Goal: Information Seeking & Learning: Learn about a topic

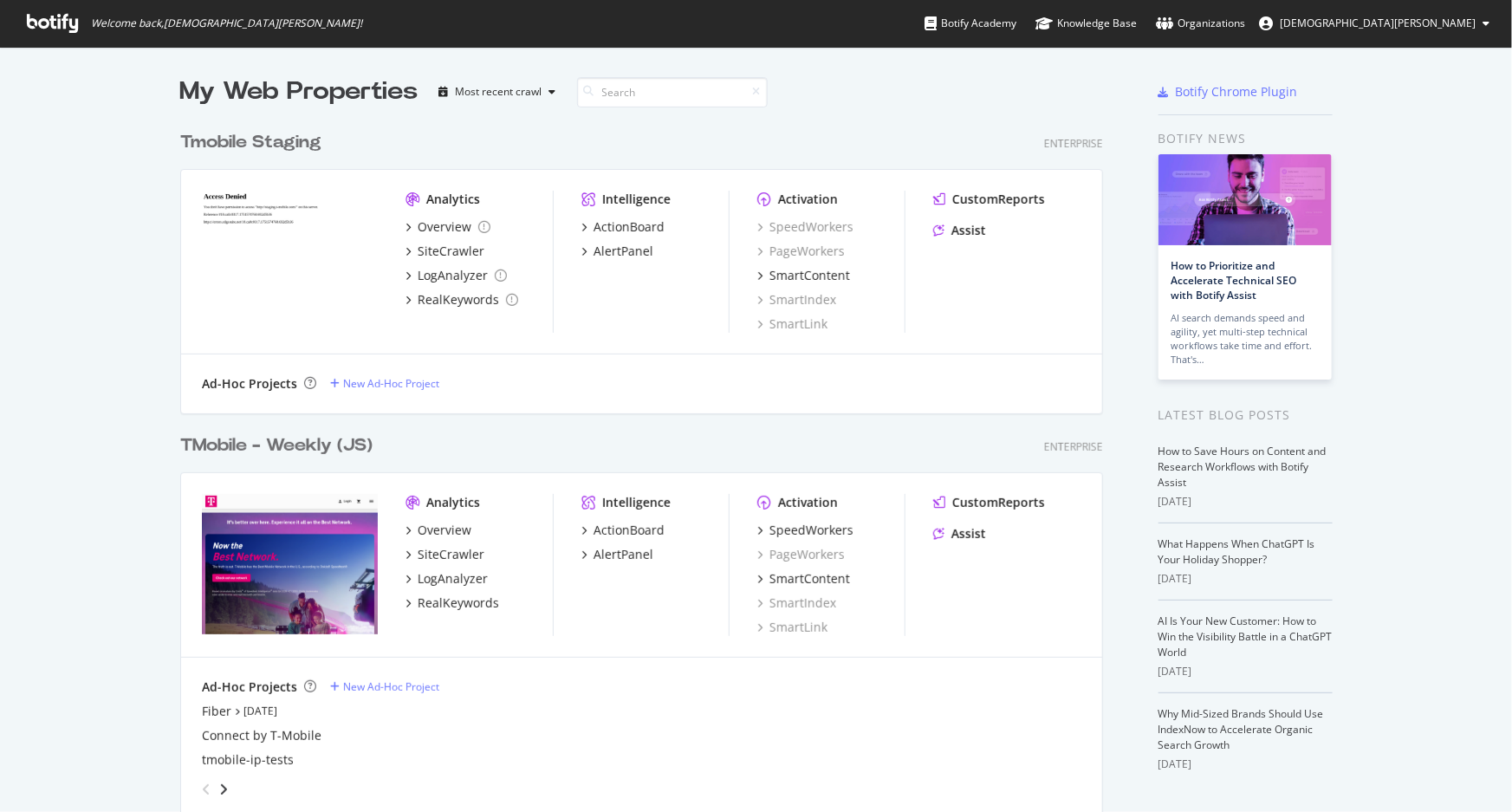
scroll to position [800, 1489]
click at [272, 442] on div "TMobile - Weekly (JS)" at bounding box center [276, 446] width 192 height 25
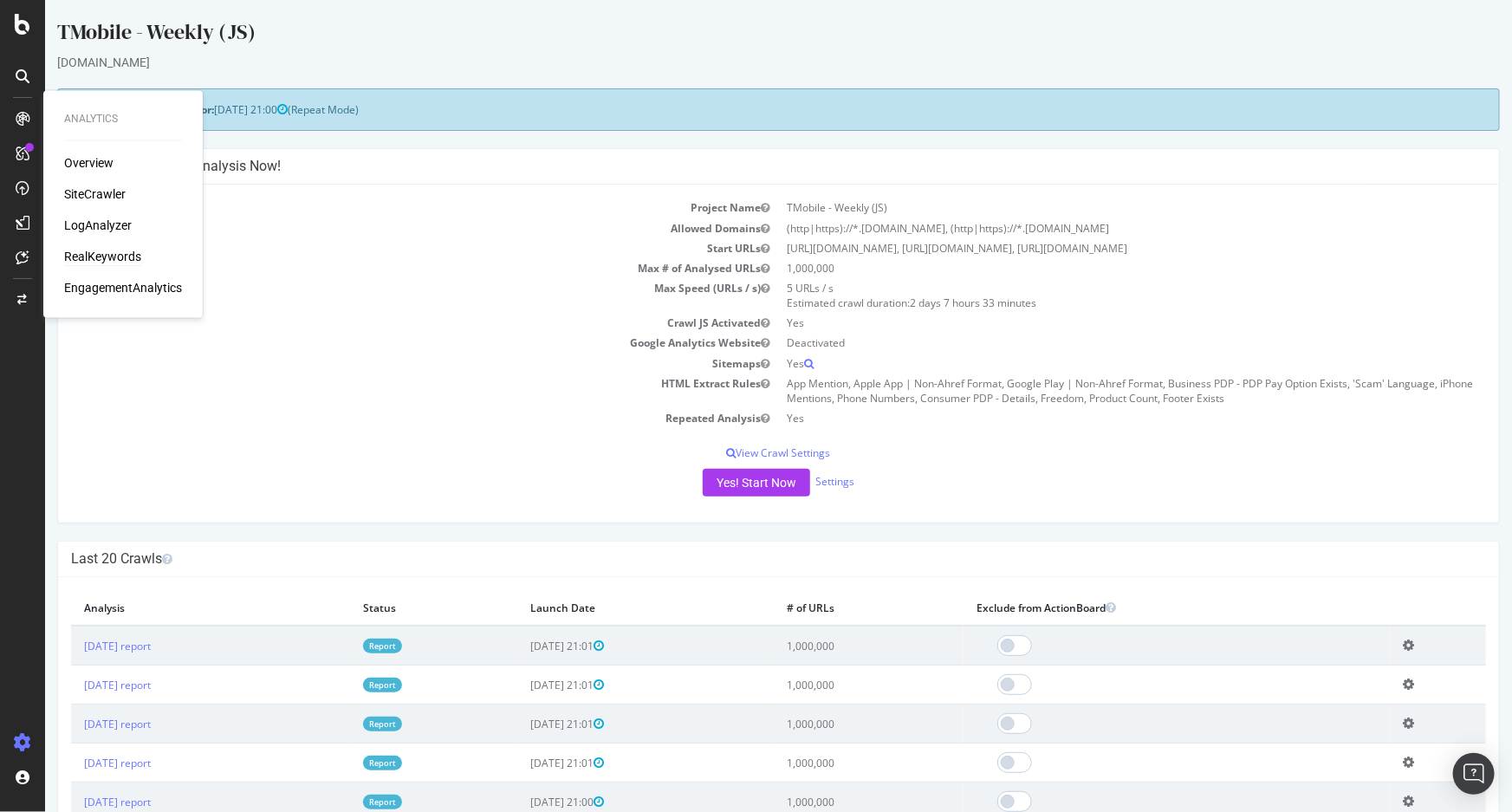
click at [89, 255] on div "RealKeywords" at bounding box center [102, 257] width 77 height 18
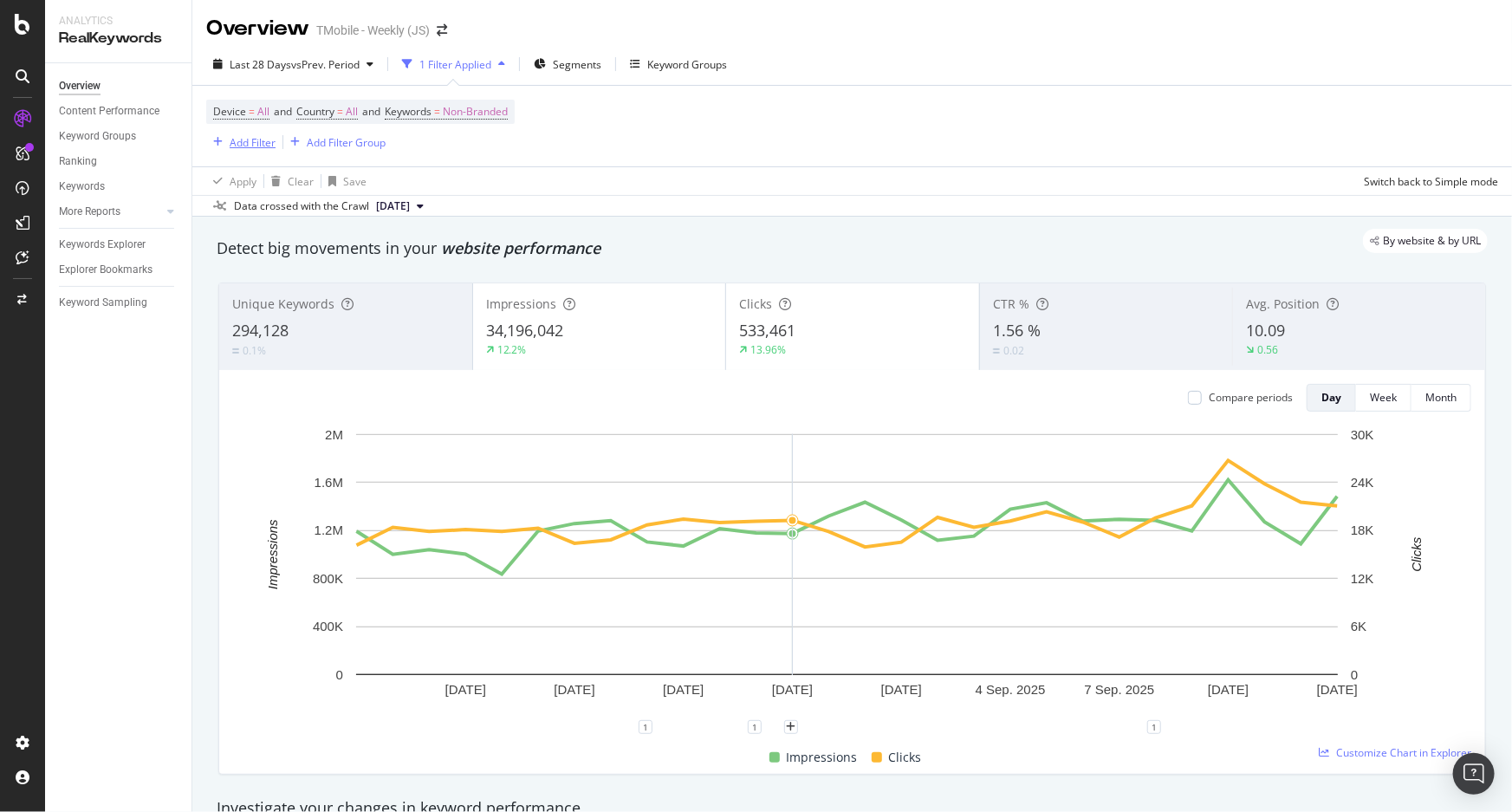
click at [230, 137] on div "Add Filter" at bounding box center [252, 142] width 46 height 15
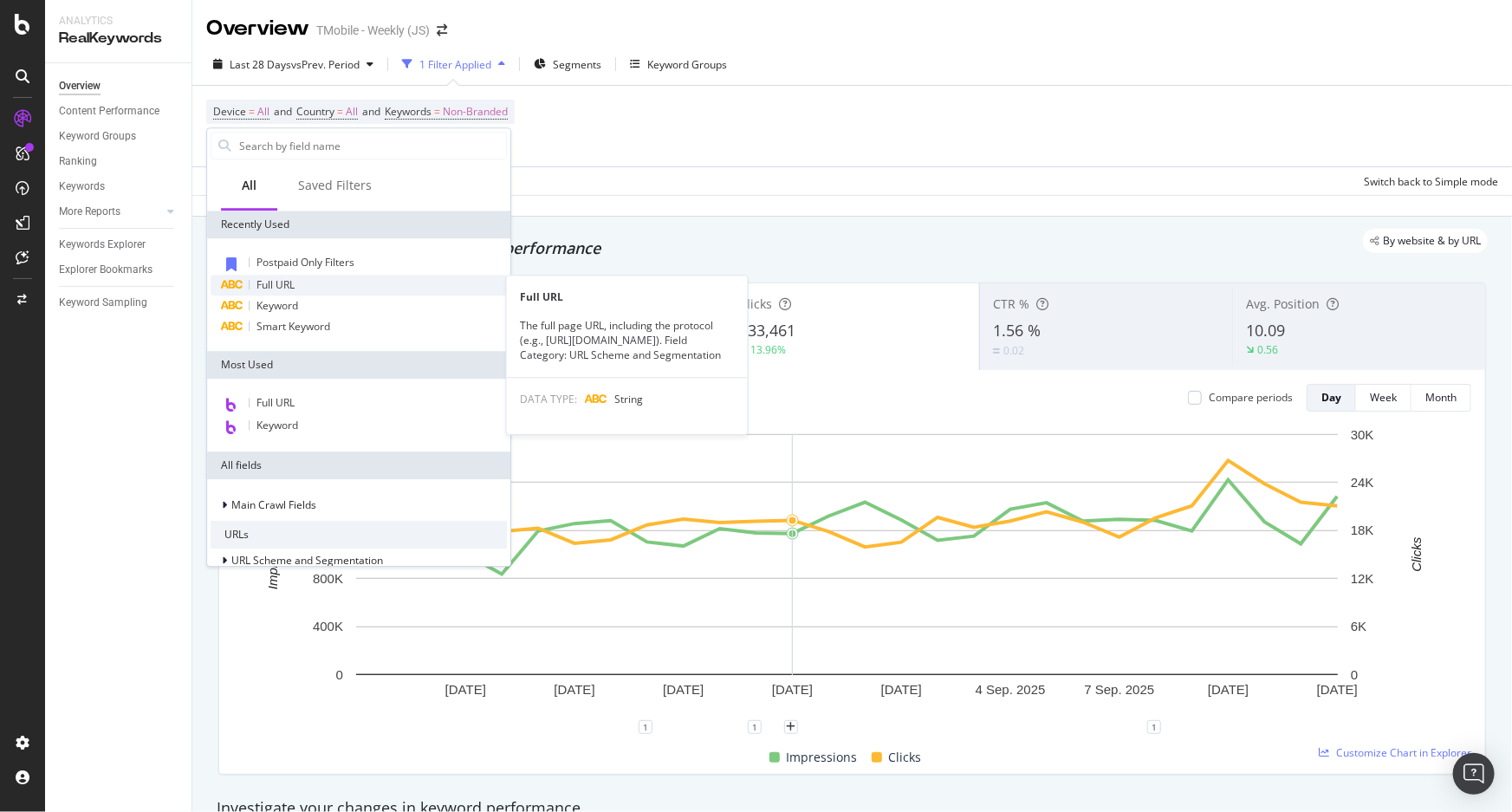
click at [294, 282] on span "Full URL" at bounding box center [275, 284] width 38 height 15
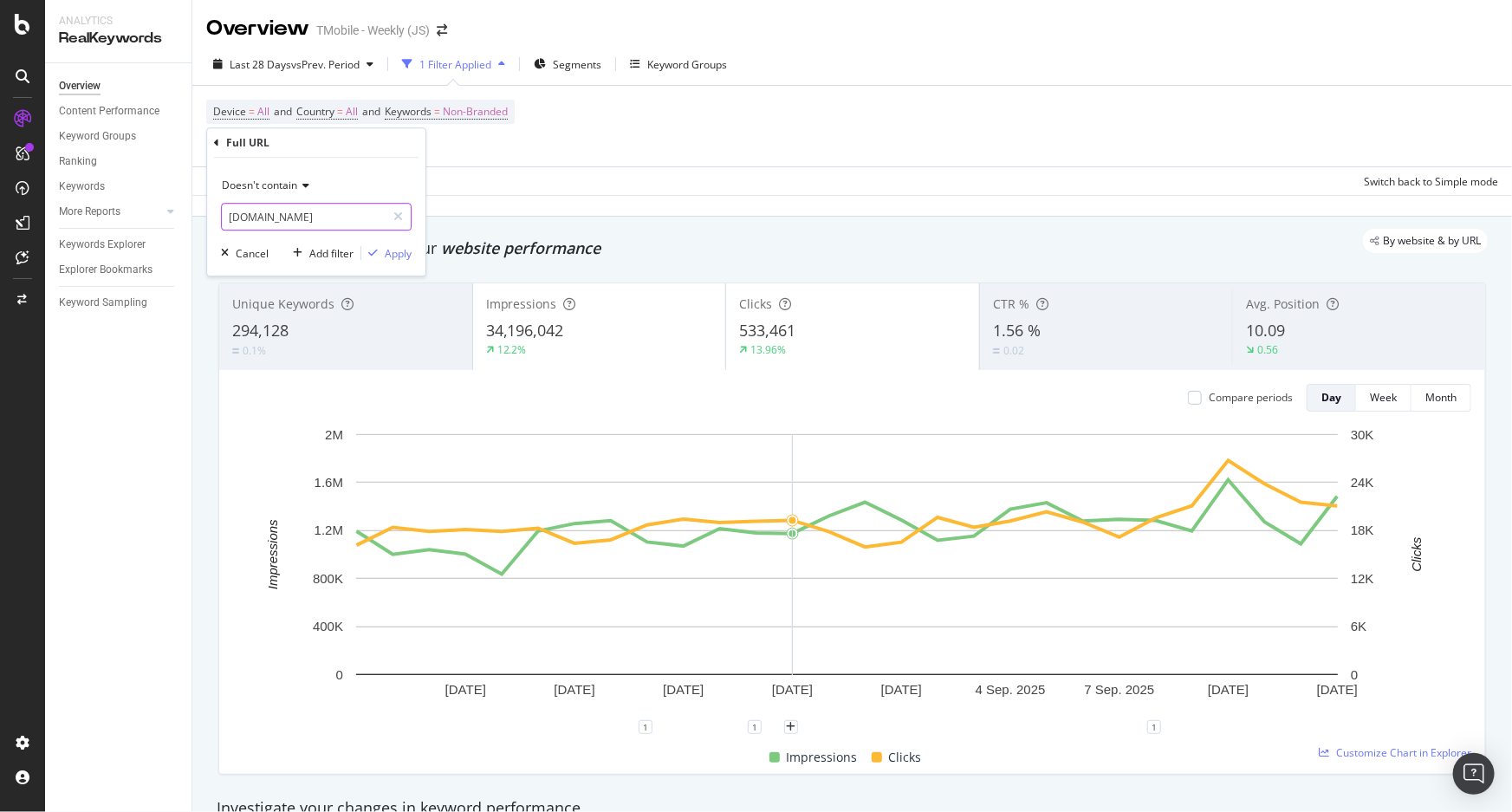
click at [371, 220] on input "prepaid.t-mobile.com" at bounding box center [304, 216] width 164 height 27
click at [306, 189] on icon at bounding box center [303, 185] width 12 height 11
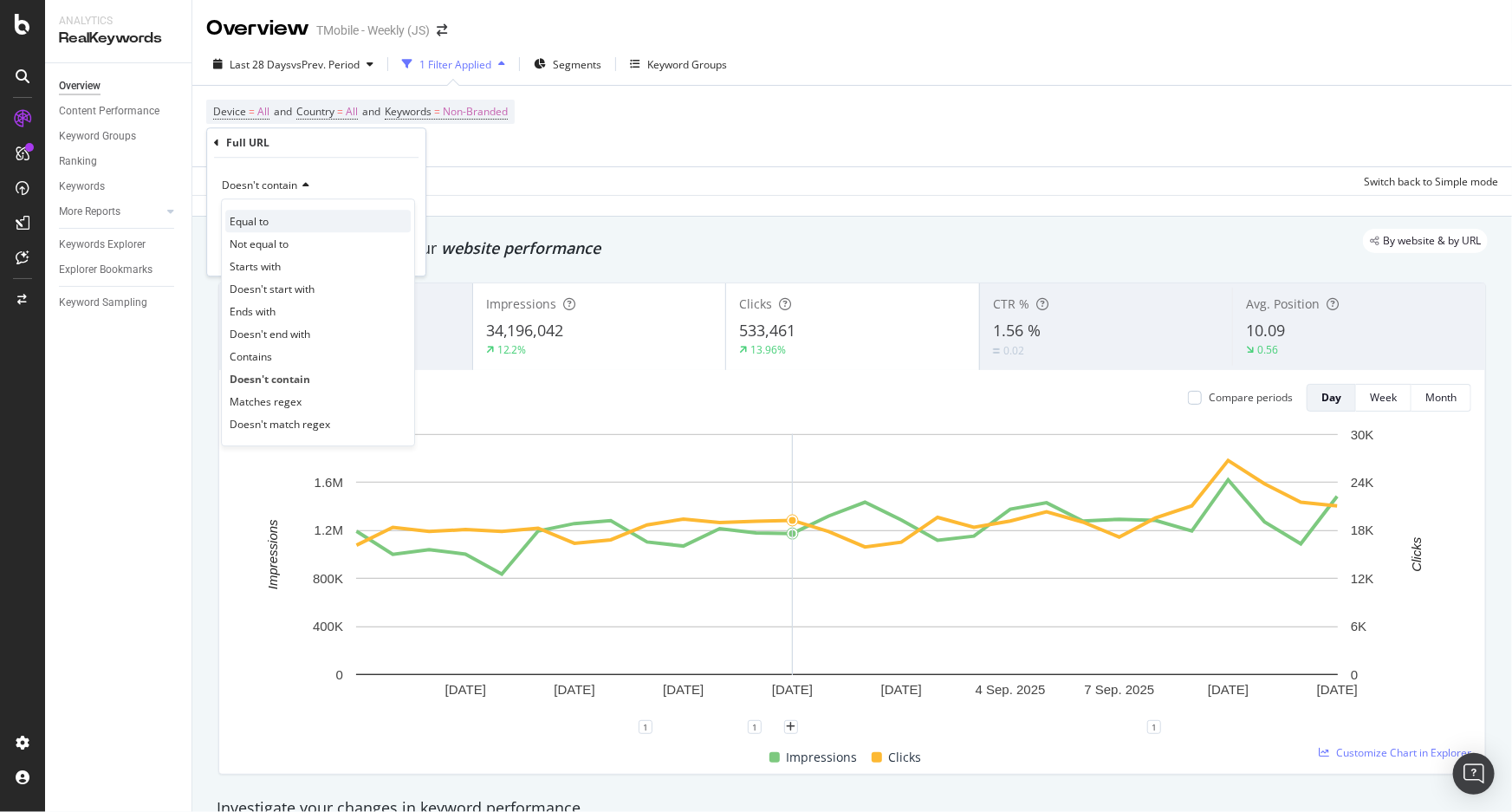
click at [306, 226] on div "Equal to" at bounding box center [318, 220] width 185 height 22
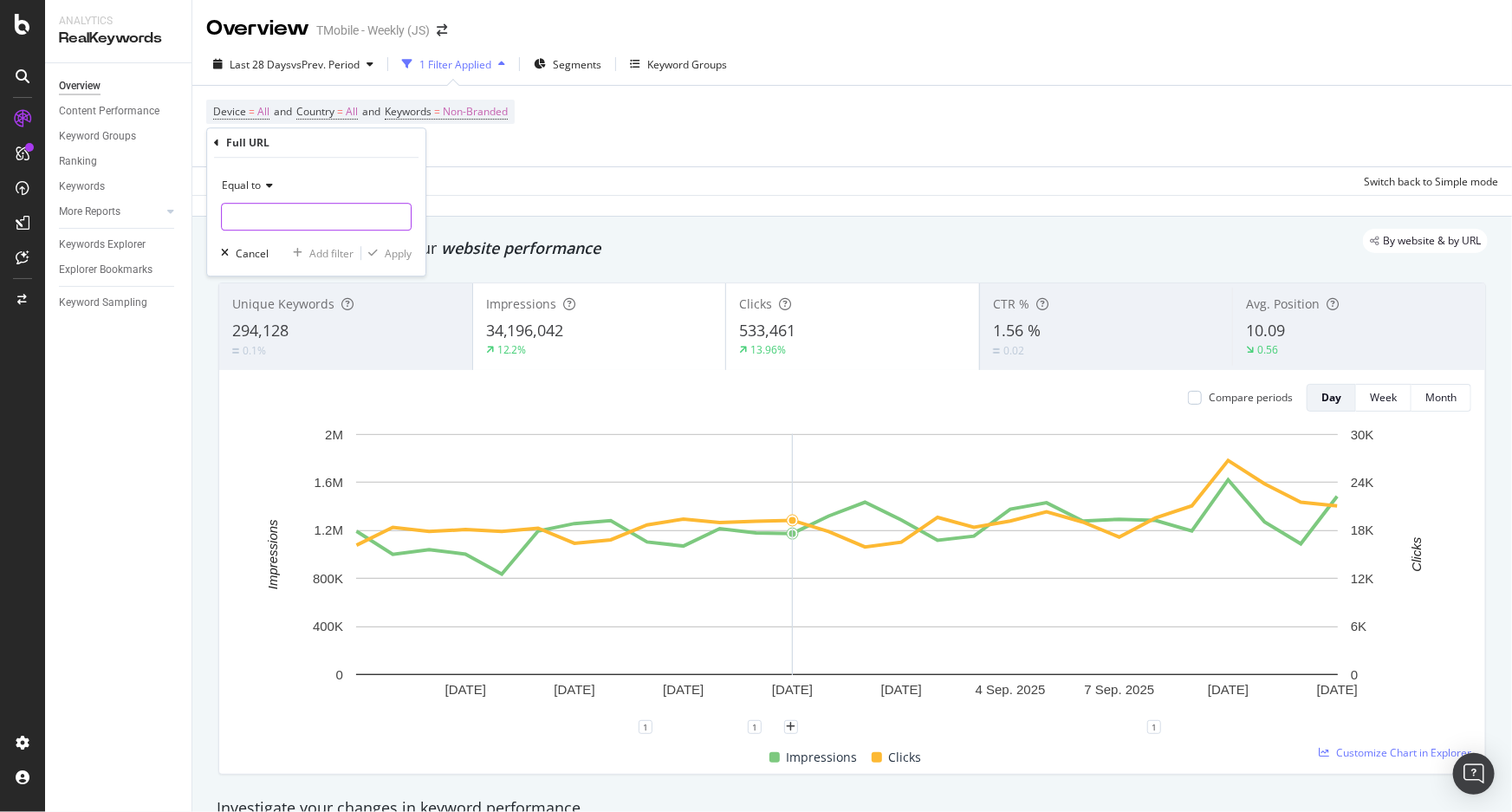
click at [270, 215] on input "text" at bounding box center [317, 216] width 189 height 27
paste input "https://www.t-mobile.com/news/devices/iphone-17-apple-watch-release"
type input "https://www.t-mobile.com/news/devices/iphone-17-apple-watch-release"
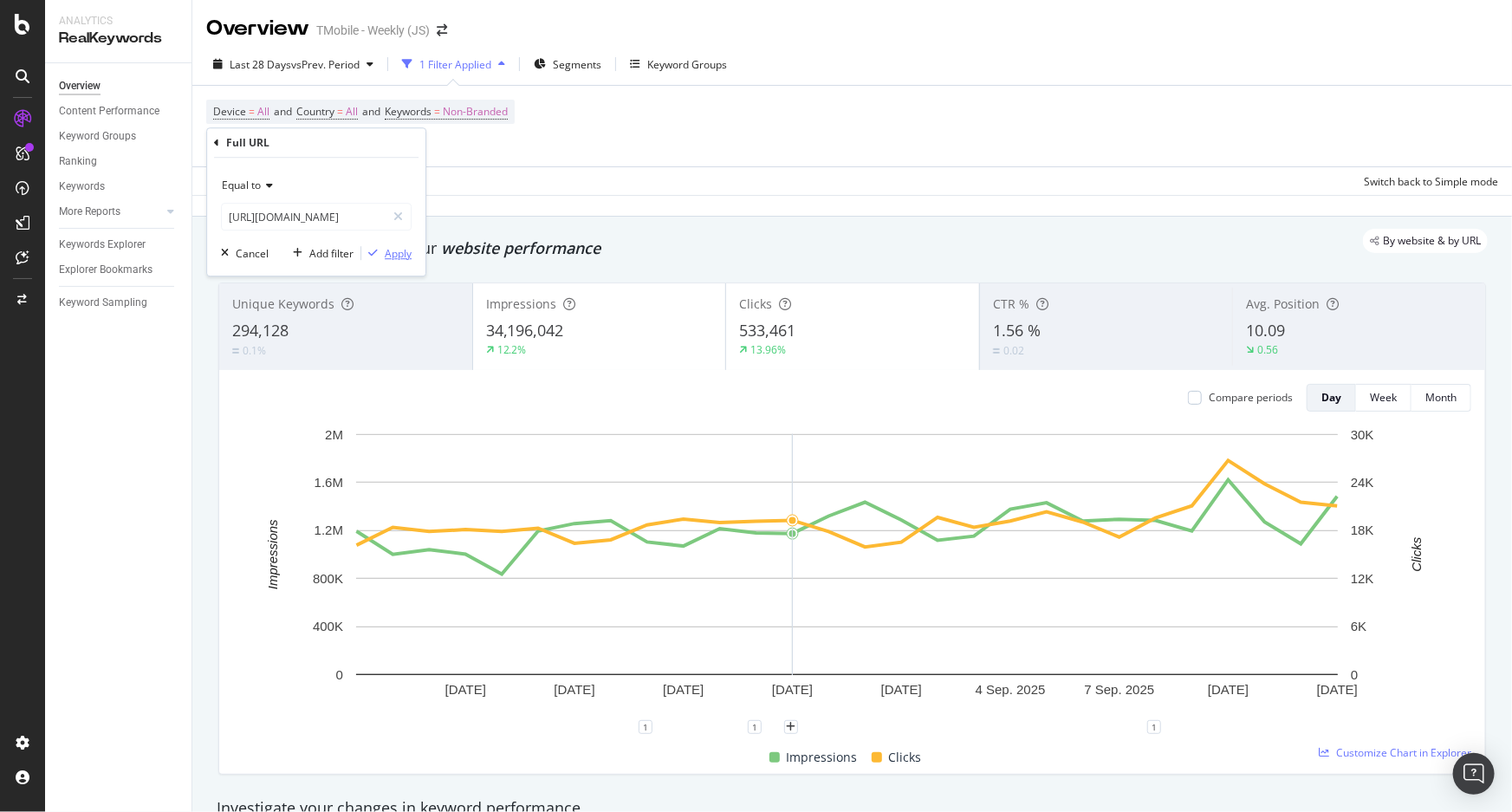
click at [398, 251] on div "Apply" at bounding box center [399, 252] width 27 height 15
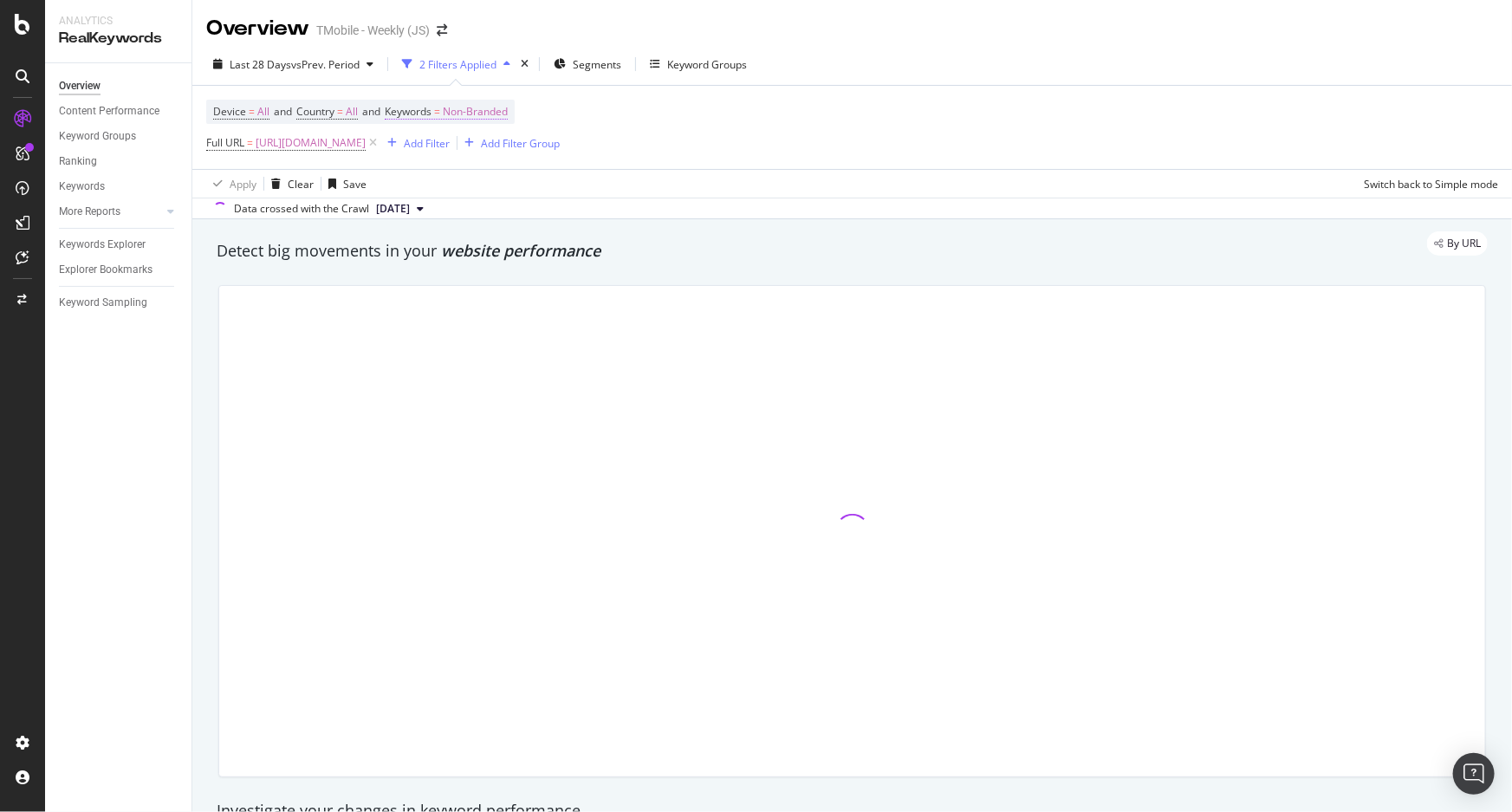
click at [499, 113] on span "Non-Branded" at bounding box center [475, 111] width 65 height 24
click at [461, 154] on span "Non-Branded" at bounding box center [446, 151] width 72 height 15
click at [465, 151] on span "Non-Branded" at bounding box center [446, 151] width 72 height 15
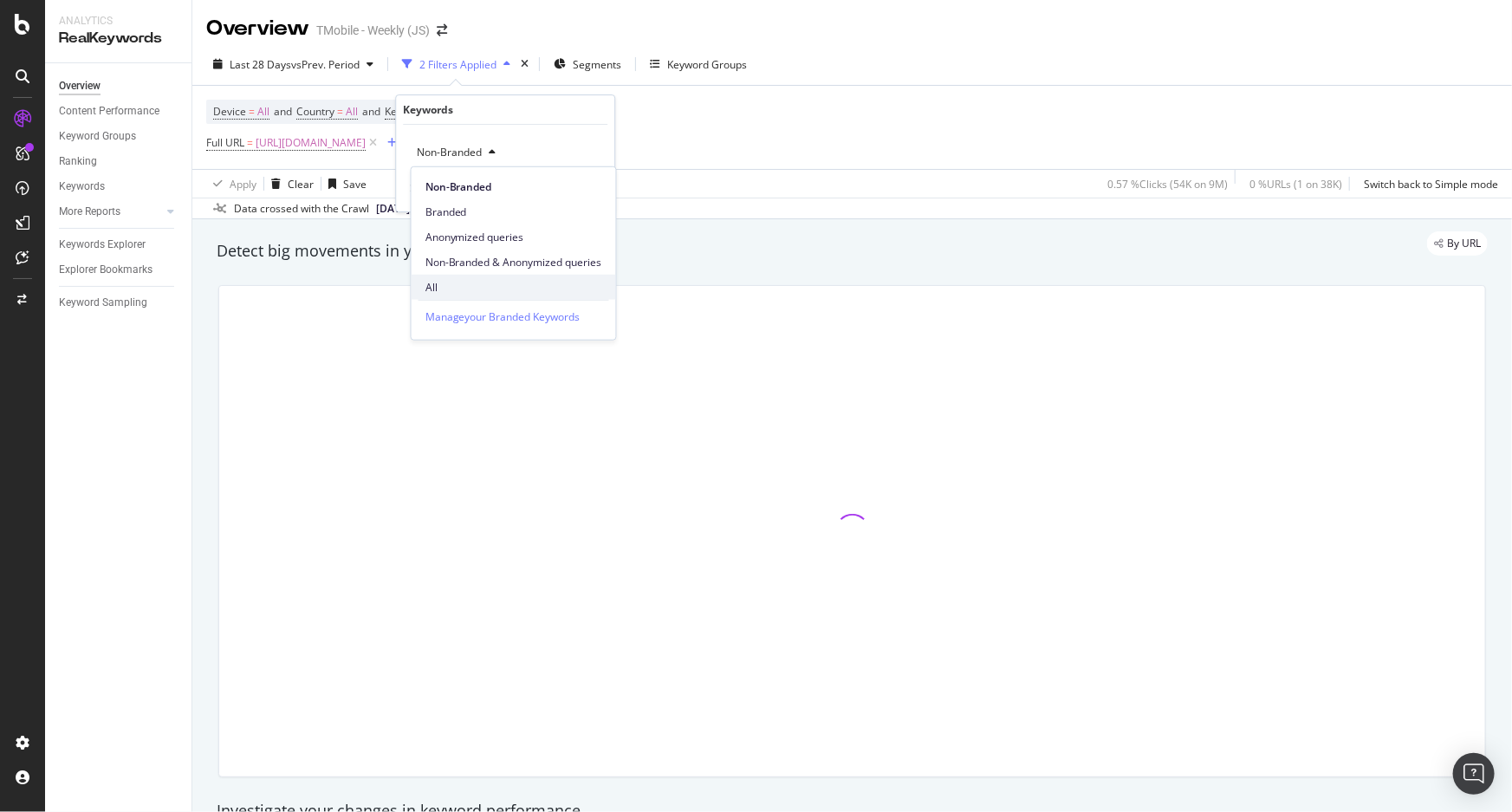
click at [434, 277] on div "All" at bounding box center [514, 288] width 205 height 25
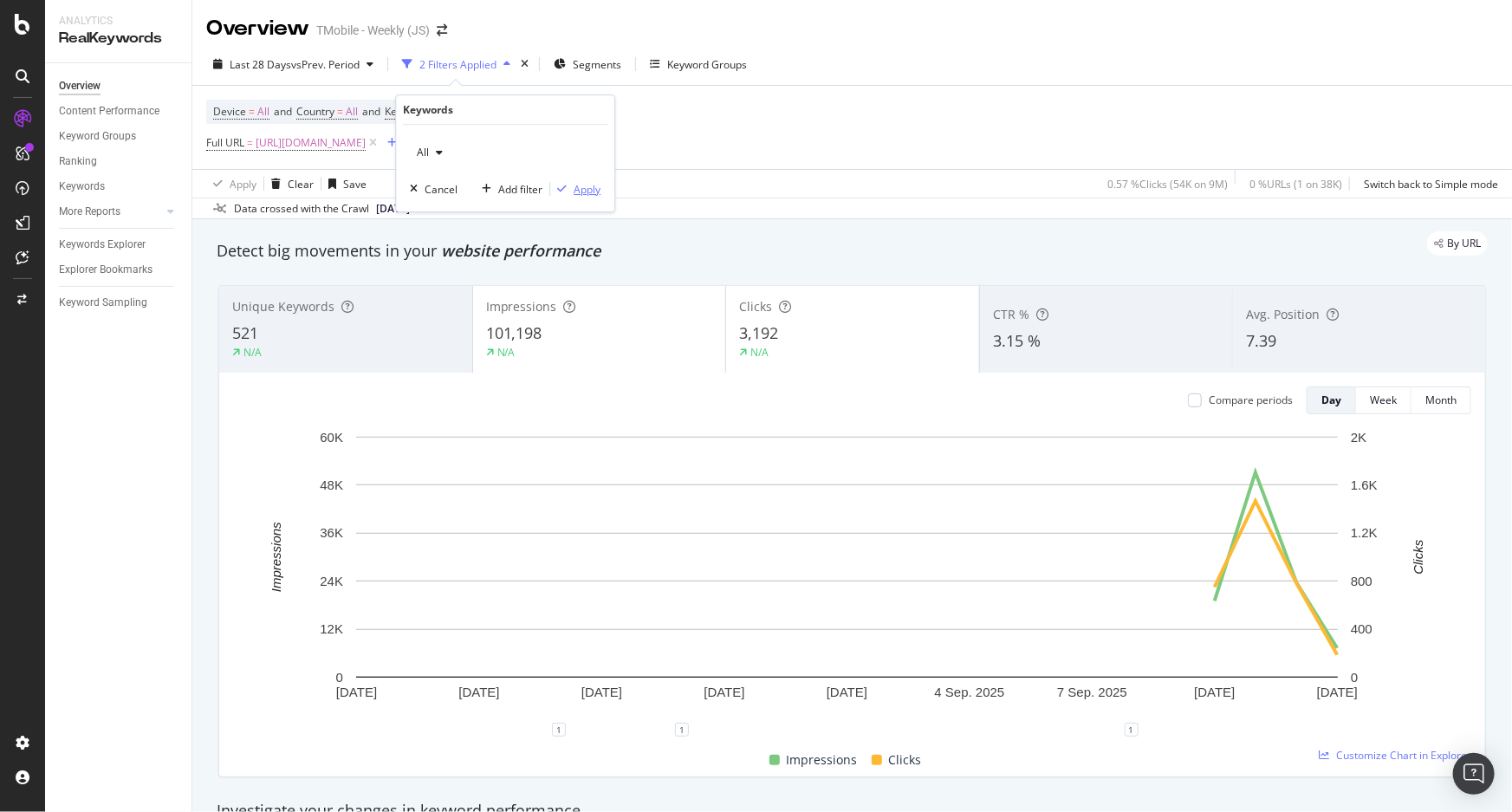
click at [574, 187] on div "Apply" at bounding box center [588, 189] width 27 height 15
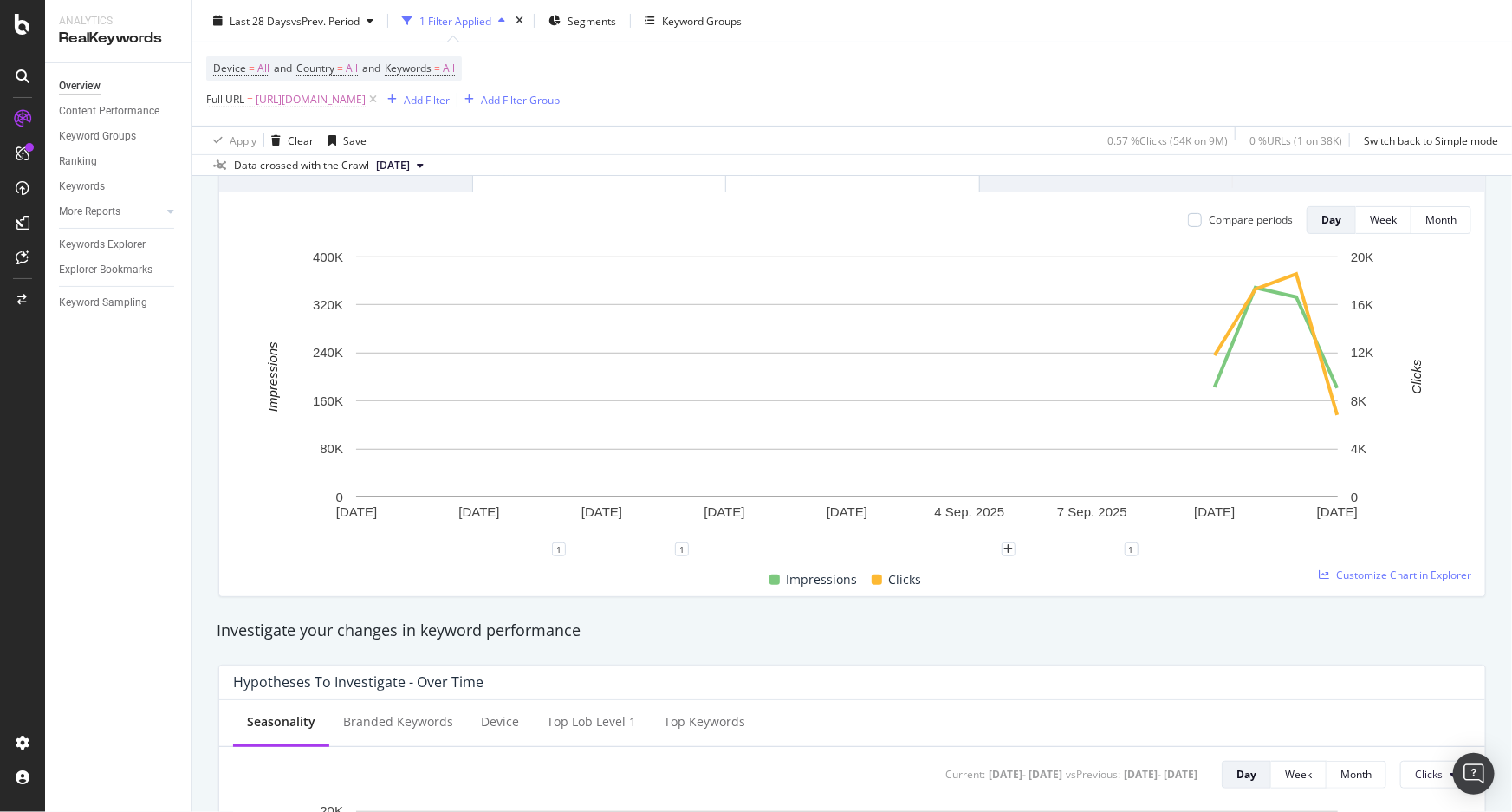
scroll to position [78, 0]
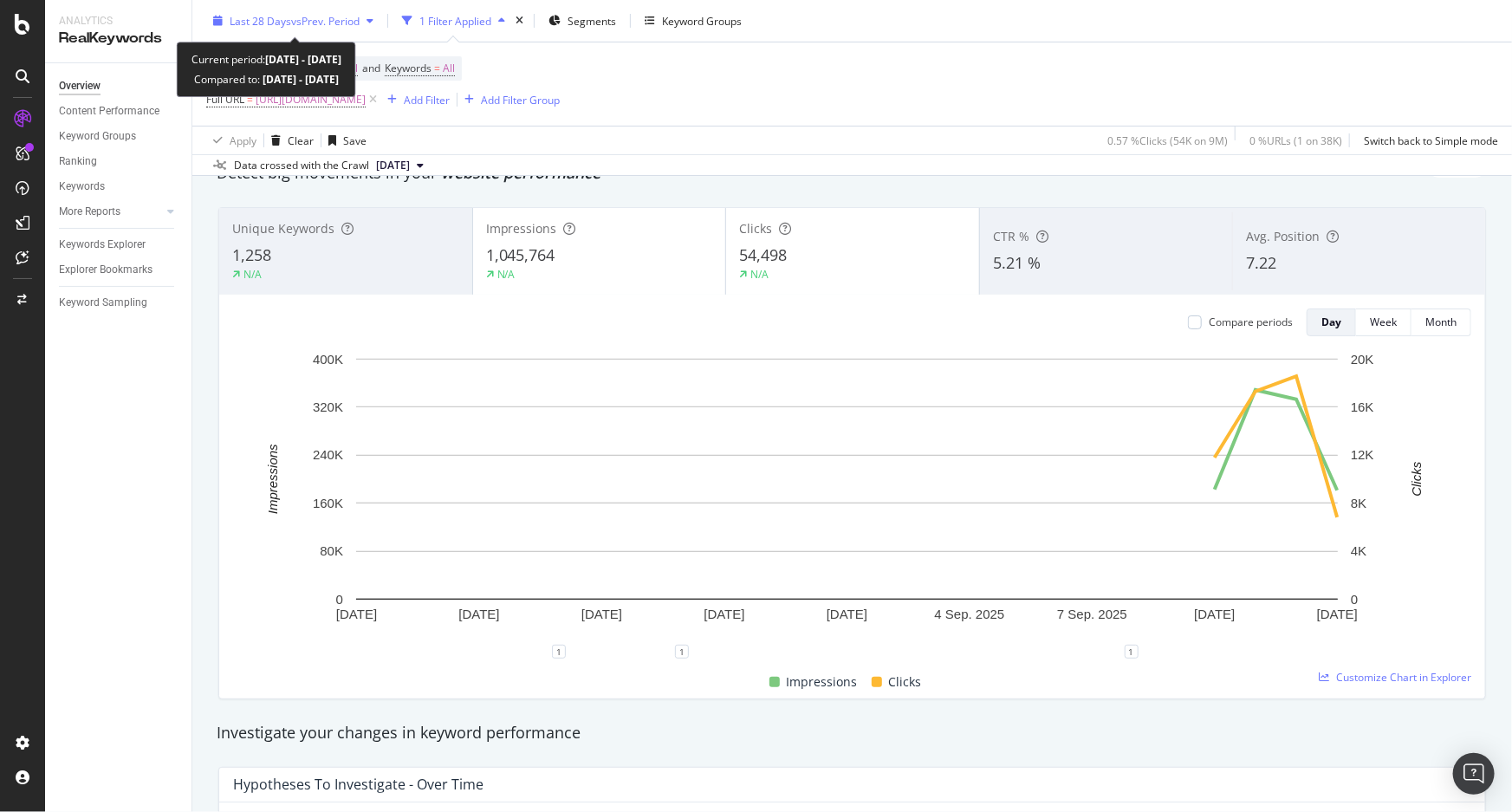
click at [320, 30] on div "Last 28 Days vs Prev. Period" at bounding box center [293, 20] width 174 height 26
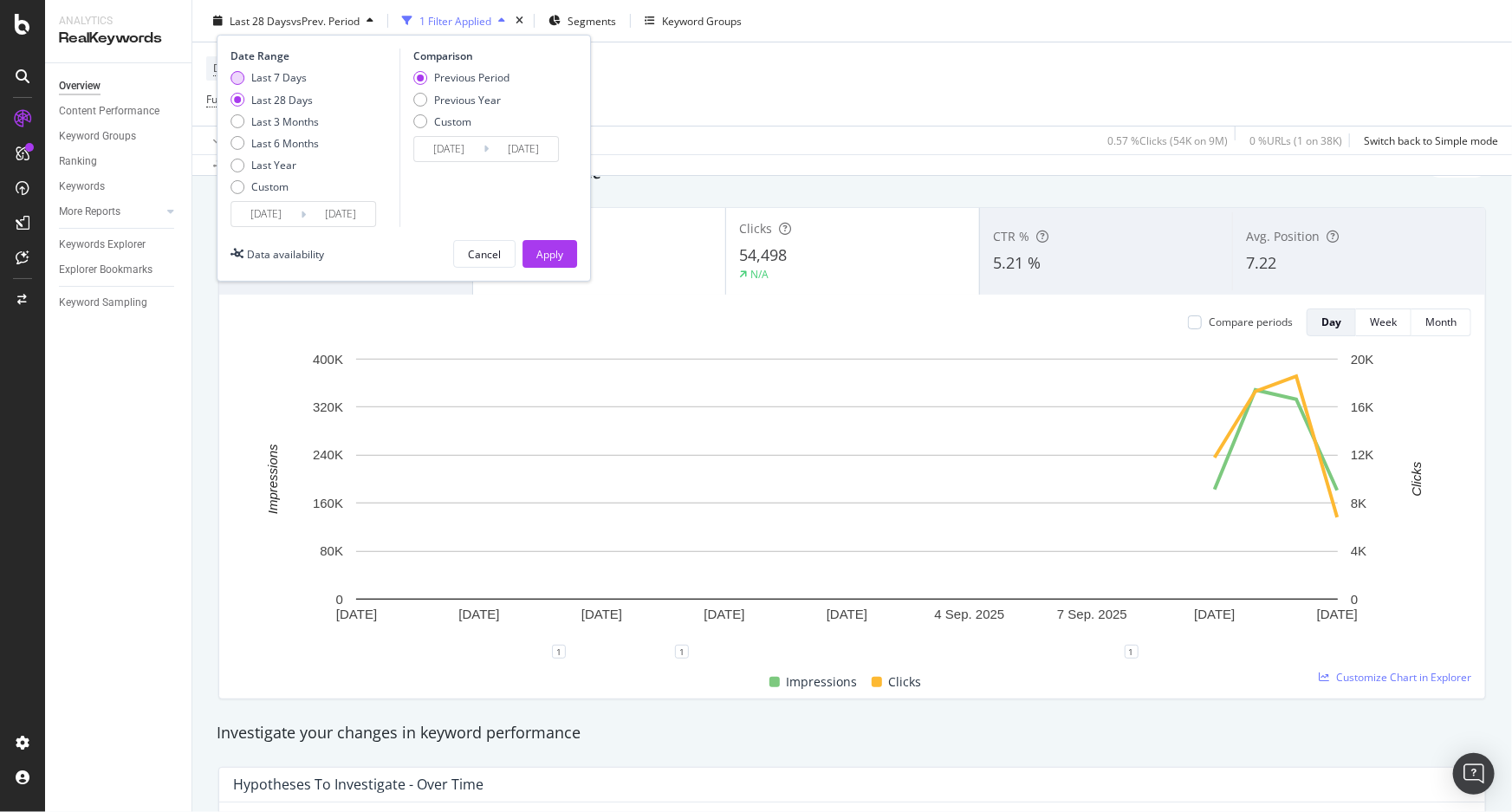
click at [292, 77] on div "Last 7 Days" at bounding box center [279, 77] width 56 height 15
type input "2025/09/07"
type input "2025/08/31"
type input "2025/09/06"
click at [554, 246] on div "Apply" at bounding box center [550, 252] width 27 height 15
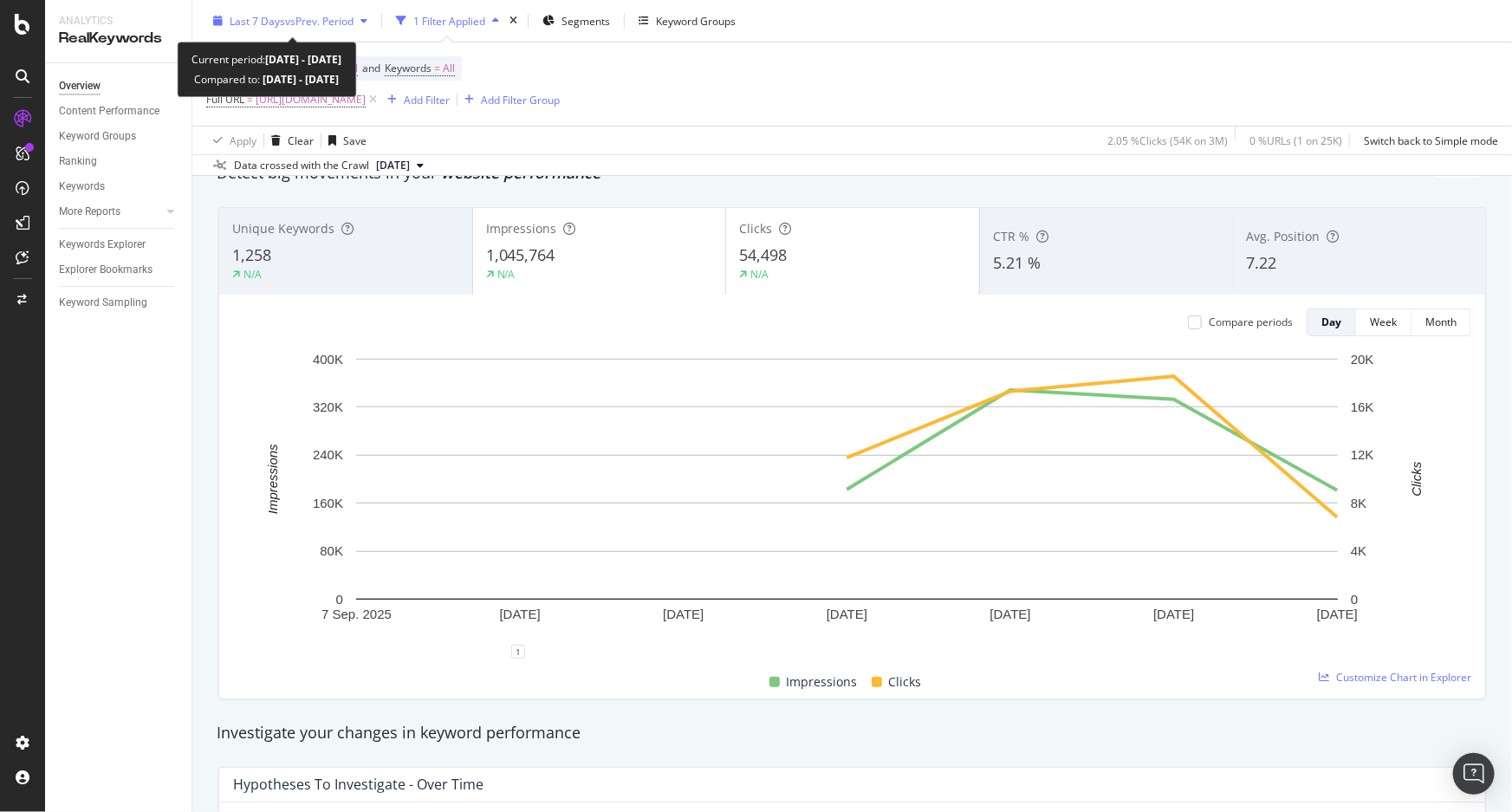
click at [351, 25] on span "vs Prev. Period" at bounding box center [319, 19] width 68 height 15
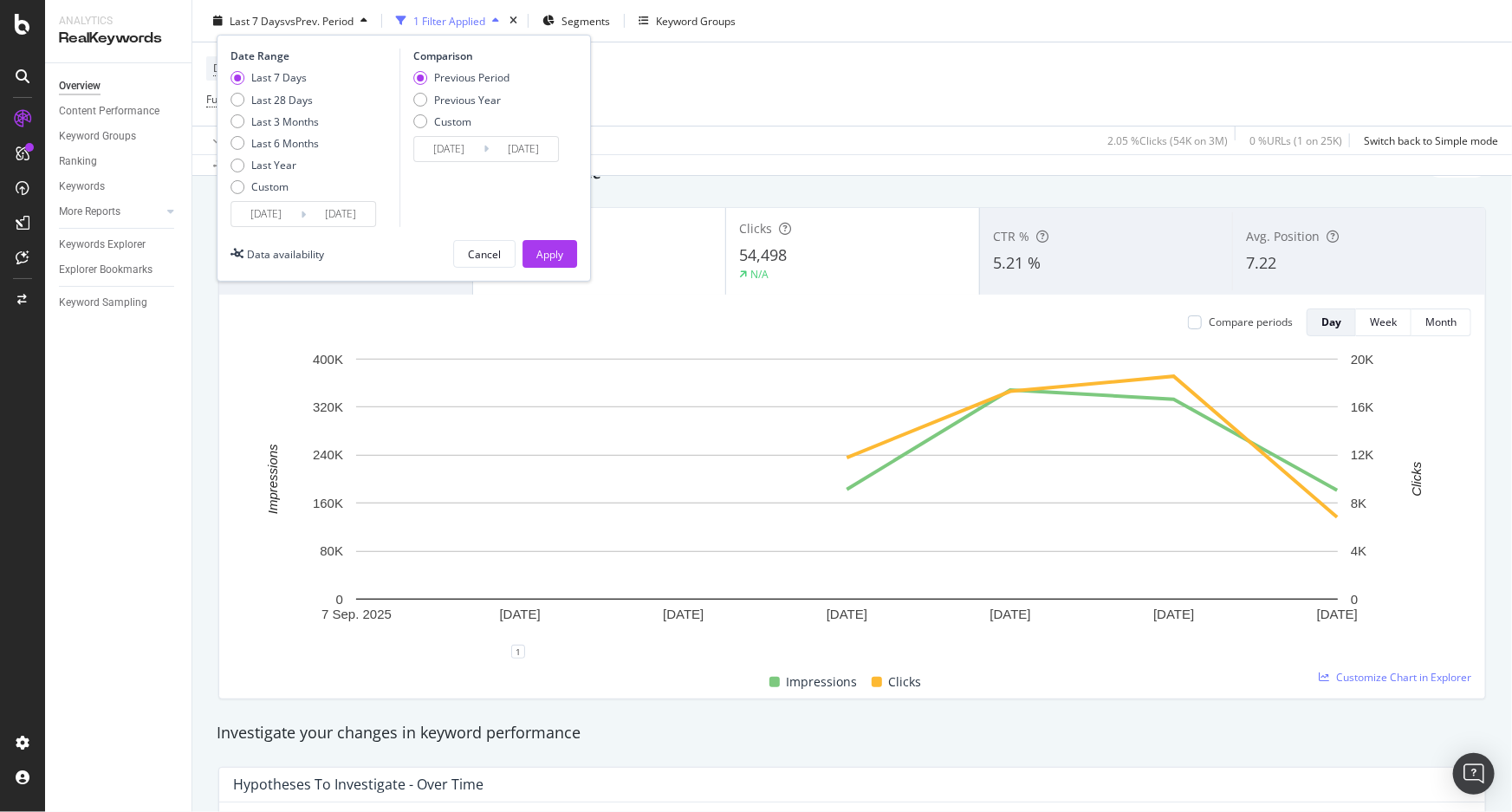
click at [347, 217] on input "2025/09/13" at bounding box center [340, 213] width 69 height 24
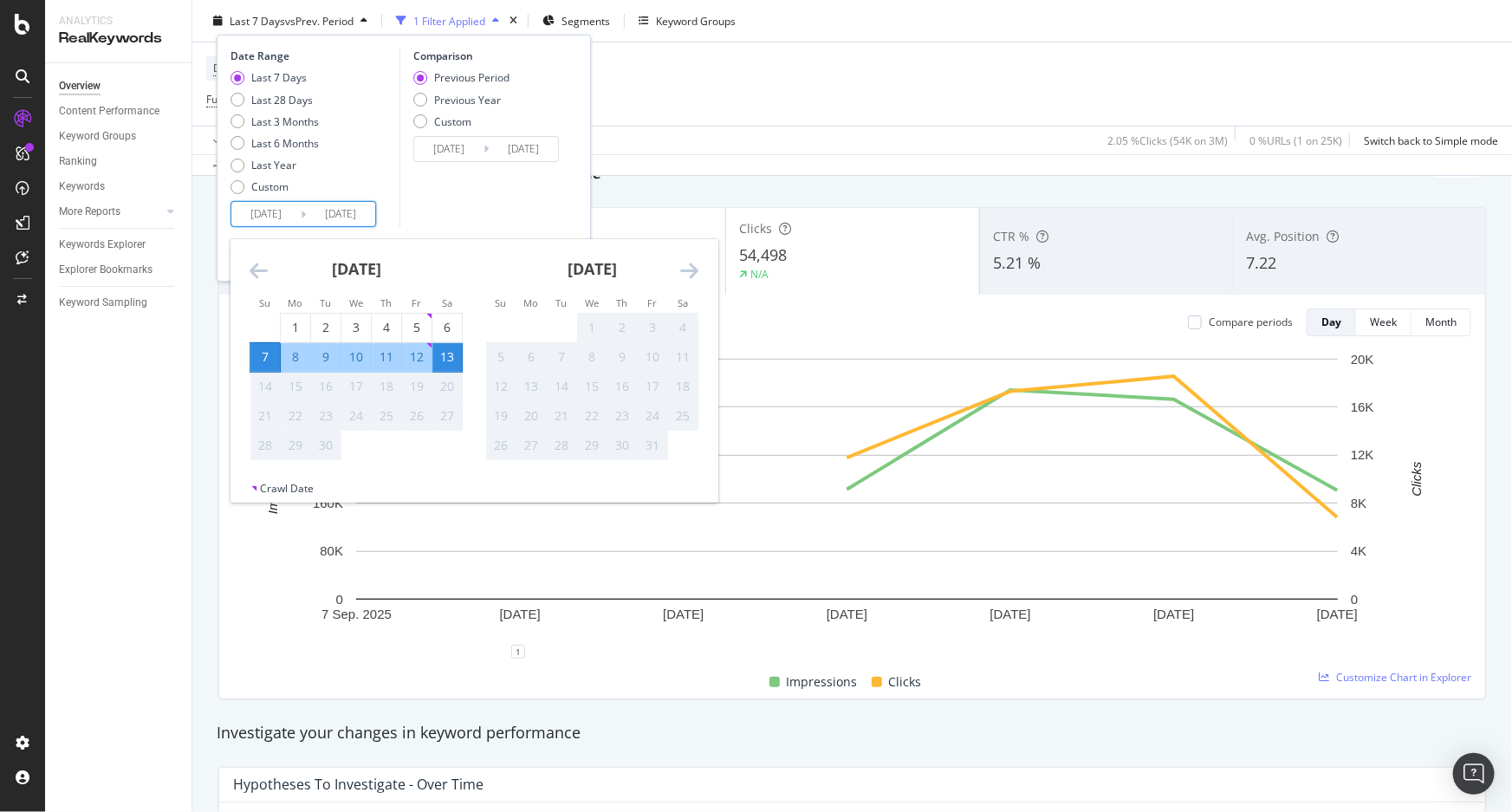
click at [434, 200] on div "Comparison Previous Period Previous Year Custom 2025/08/31 Navigate forward to …" at bounding box center [482, 137] width 165 height 178
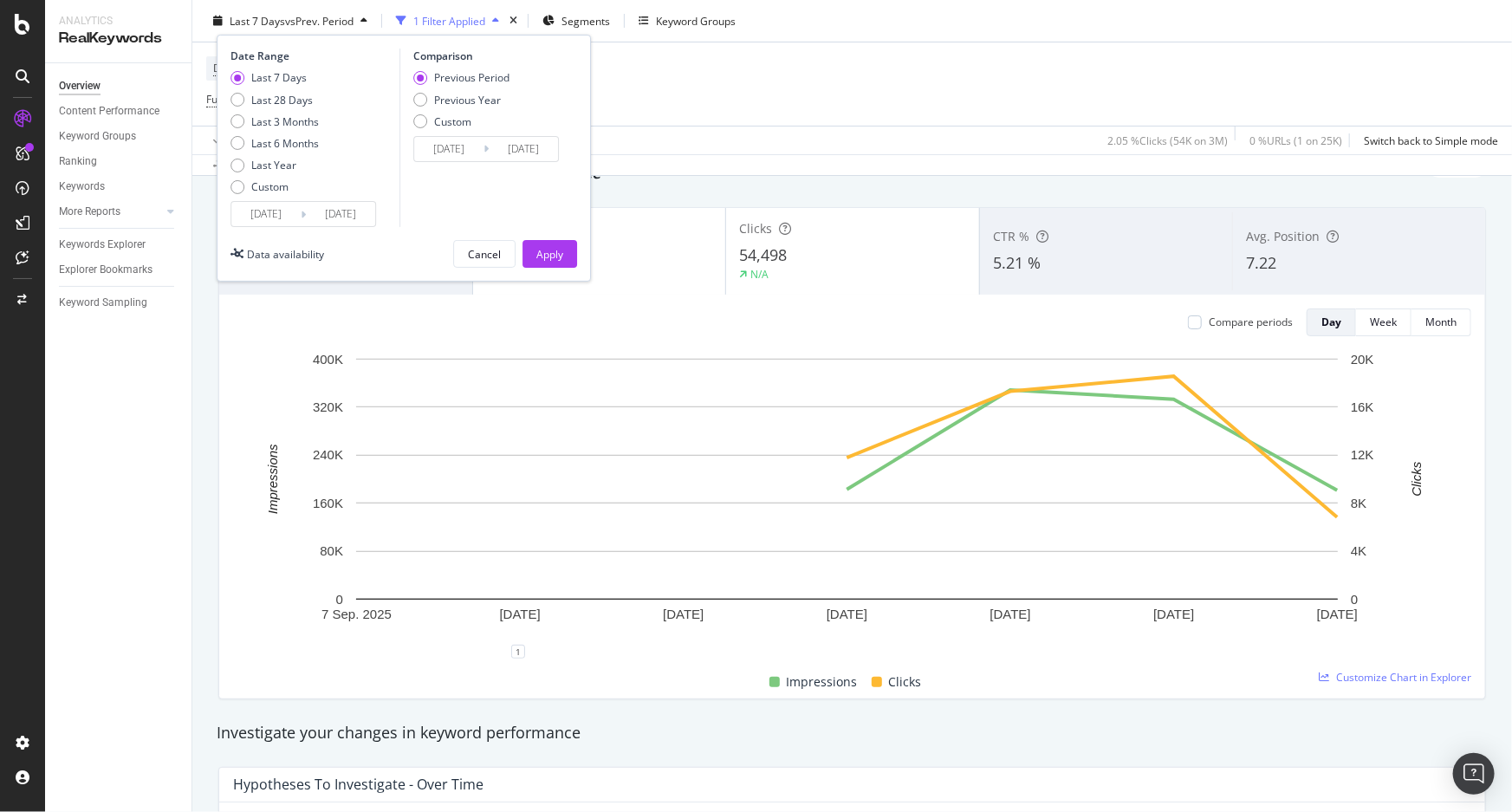
click at [366, 208] on input "2025/09/13" at bounding box center [340, 213] width 69 height 24
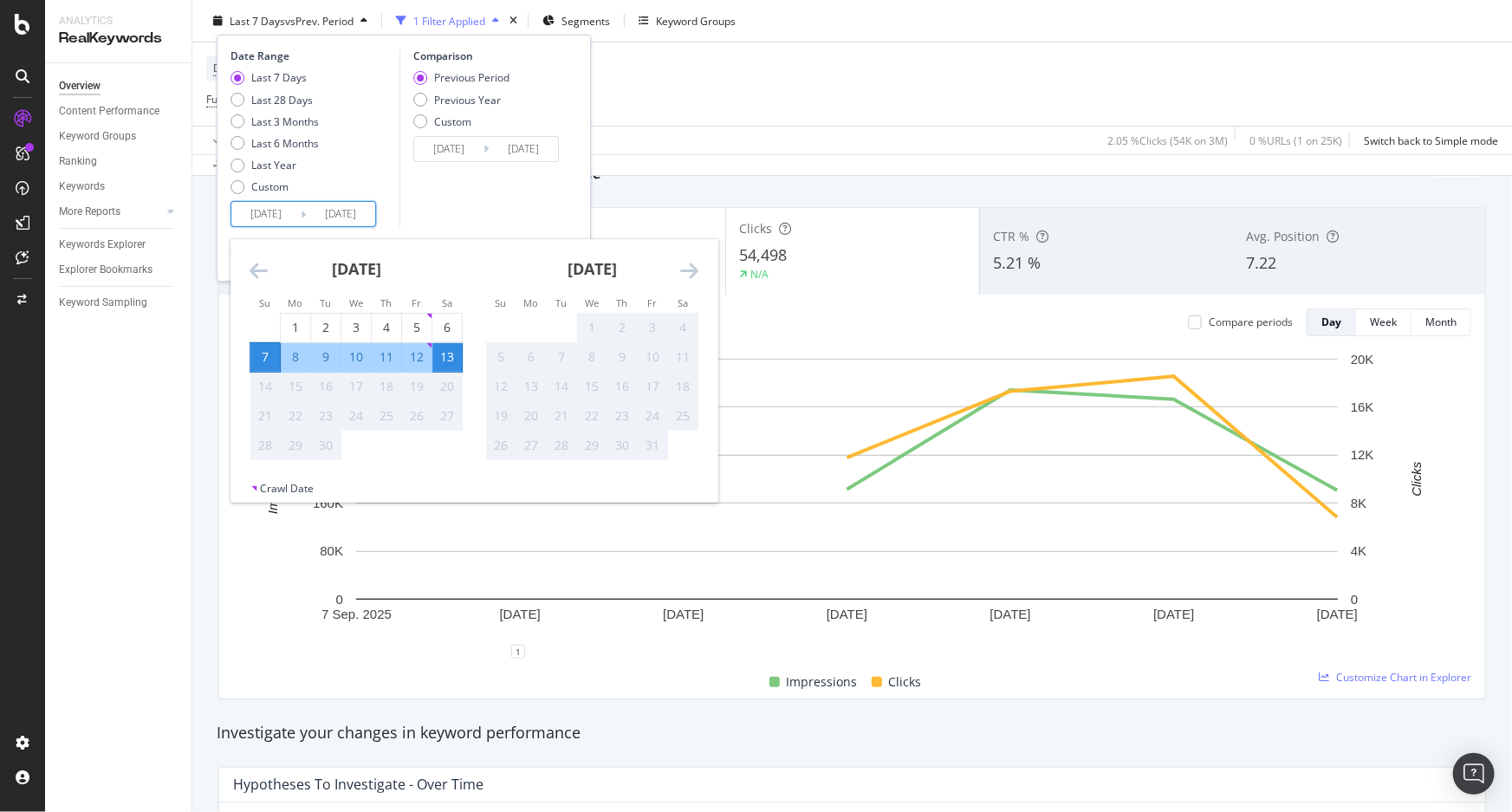
click at [509, 175] on div "Comparison Previous Period Previous Year Custom 2025/08/31 Navigate forward to …" at bounding box center [482, 137] width 165 height 178
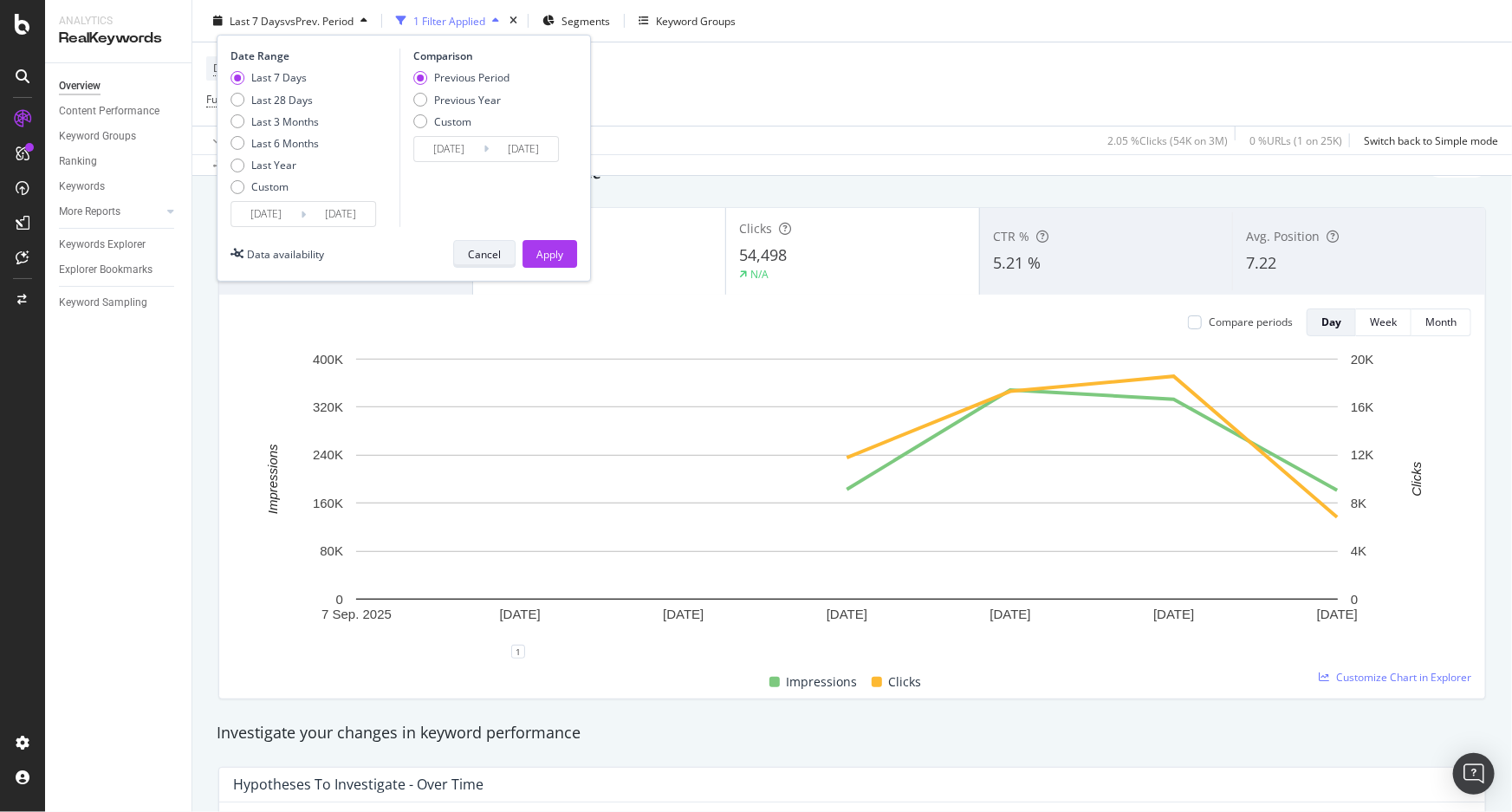
click at [504, 247] on button "Cancel" at bounding box center [485, 253] width 62 height 27
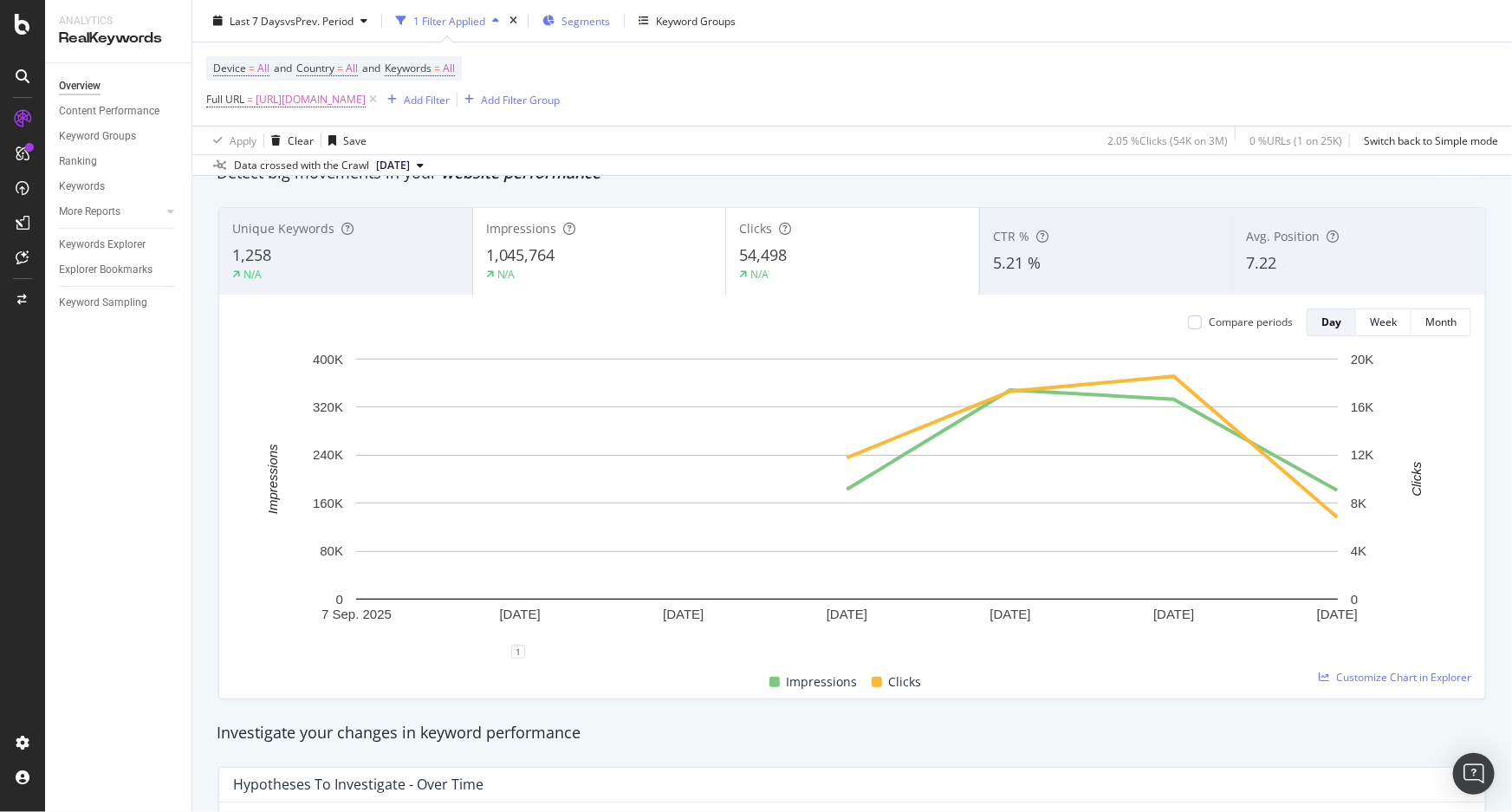
click at [577, 17] on span "Segments" at bounding box center [586, 19] width 49 height 15
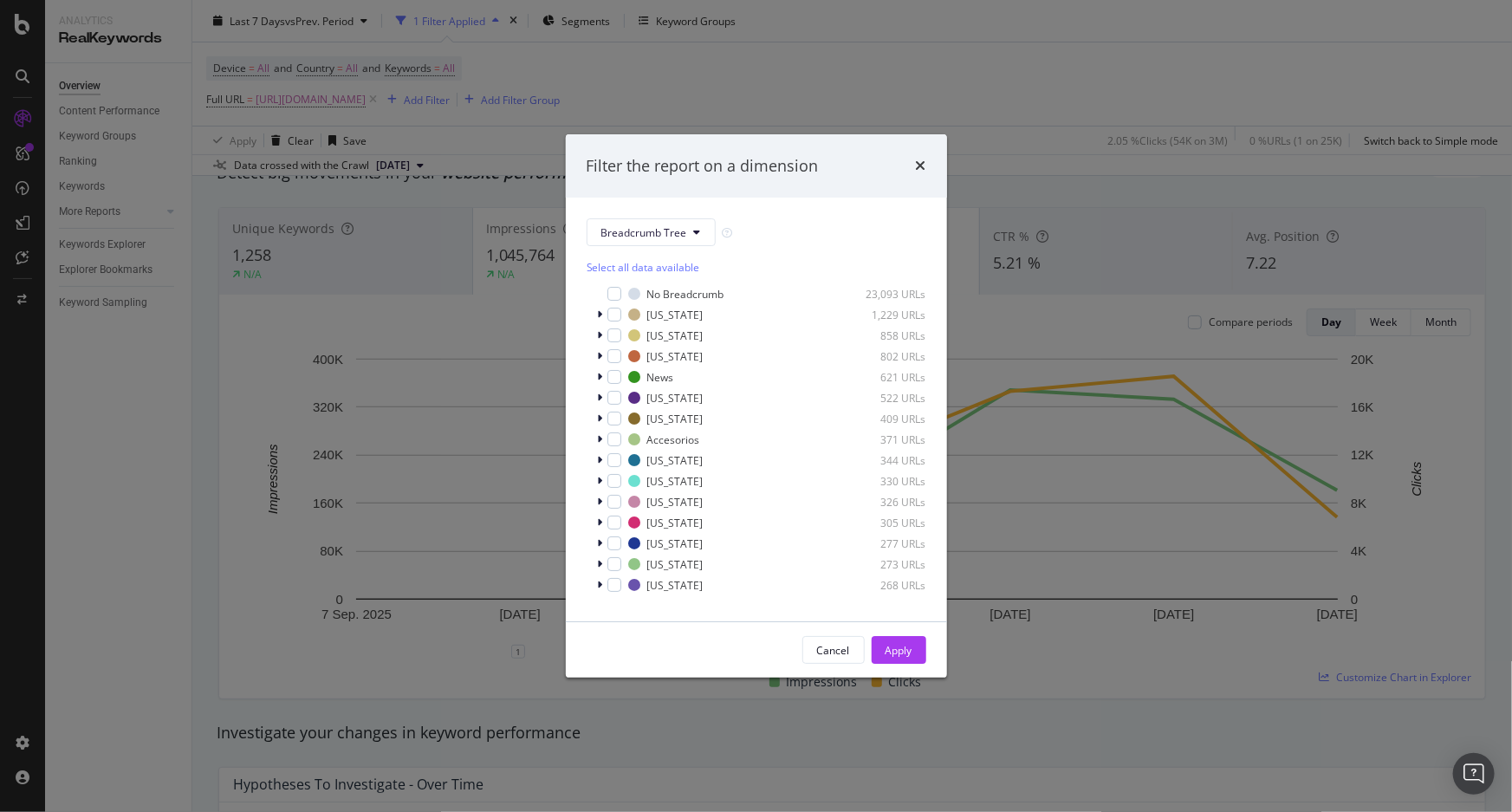
click at [912, 164] on div "Filter the report on a dimension" at bounding box center [756, 166] width 339 height 22
click at [923, 165] on icon "times" at bounding box center [921, 166] width 11 height 14
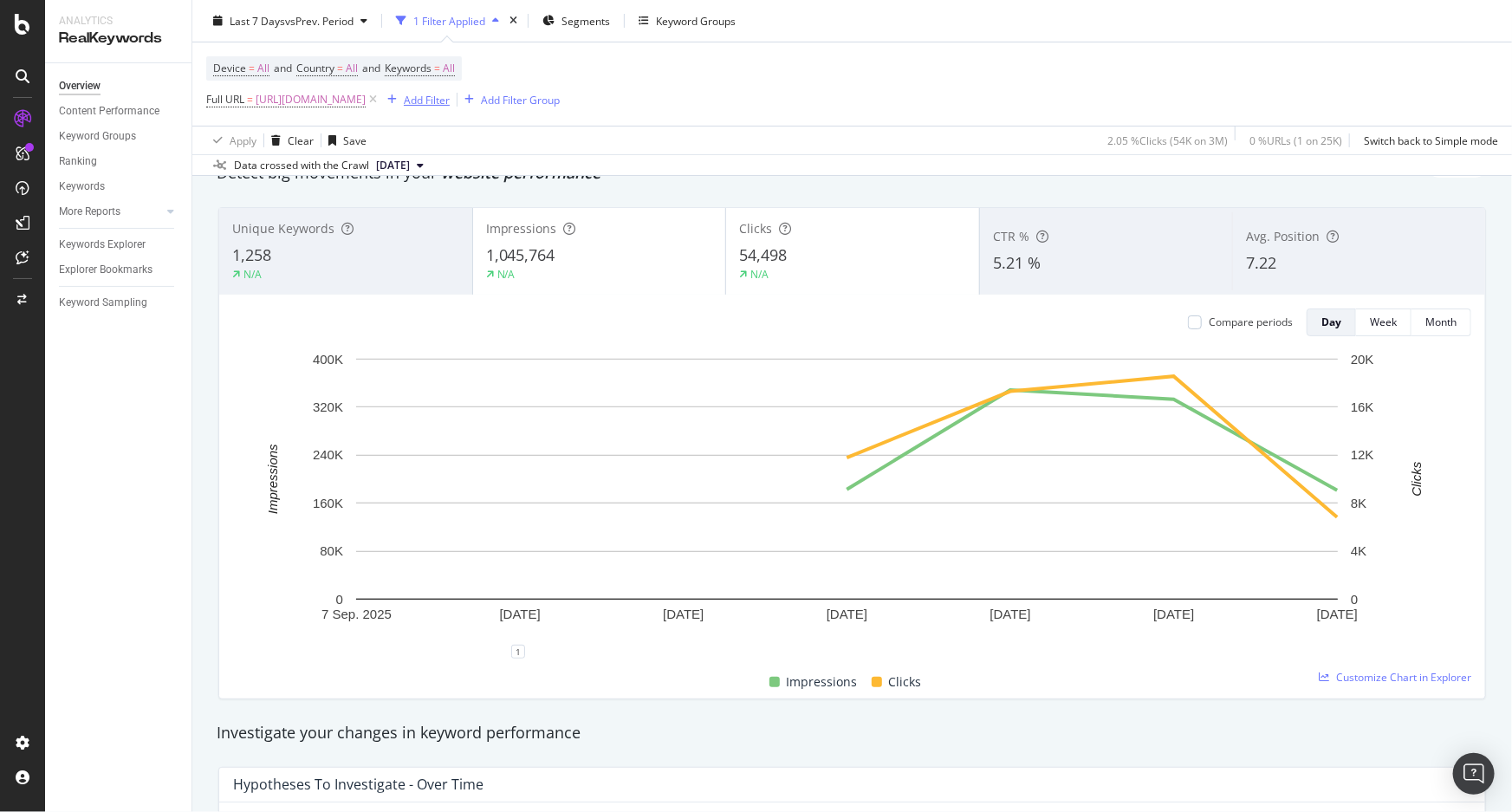
click at [404, 97] on div "button" at bounding box center [392, 99] width 23 height 11
click at [560, 85] on div "Device = All and Country = All and Keywords = All Full URL = https://www.t-mobi…" at bounding box center [383, 84] width 354 height 56
click at [380, 95] on icon at bounding box center [372, 99] width 15 height 18
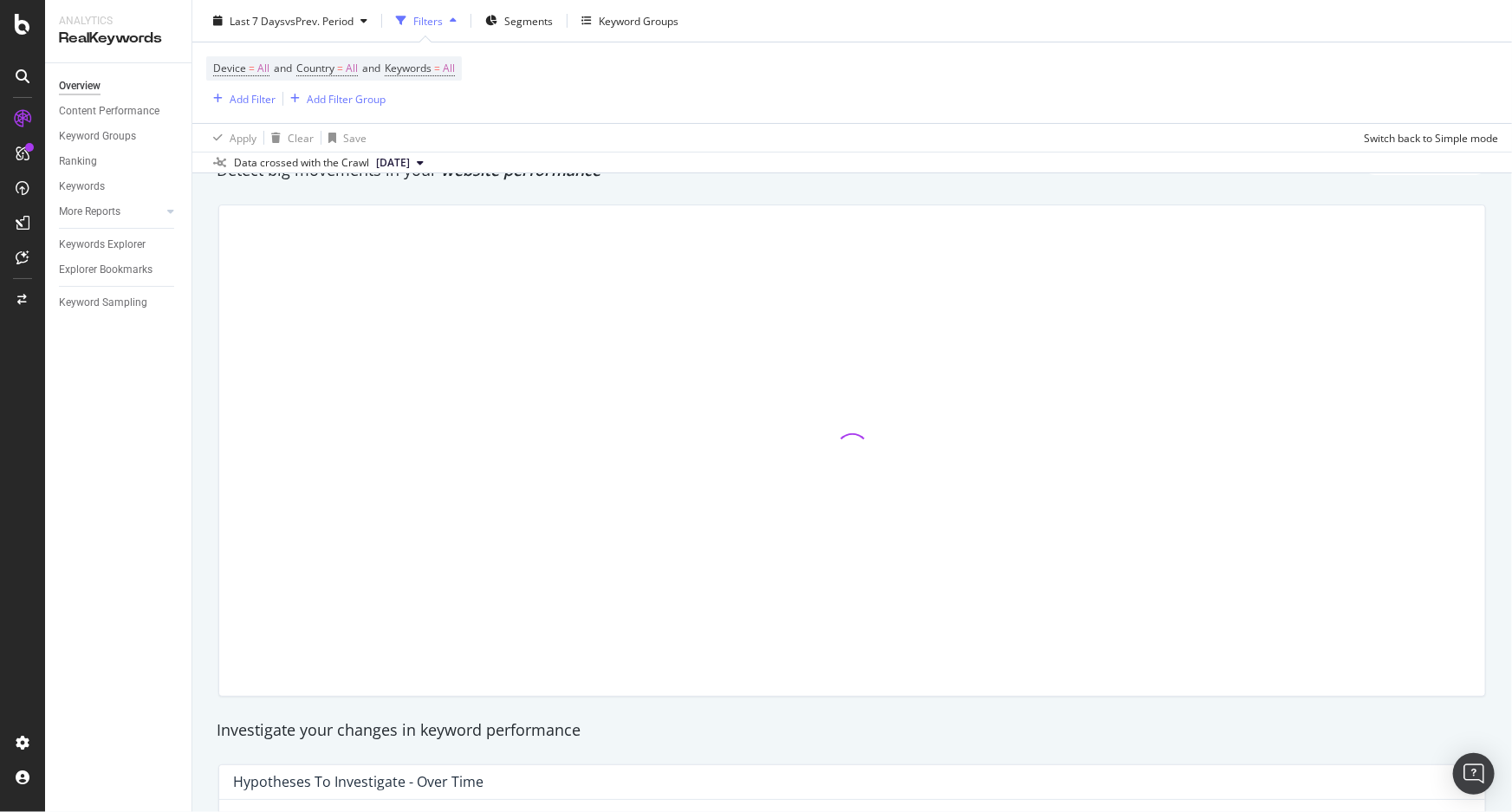
scroll to position [74, 0]
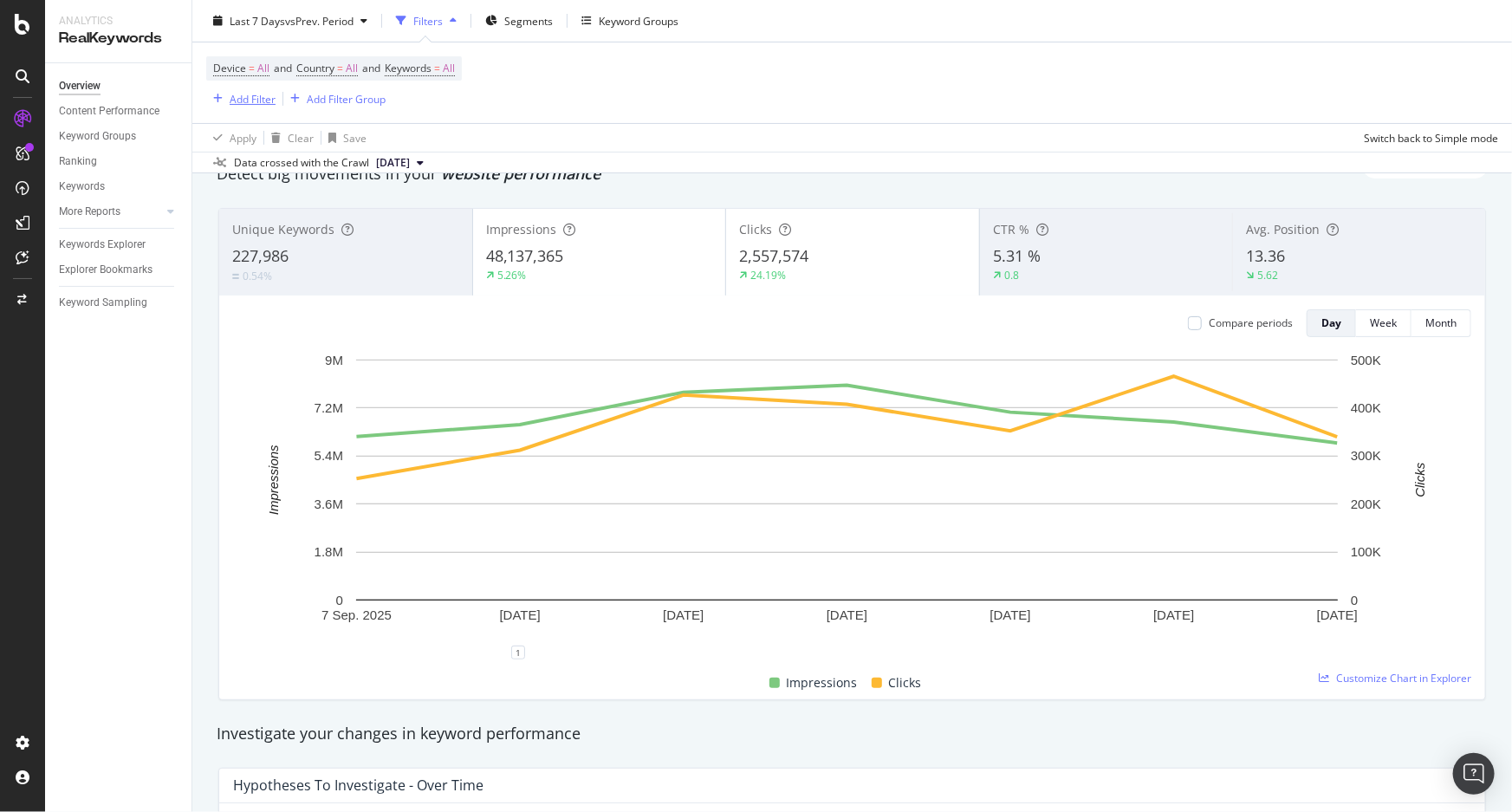
click at [269, 99] on div "Add Filter" at bounding box center [252, 97] width 46 height 15
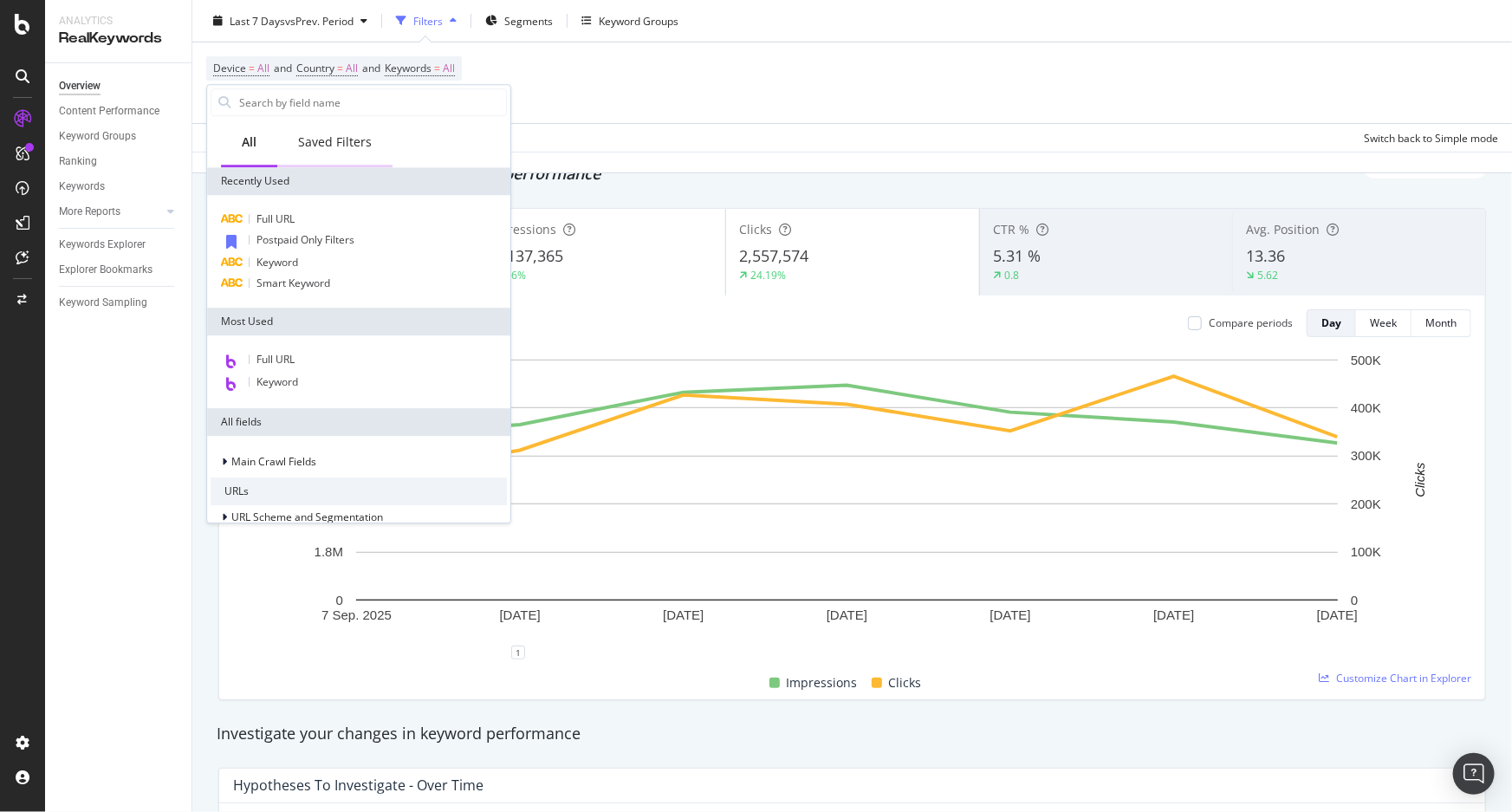
click at [316, 138] on div "Saved Filters" at bounding box center [335, 142] width 74 height 18
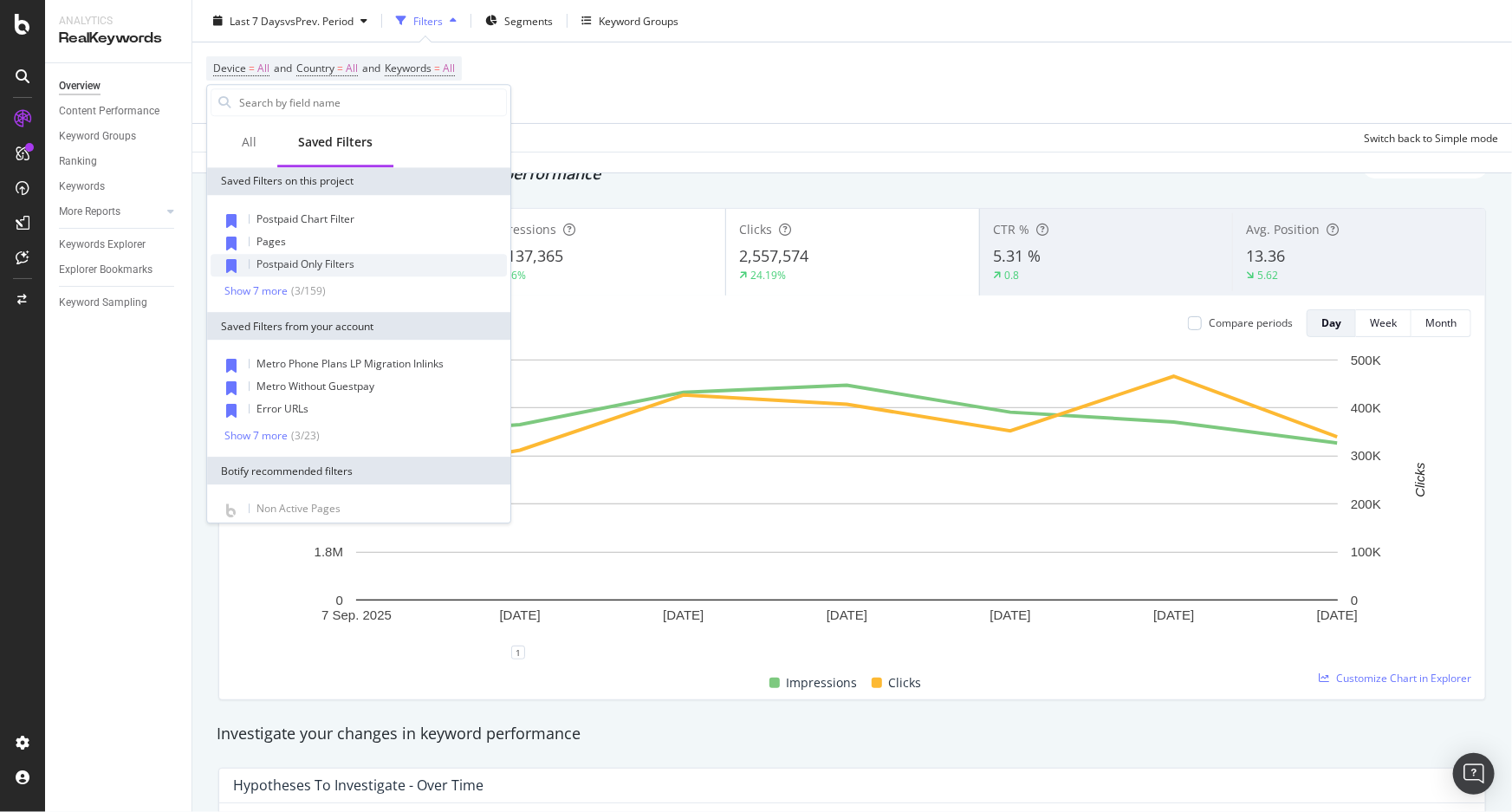
click at [303, 265] on span "Postpaid Only Filters" at bounding box center [305, 263] width 97 height 15
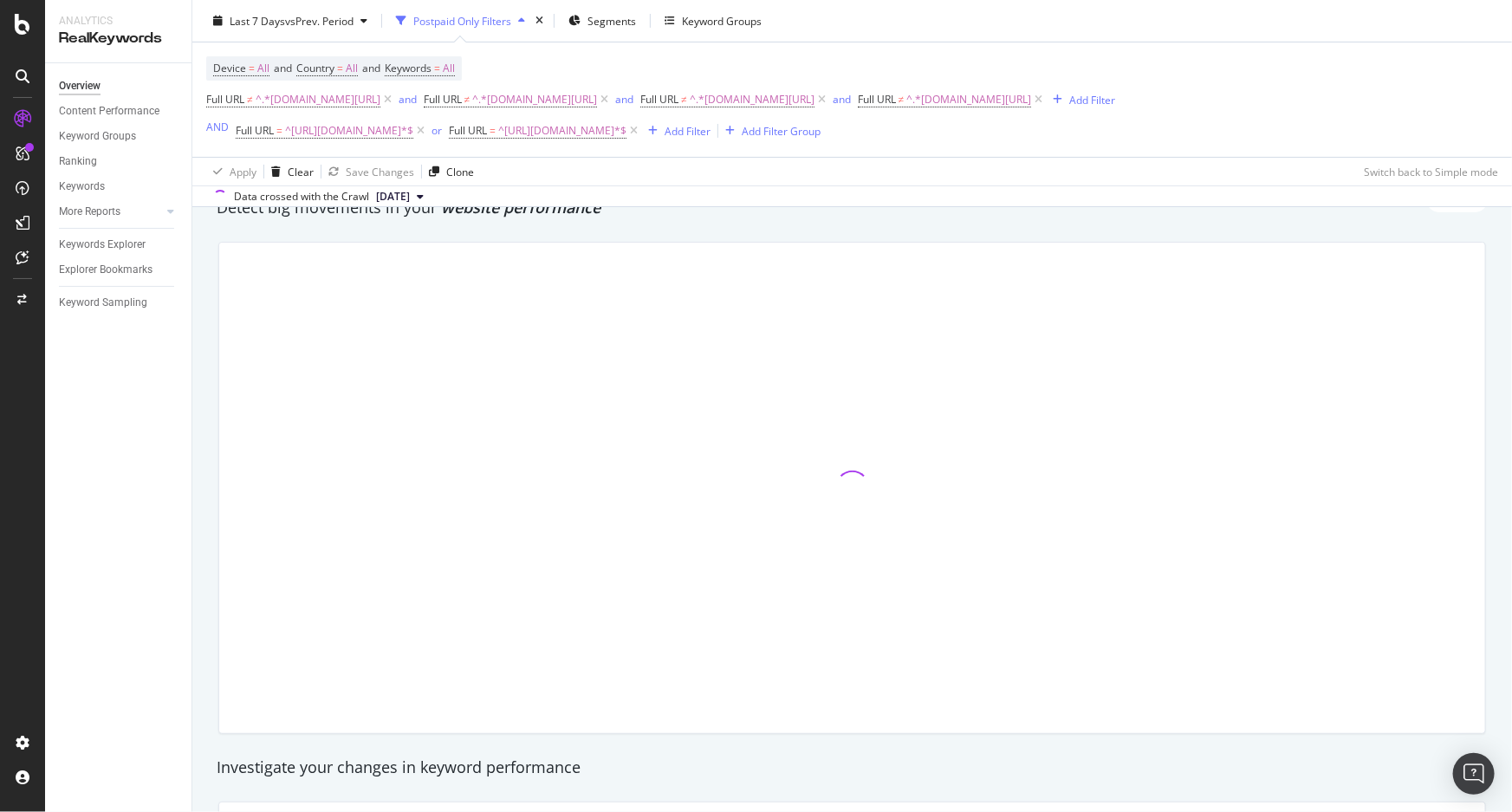
scroll to position [110, 0]
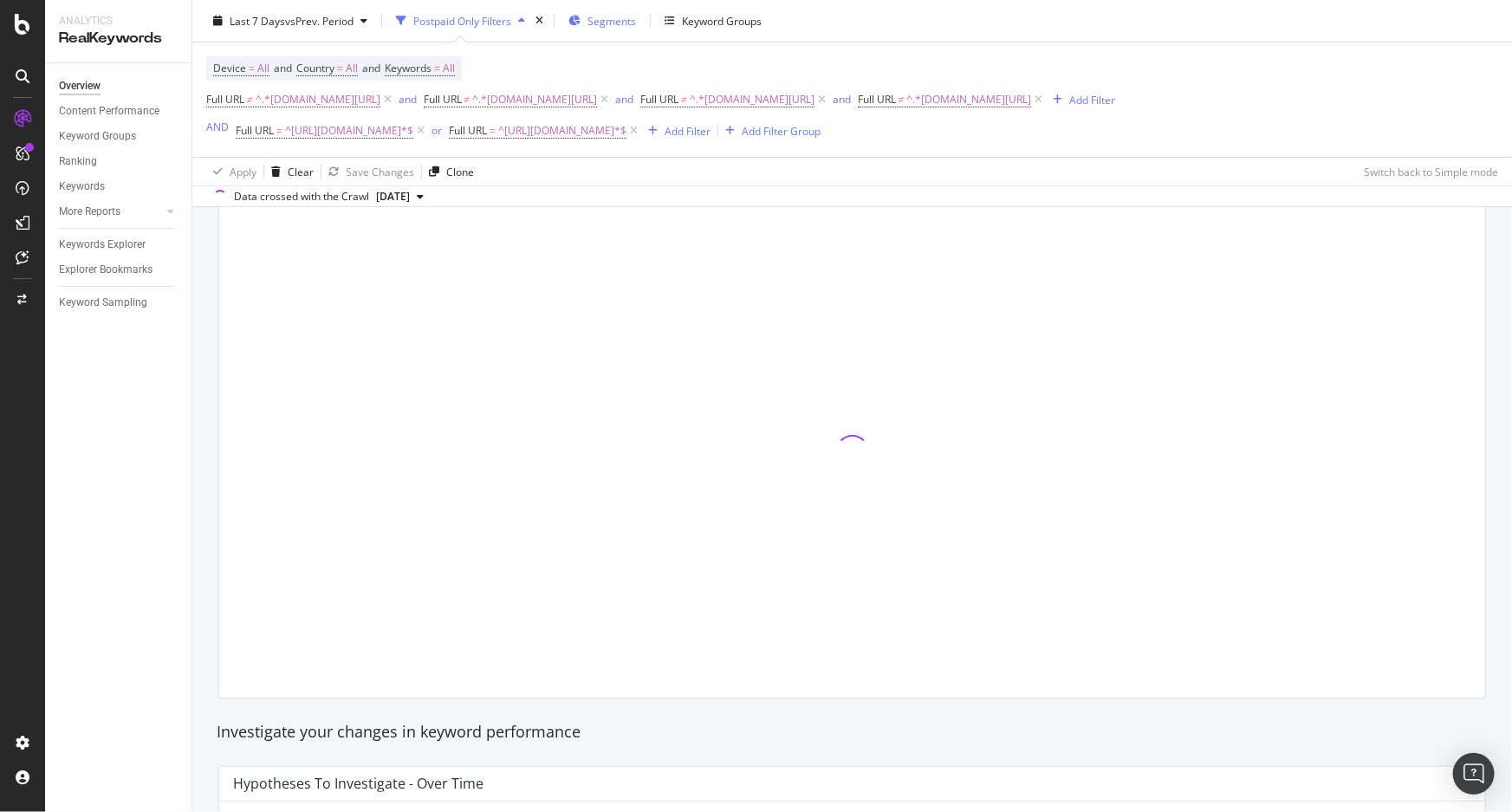
click at [598, 24] on span "Segments" at bounding box center [612, 19] width 49 height 15
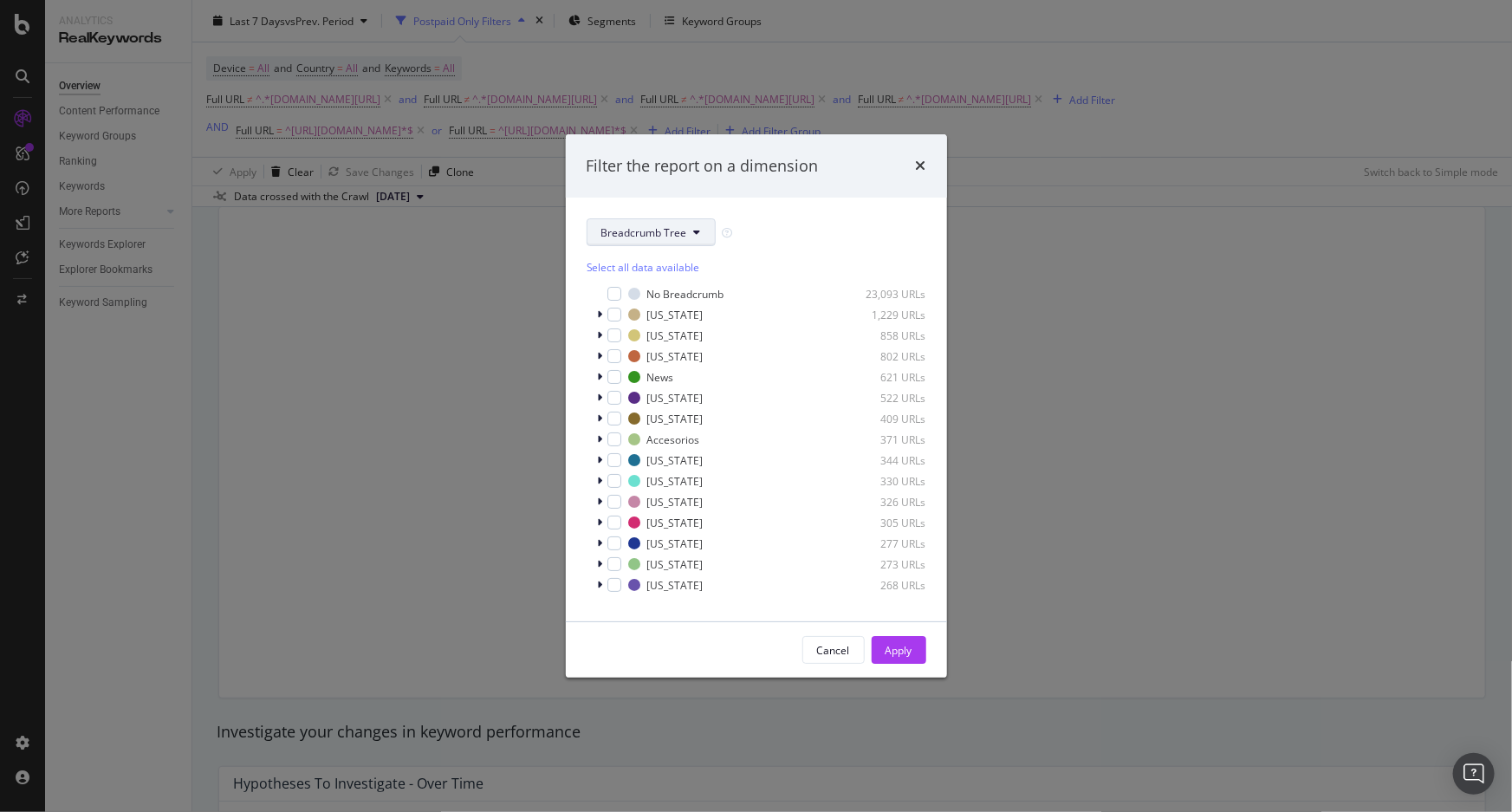
click at [665, 235] on span "Breadcrumb Tree" at bounding box center [644, 232] width 86 height 15
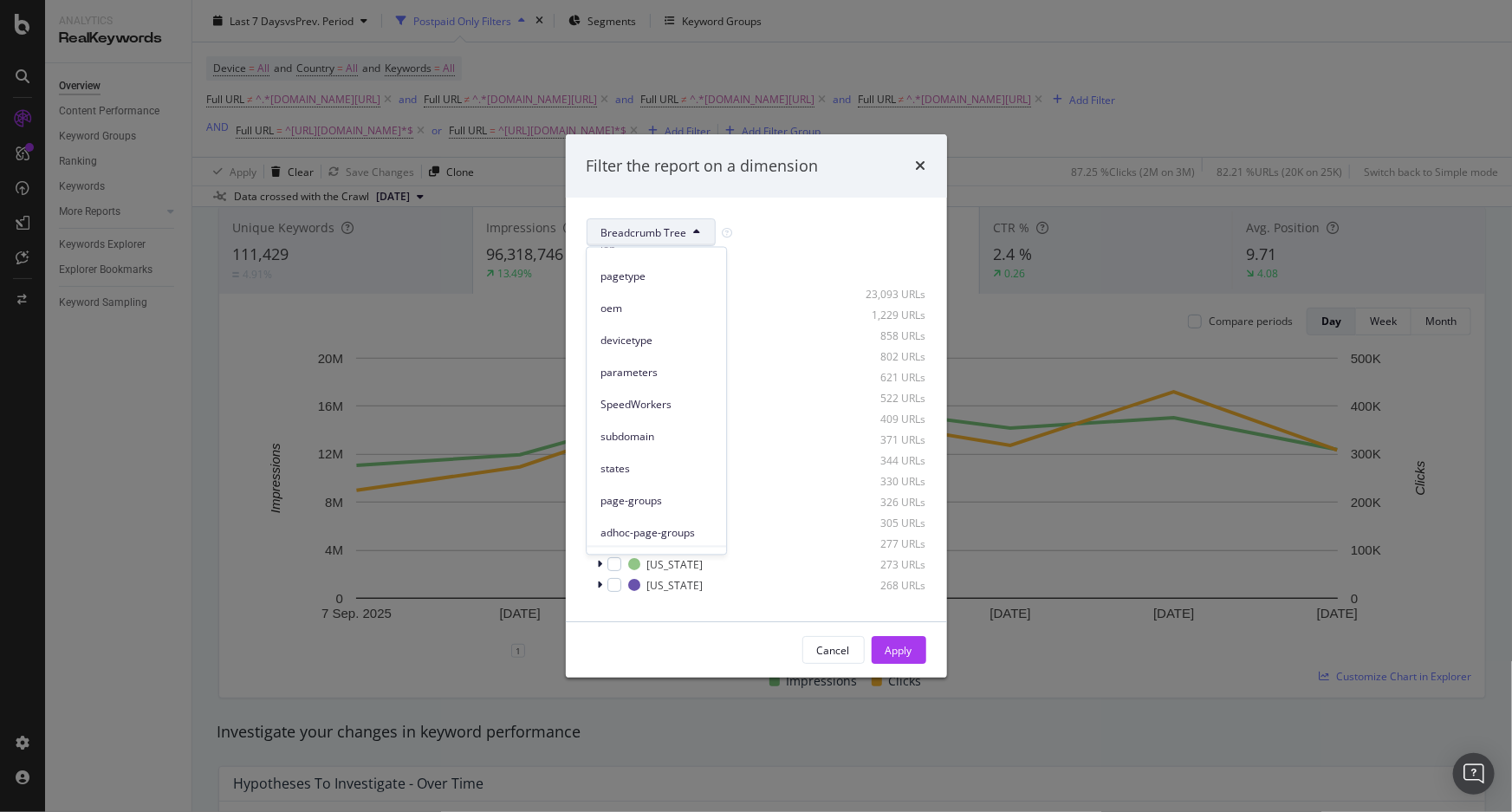
scroll to position [0, 0]
click at [650, 362] on span "oem" at bounding box center [656, 359] width 112 height 16
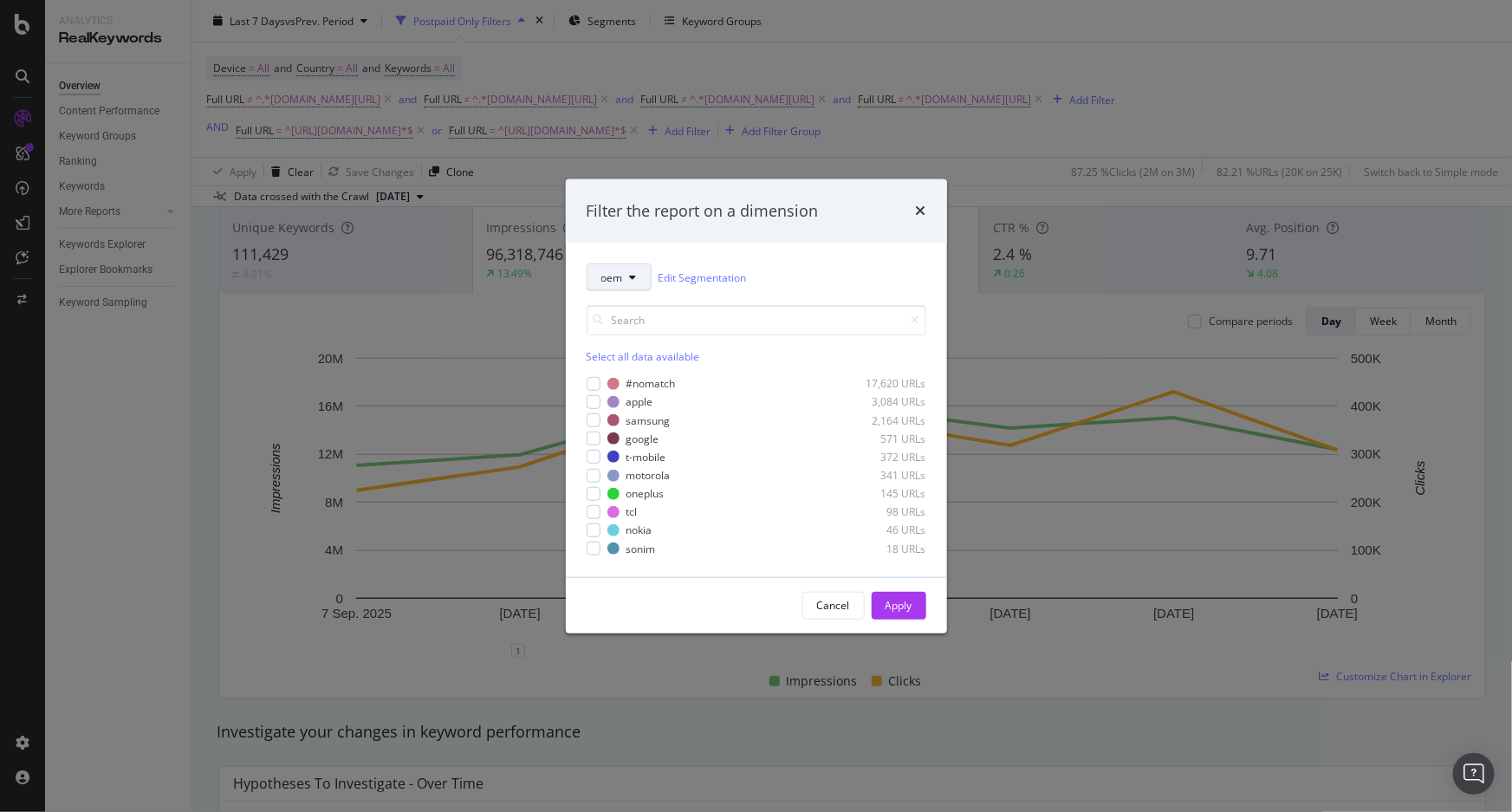
click at [637, 284] on button "oem" at bounding box center [619, 277] width 65 height 27
click at [643, 370] on span "pagetype" at bounding box center [656, 371] width 112 height 16
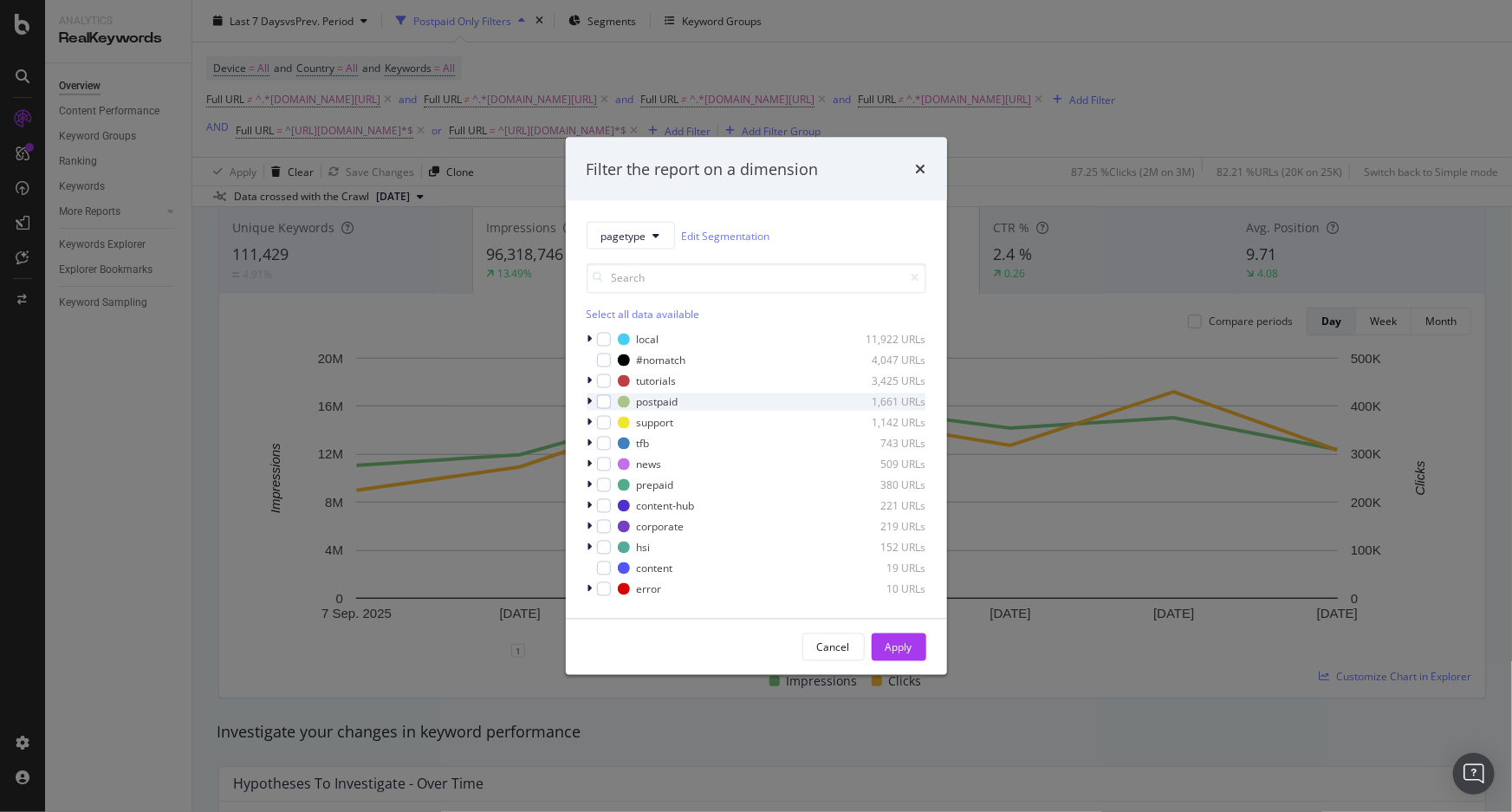
click at [594, 404] on div "modal" at bounding box center [592, 403] width 11 height 18
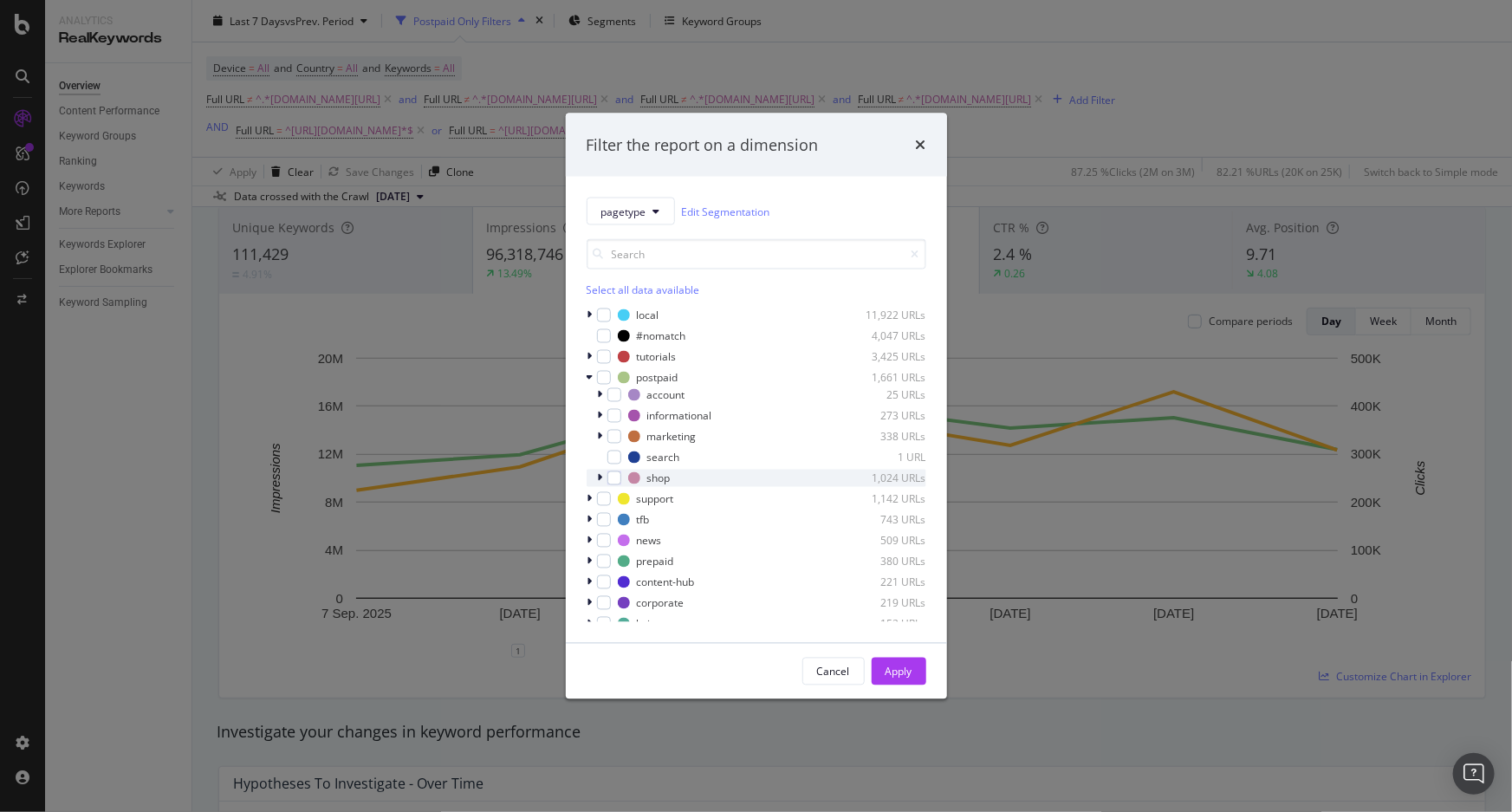
click at [601, 479] on icon "modal" at bounding box center [600, 478] width 5 height 11
click at [628, 525] on div "modal" at bounding box center [625, 520] width 14 height 14
click at [623, 559] on div "modal" at bounding box center [625, 561] width 14 height 14
click at [614, 518] on div "modal" at bounding box center [612, 521] width 11 height 18
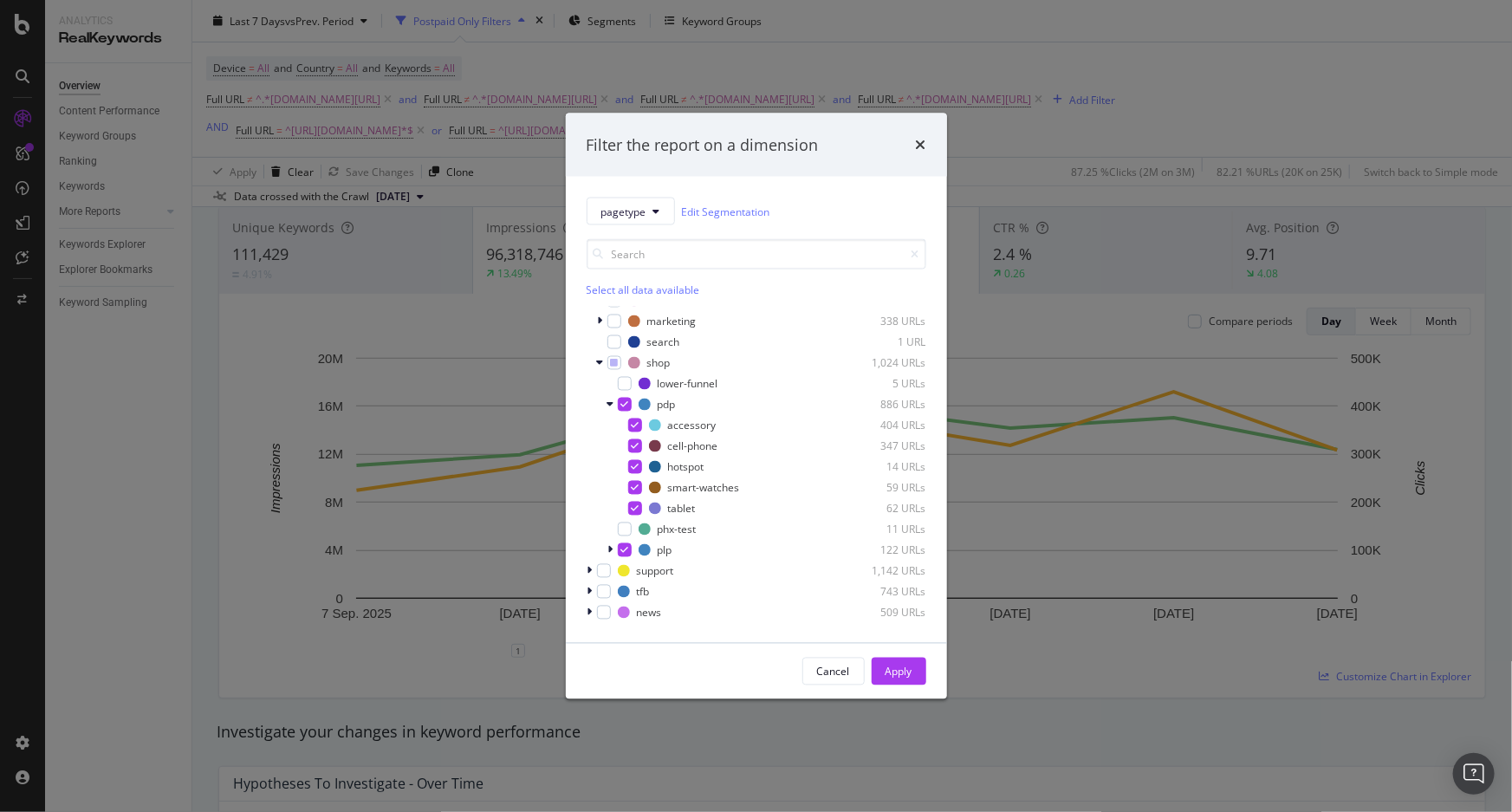
scroll to position [78, 0]
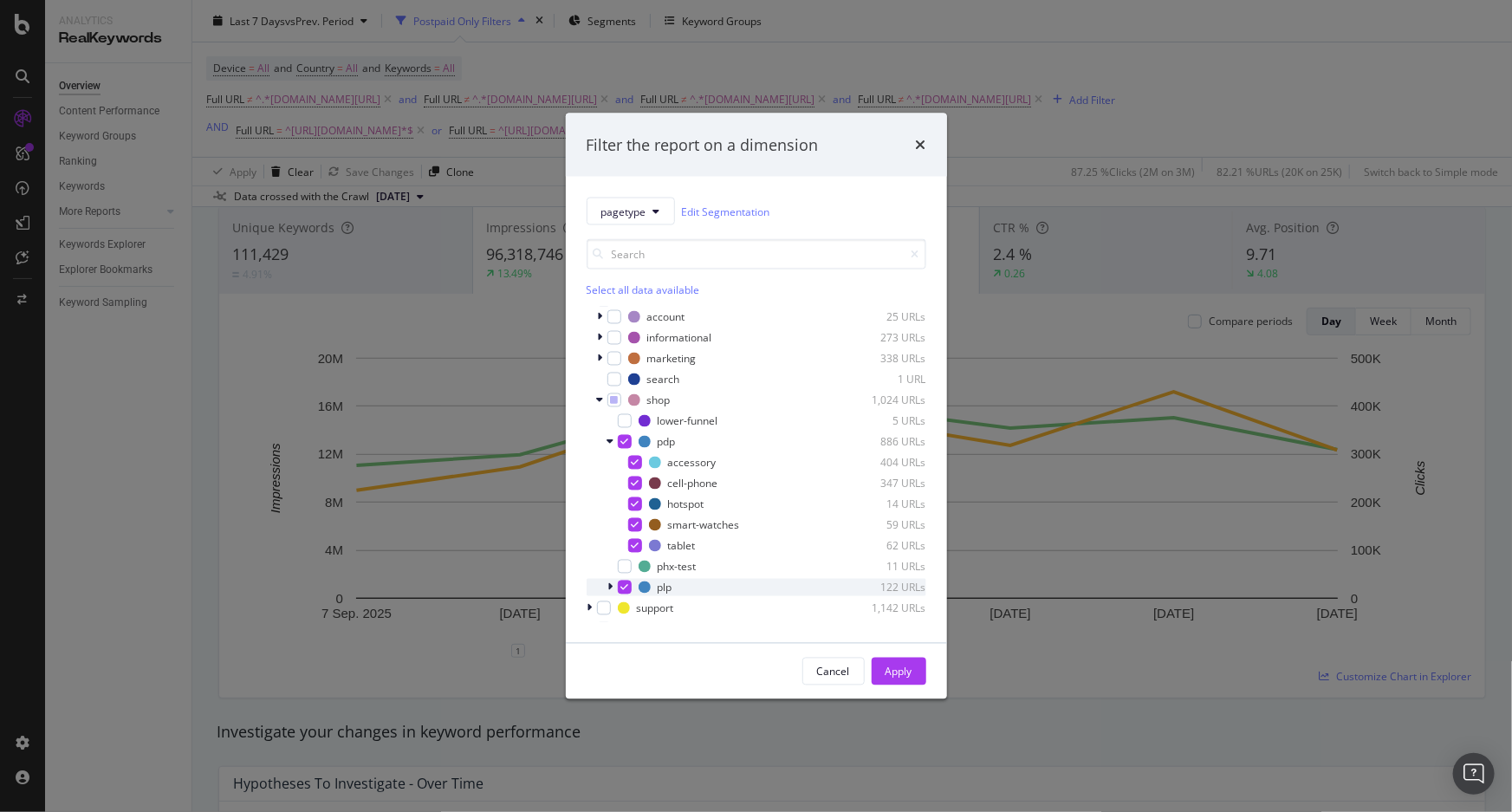
click at [611, 585] on icon "modal" at bounding box center [610, 587] width 5 height 11
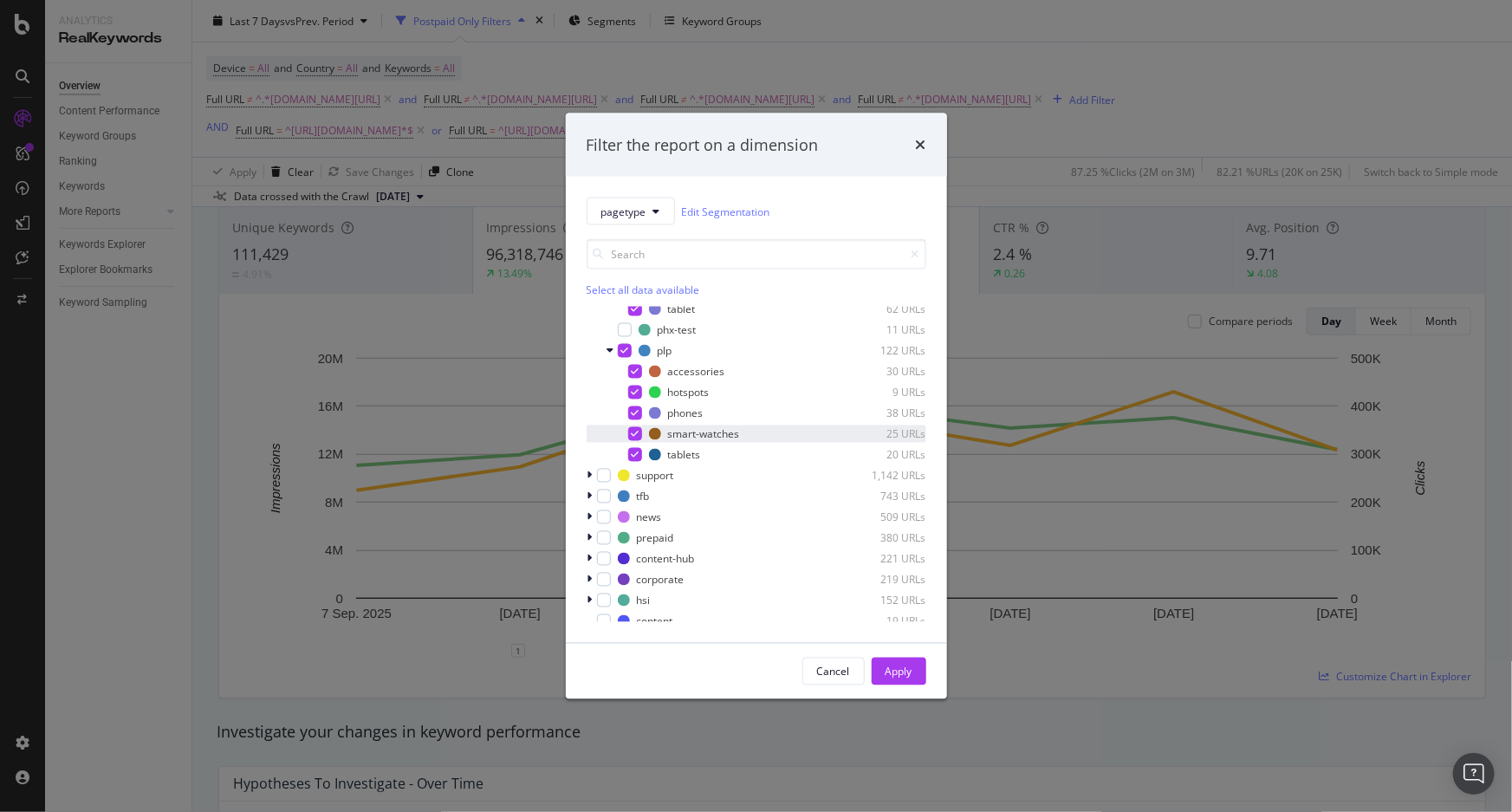
scroll to position [236, 0]
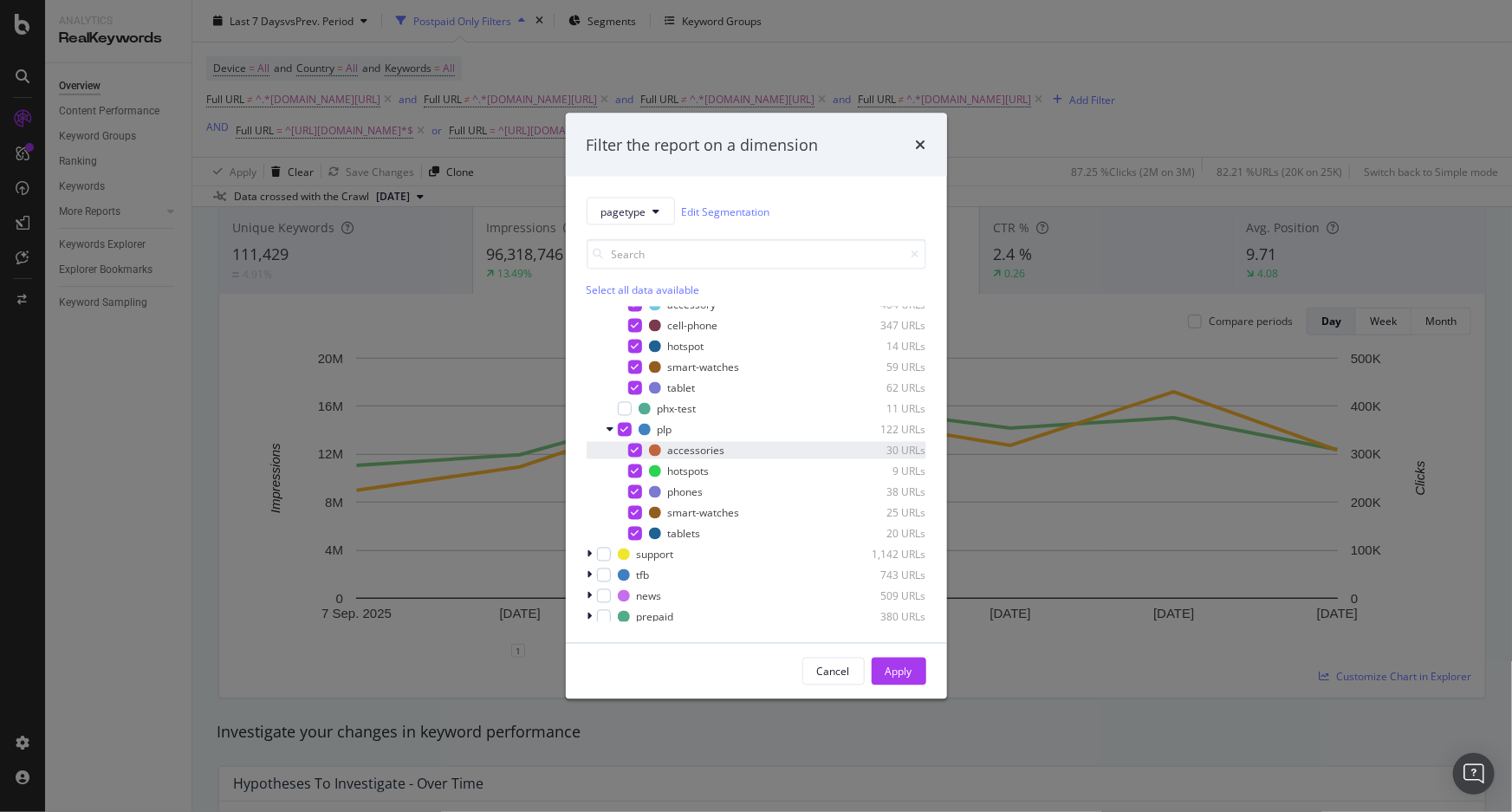
drag, startPoint x: 613, startPoint y: 432, endPoint x: 603, endPoint y: 451, distance: 21.5
click at [603, 451] on div "plp 122 URLs accessories 30 URLs hotspots 9 URLs phones 38 URLs smart-watches 2…" at bounding box center [756, 482] width 339 height 121
click at [908, 676] on div "Apply" at bounding box center [900, 671] width 27 height 15
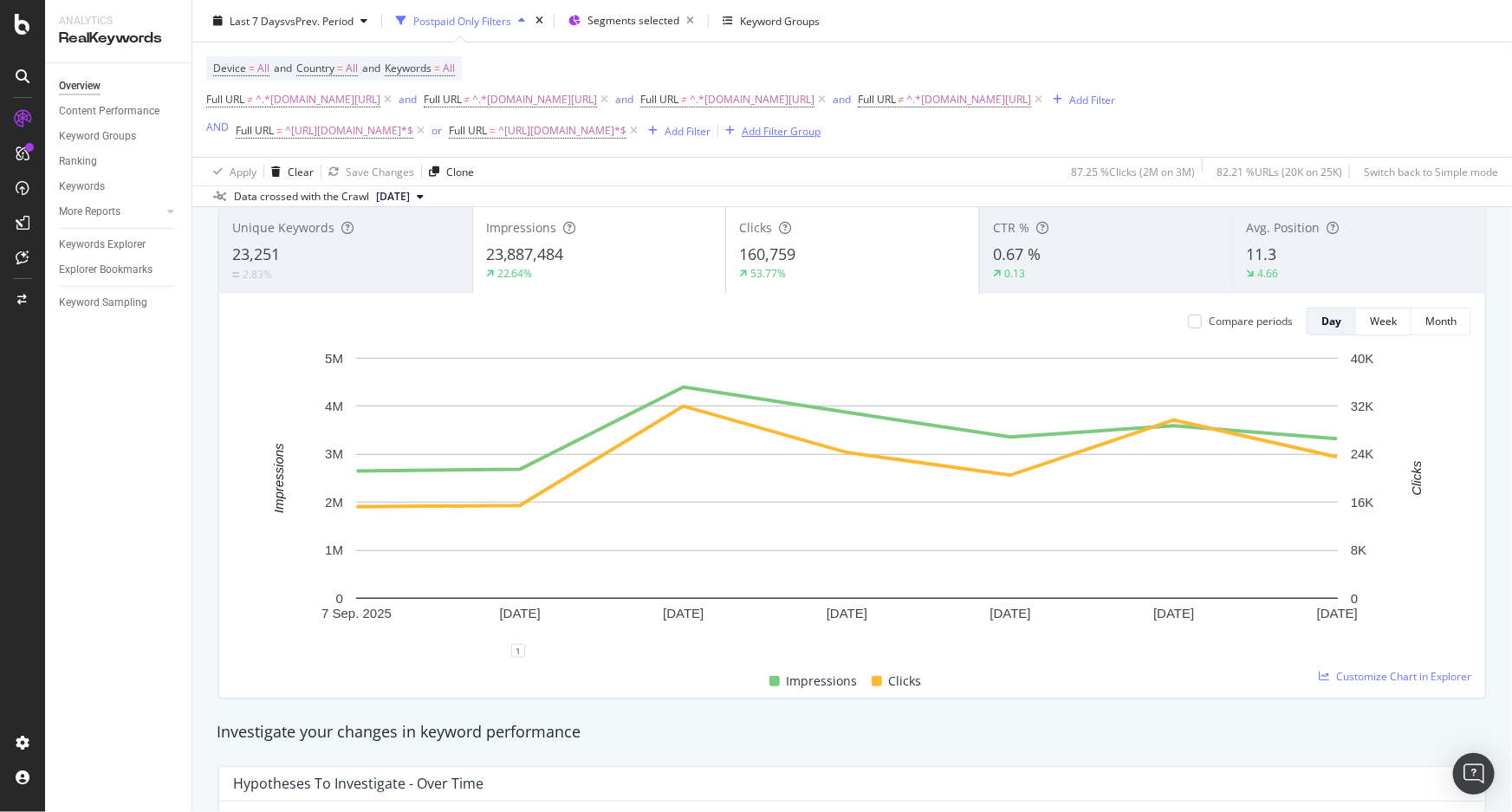
click at [793, 132] on div "Add Filter Group" at bounding box center [781, 130] width 79 height 15
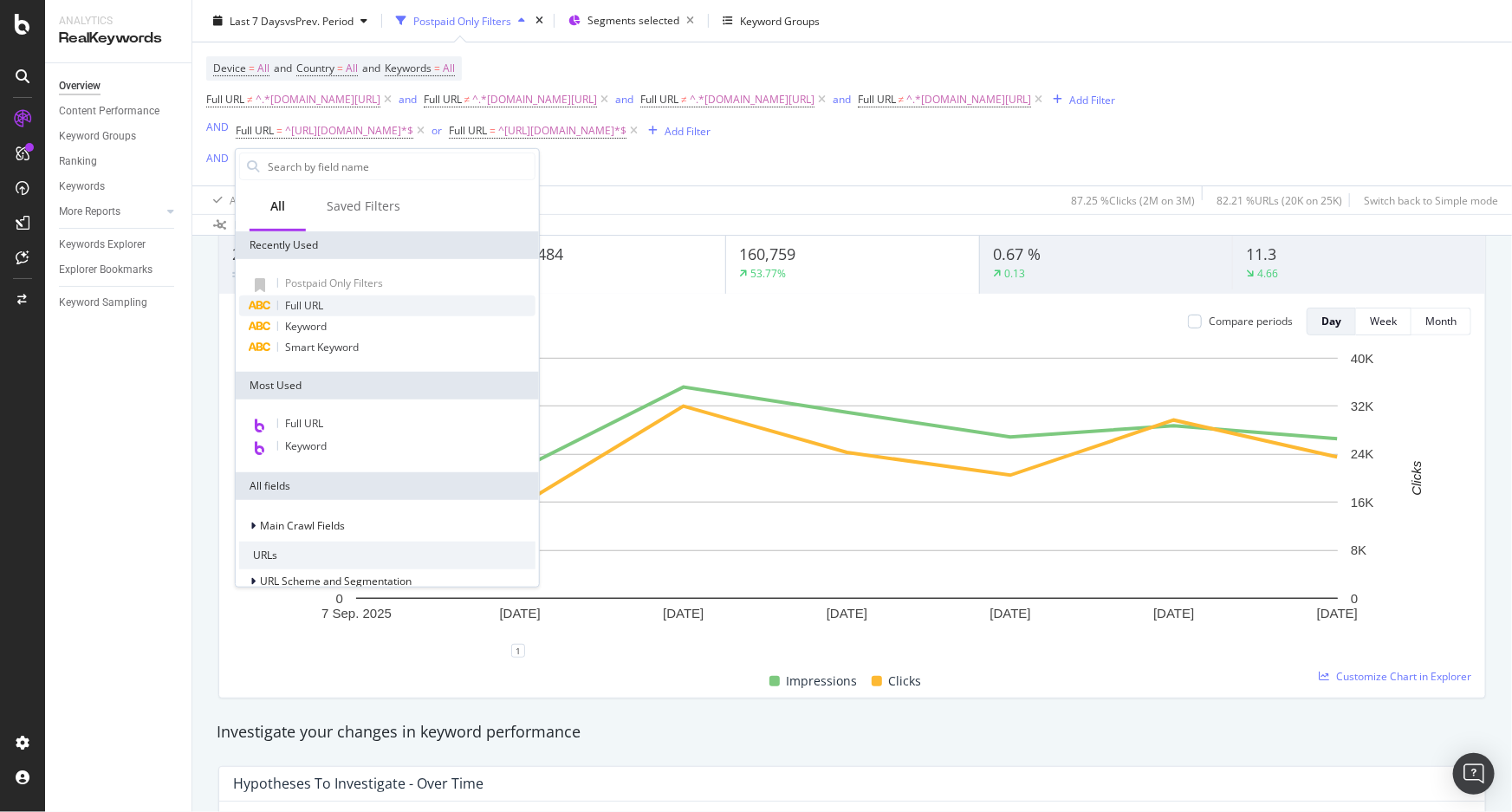
click at [358, 312] on div "Full URL" at bounding box center [387, 305] width 296 height 20
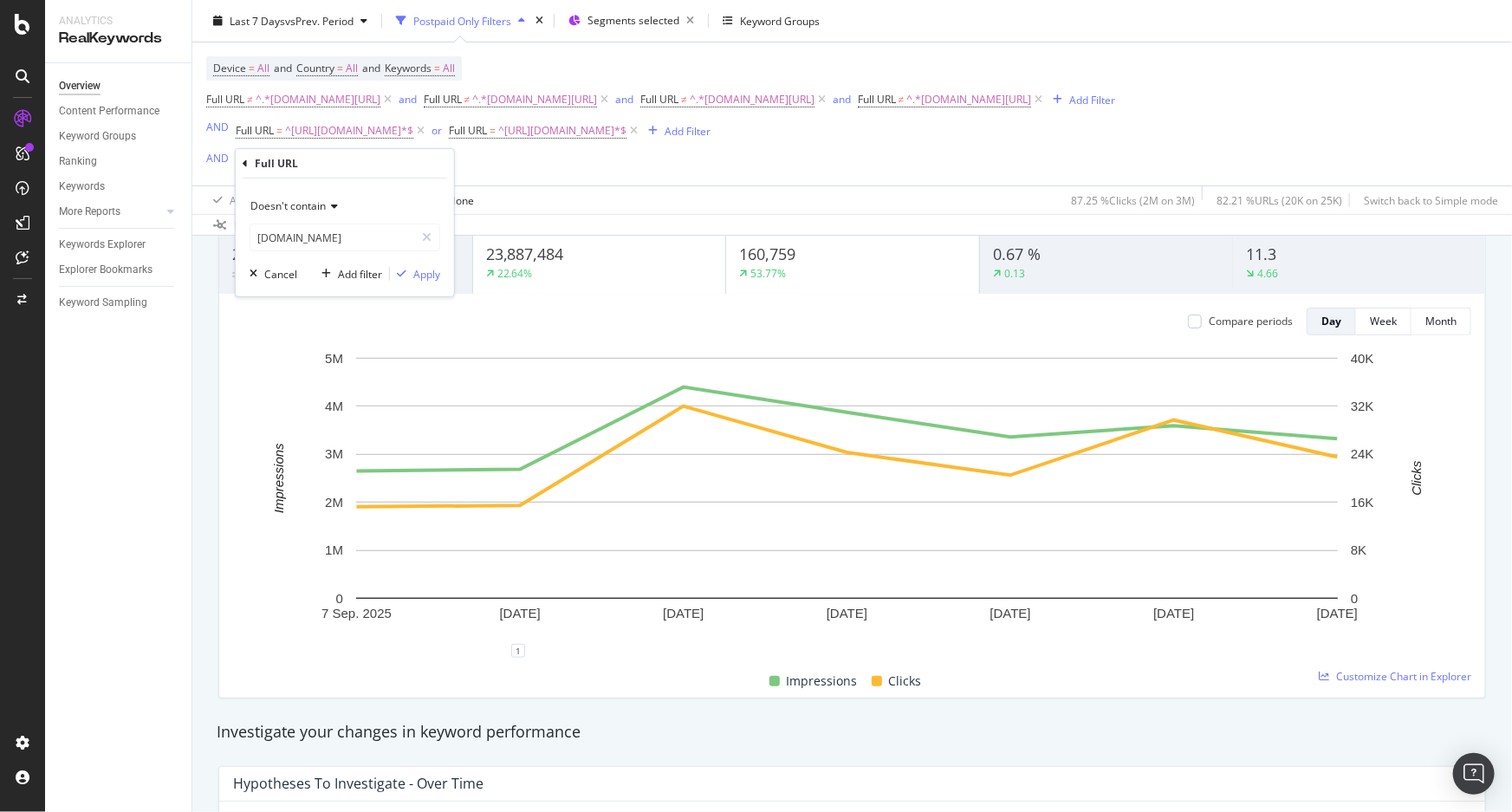
click at [316, 207] on span "Doesn't contain" at bounding box center [288, 206] width 75 height 15
click at [387, 190] on div "Doesn't contain Equal to Not equal to Starts with Doesn't start with Ends with …" at bounding box center [345, 237] width 218 height 118
click at [333, 214] on div "Doesn't contain" at bounding box center [345, 206] width 191 height 27
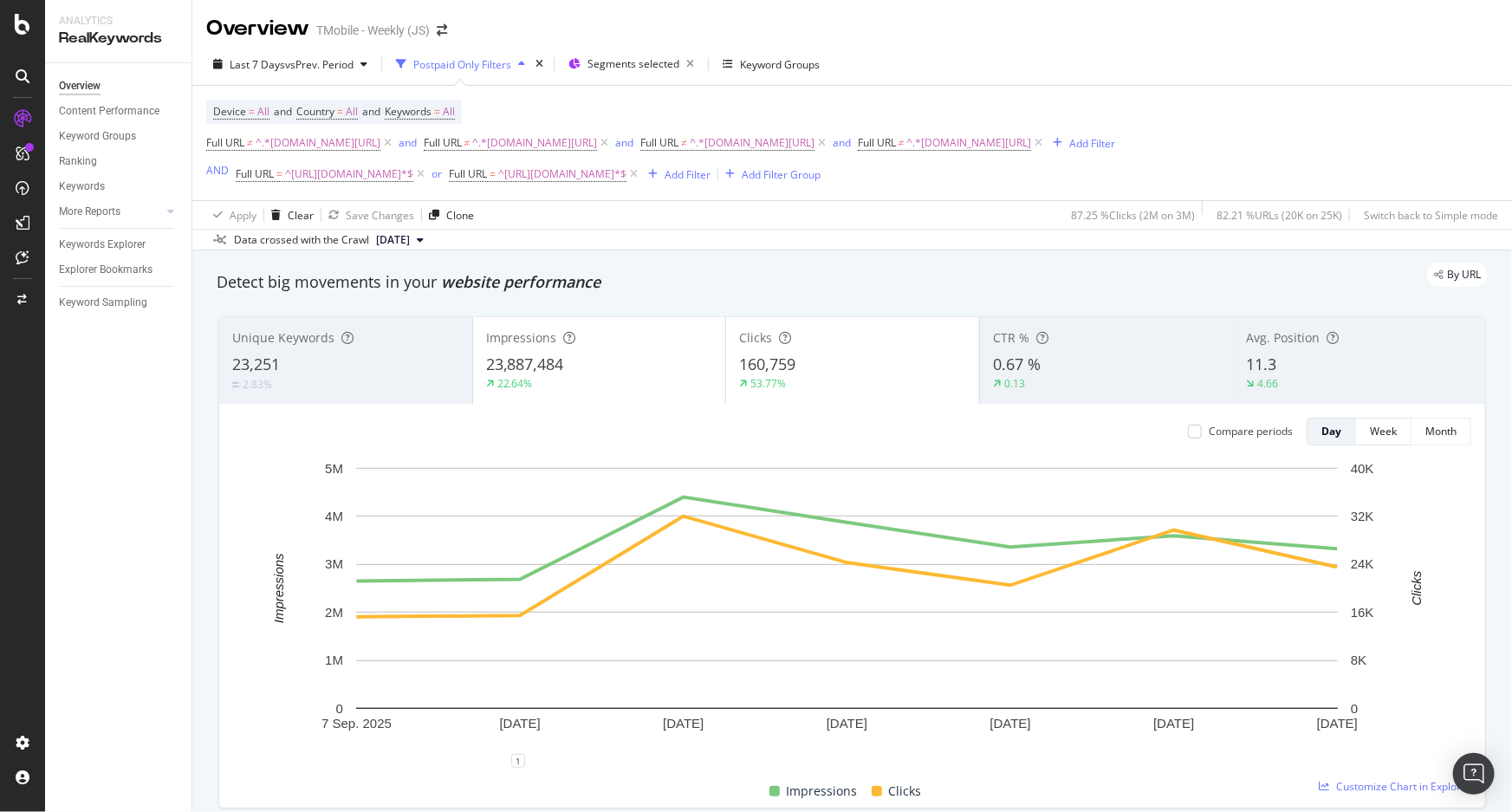
scroll to position [0, 0]
click at [785, 178] on div "Add Filter Group" at bounding box center [781, 174] width 79 height 15
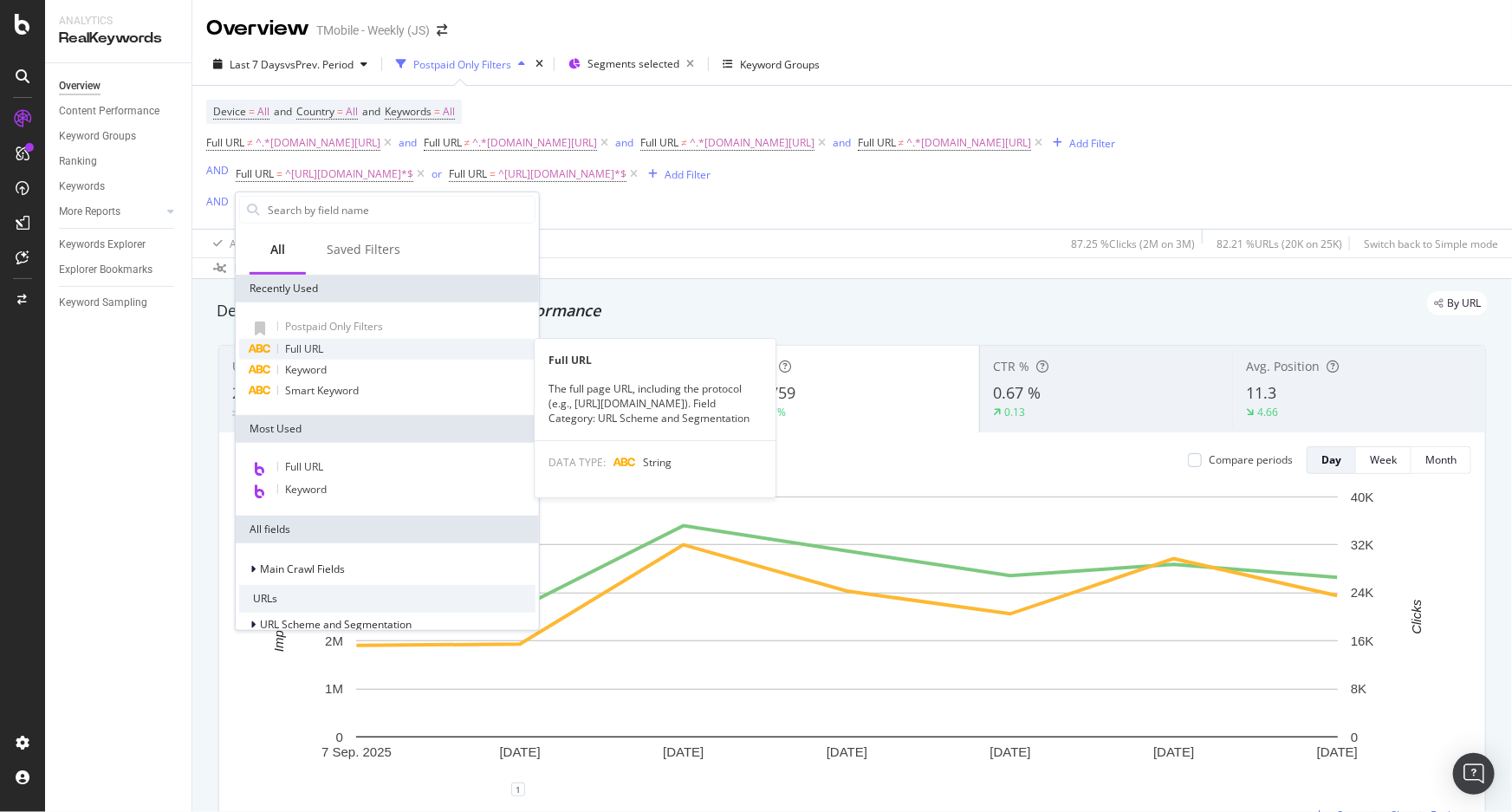
click at [301, 347] on span "Full URL" at bounding box center [303, 348] width 38 height 15
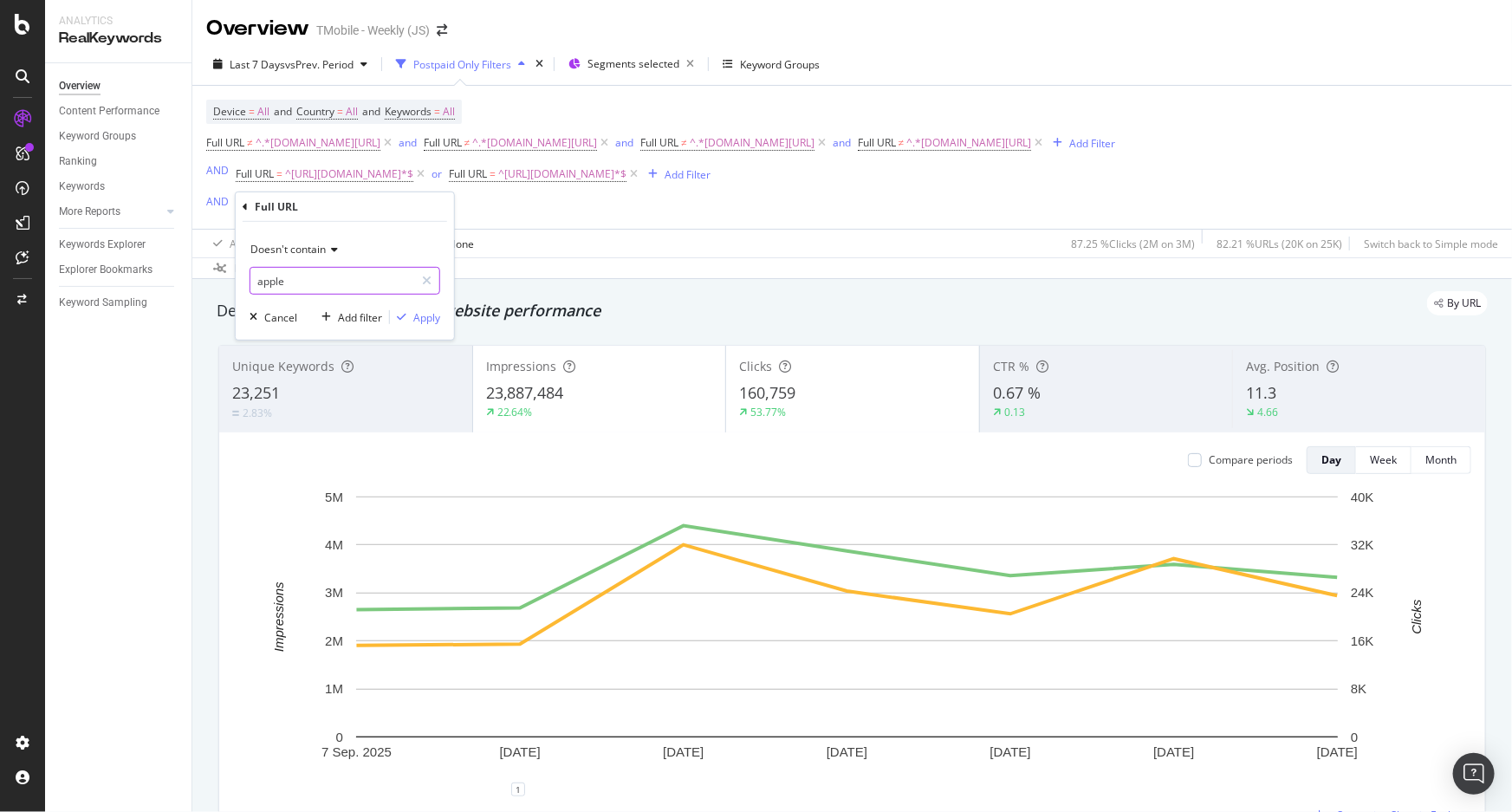
type input "apple"
click at [269, 259] on div "Doesn't contain" at bounding box center [345, 250] width 191 height 27
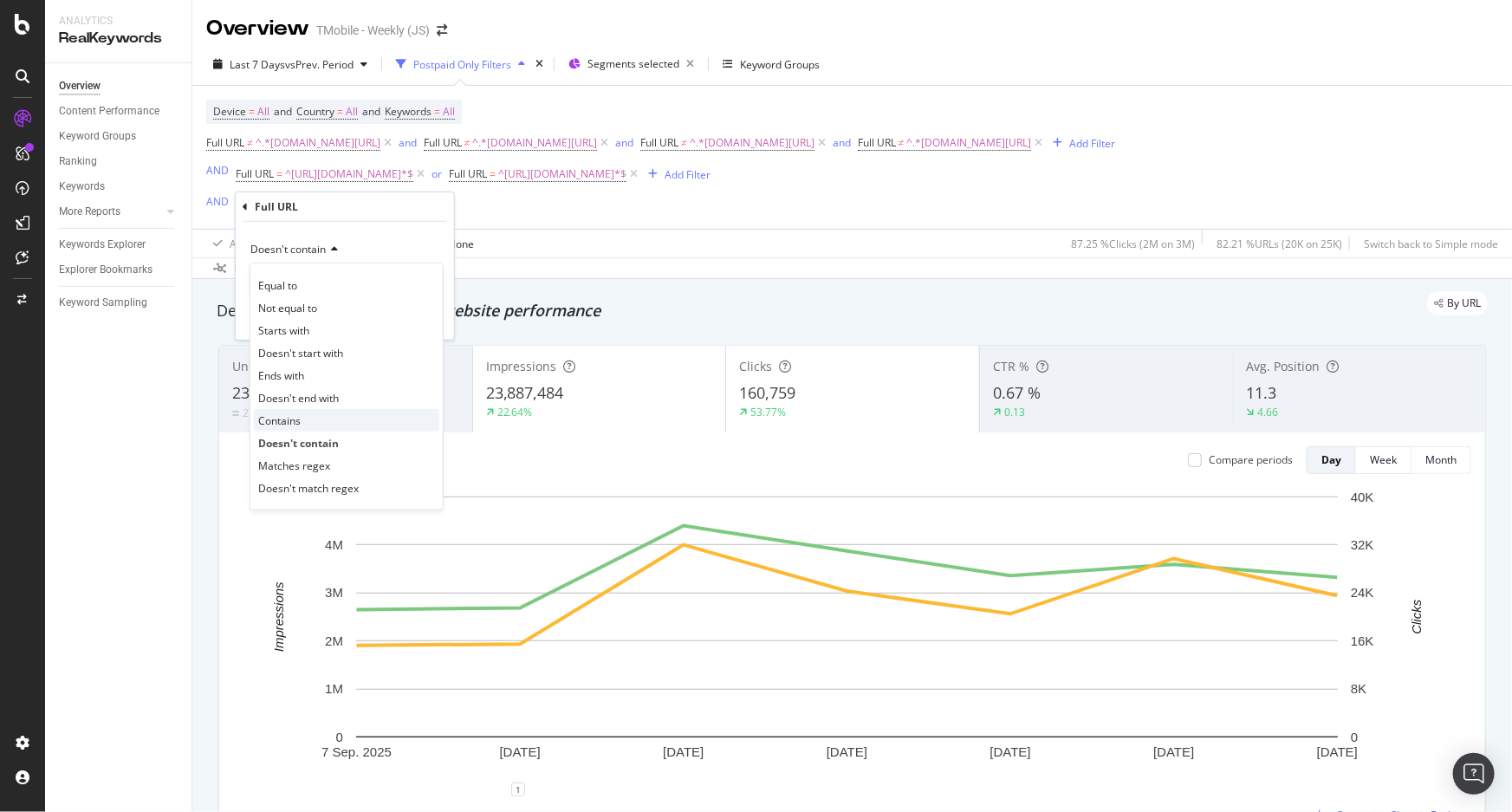
click at [297, 412] on span "Contains" at bounding box center [280, 419] width 43 height 15
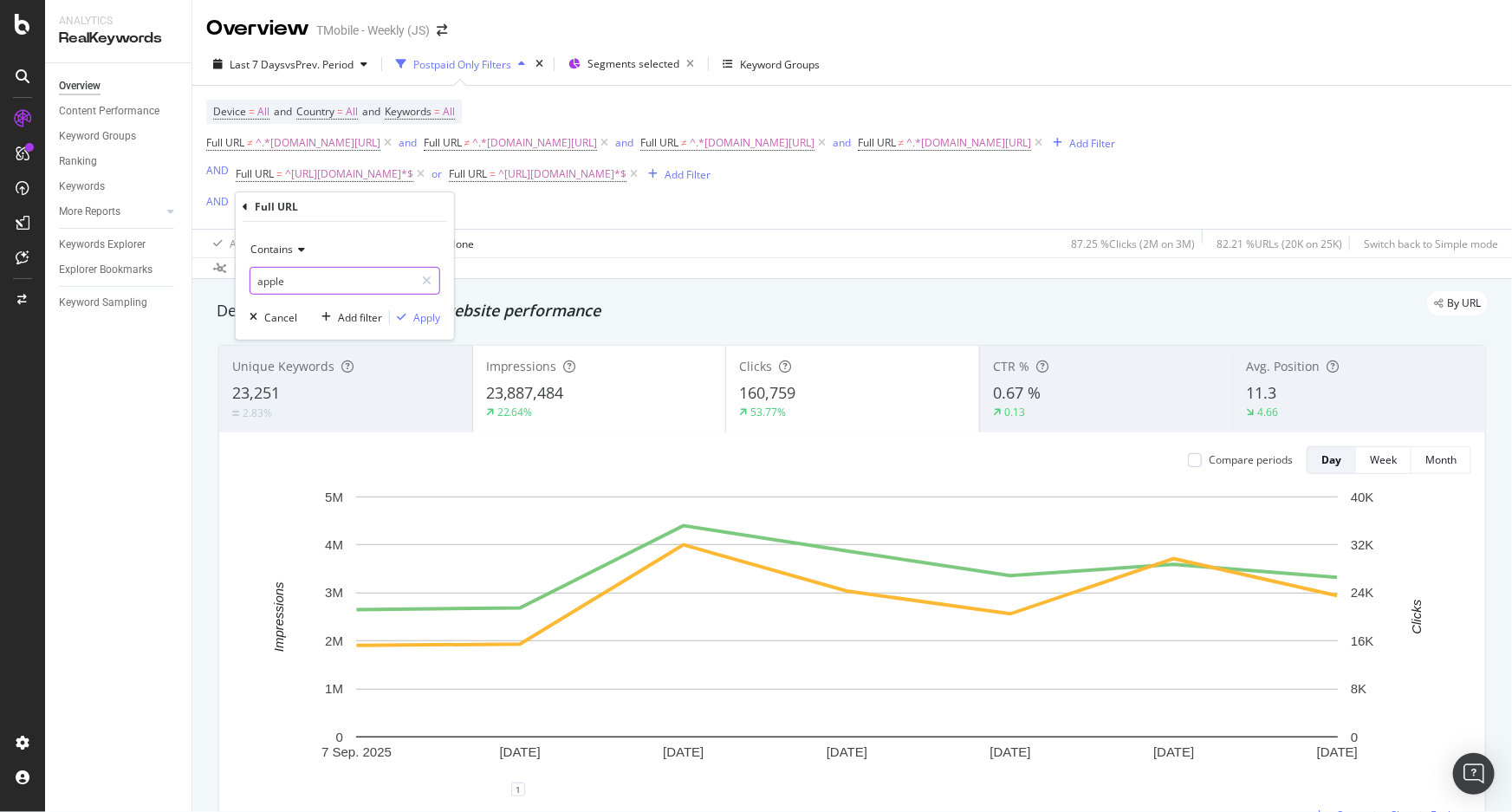
click at [310, 288] on input "apple" at bounding box center [332, 281] width 164 height 27
click at [419, 322] on div "Apply" at bounding box center [427, 316] width 27 height 15
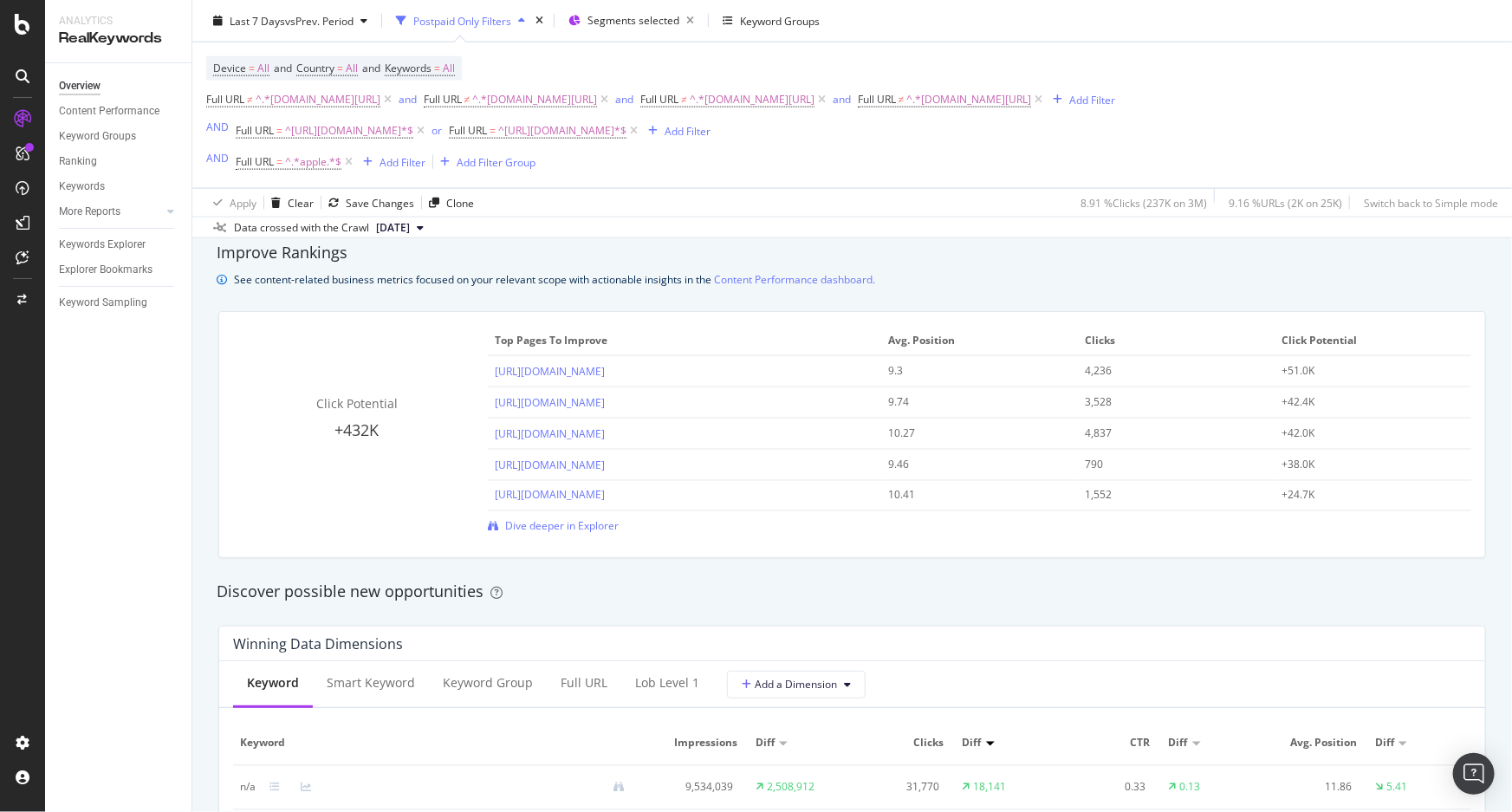
scroll to position [1417, 0]
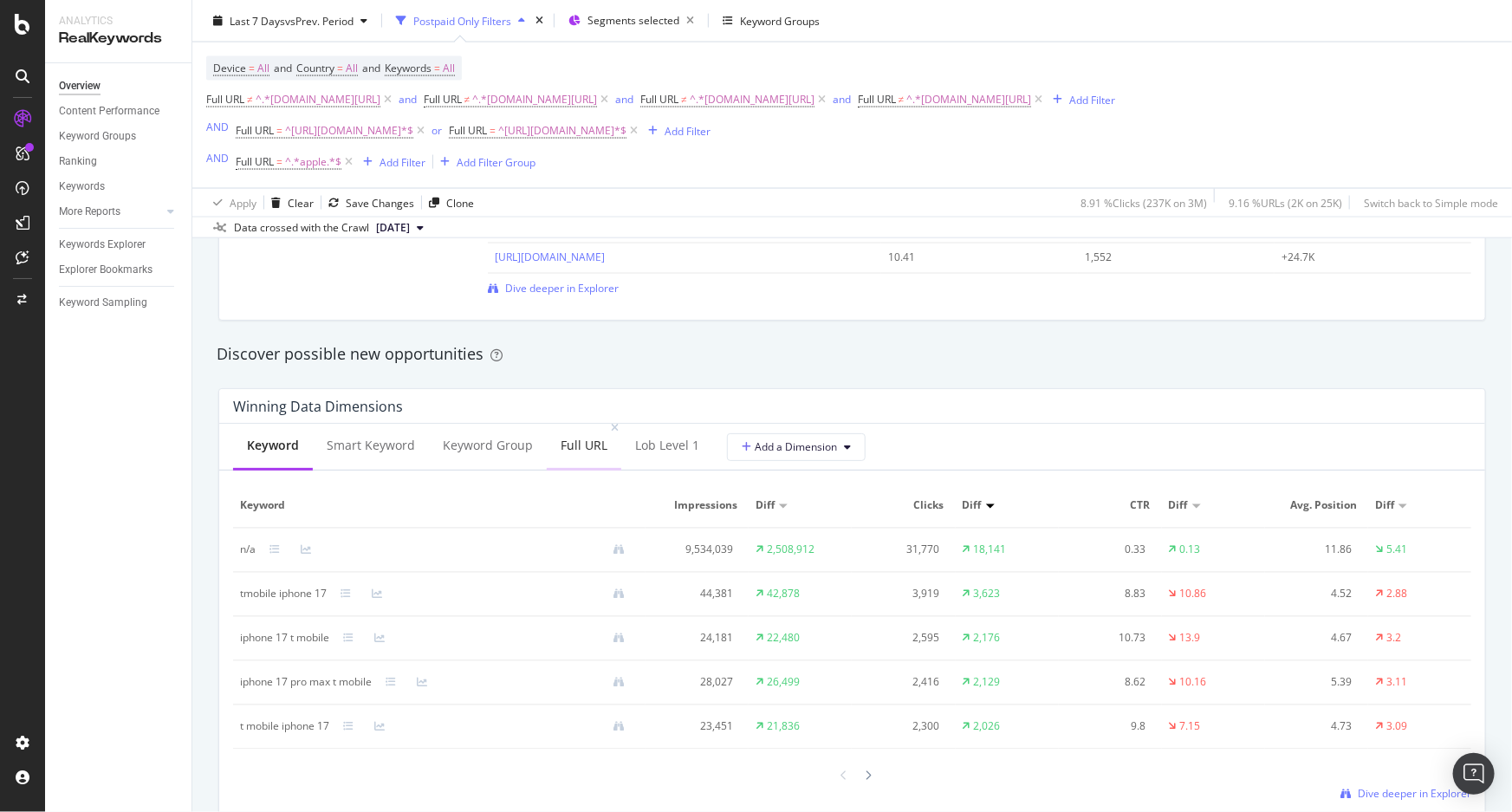
click at [602, 442] on div "Full URL" at bounding box center [584, 446] width 74 height 48
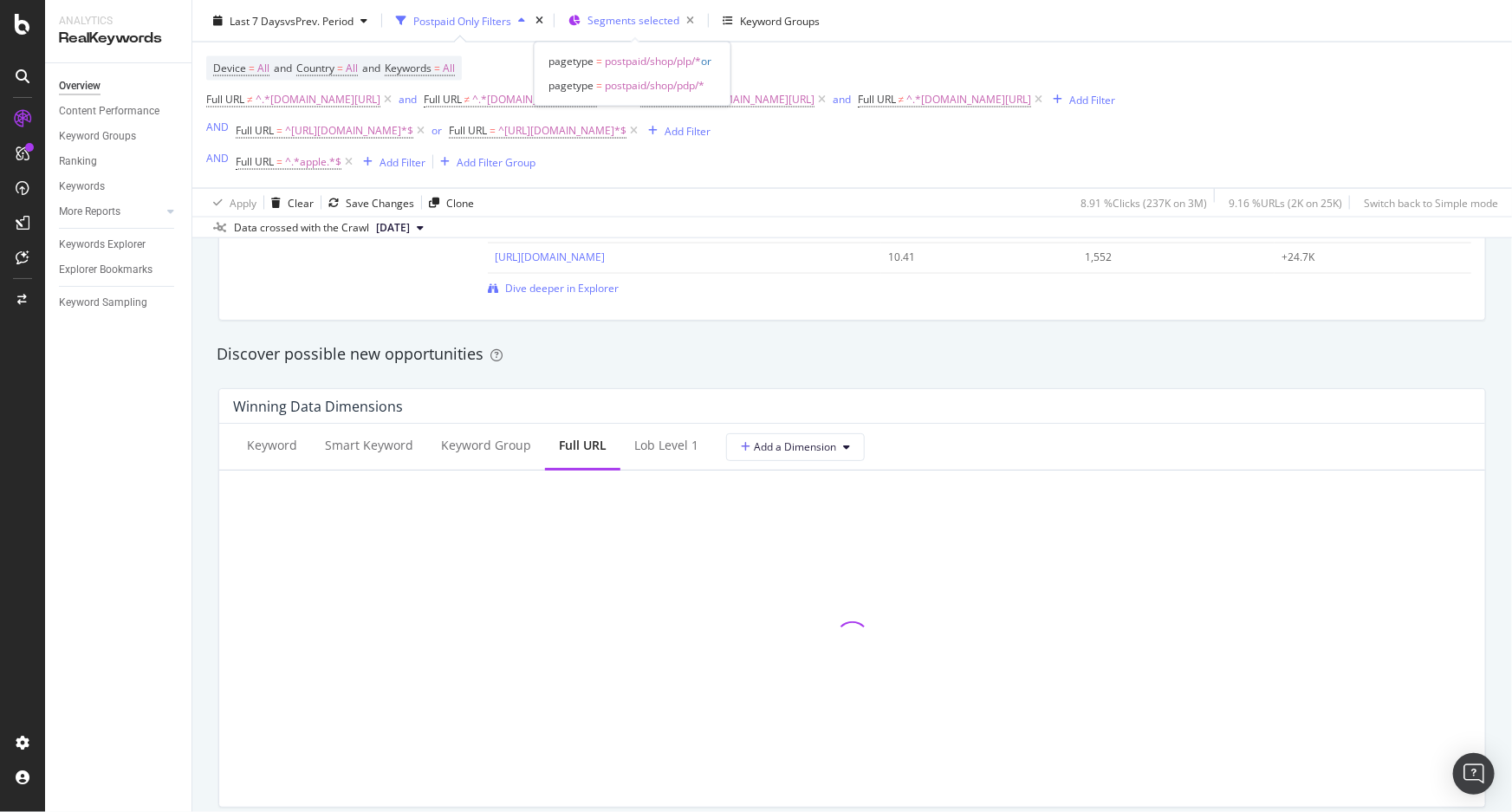
click at [629, 25] on span "Segments selected" at bounding box center [634, 19] width 92 height 15
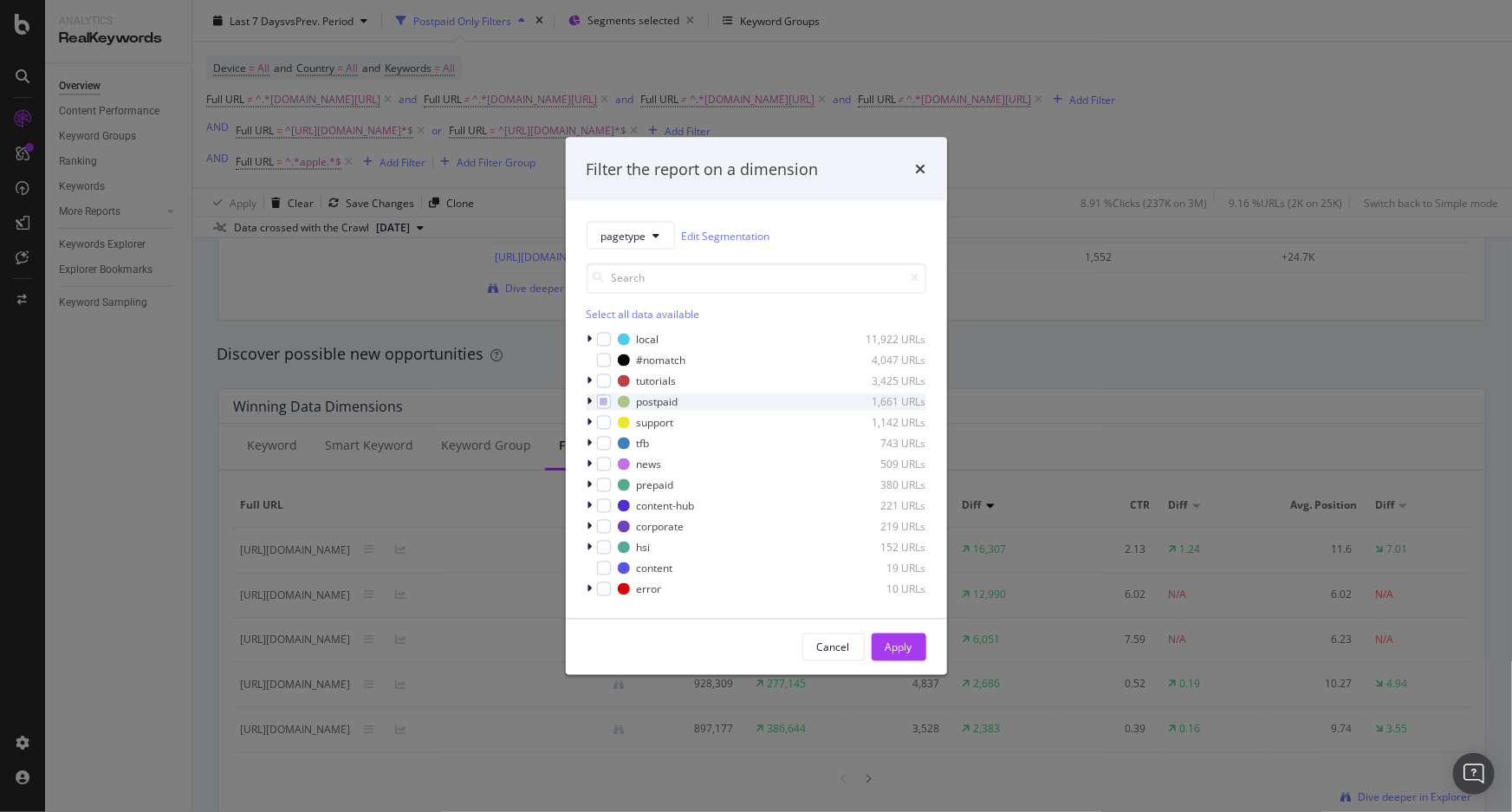
click at [593, 402] on div "modal" at bounding box center [592, 403] width 11 height 18
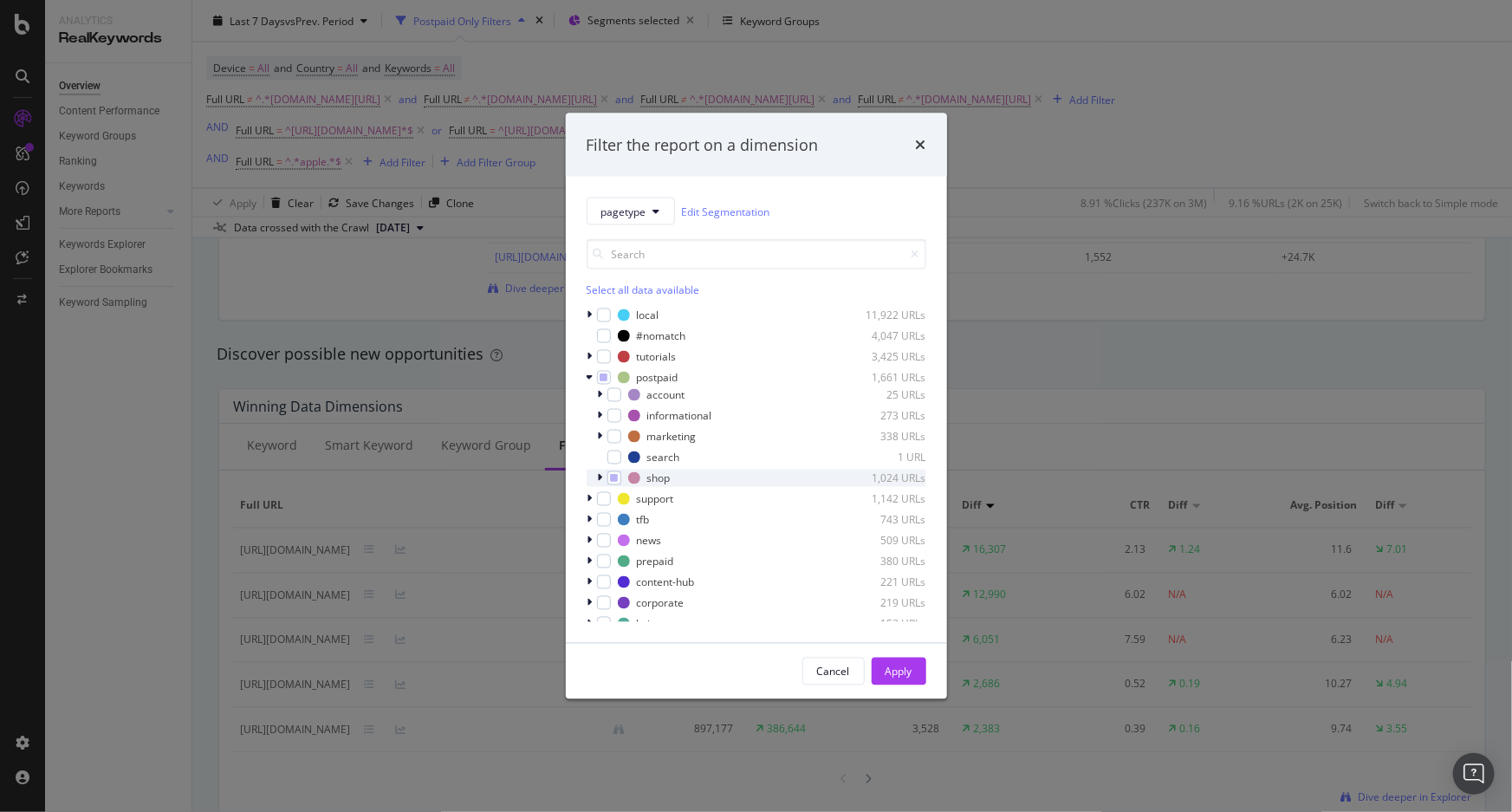
click at [598, 475] on div "modal" at bounding box center [602, 479] width 11 height 18
click at [613, 520] on icon "modal" at bounding box center [610, 520] width 5 height 11
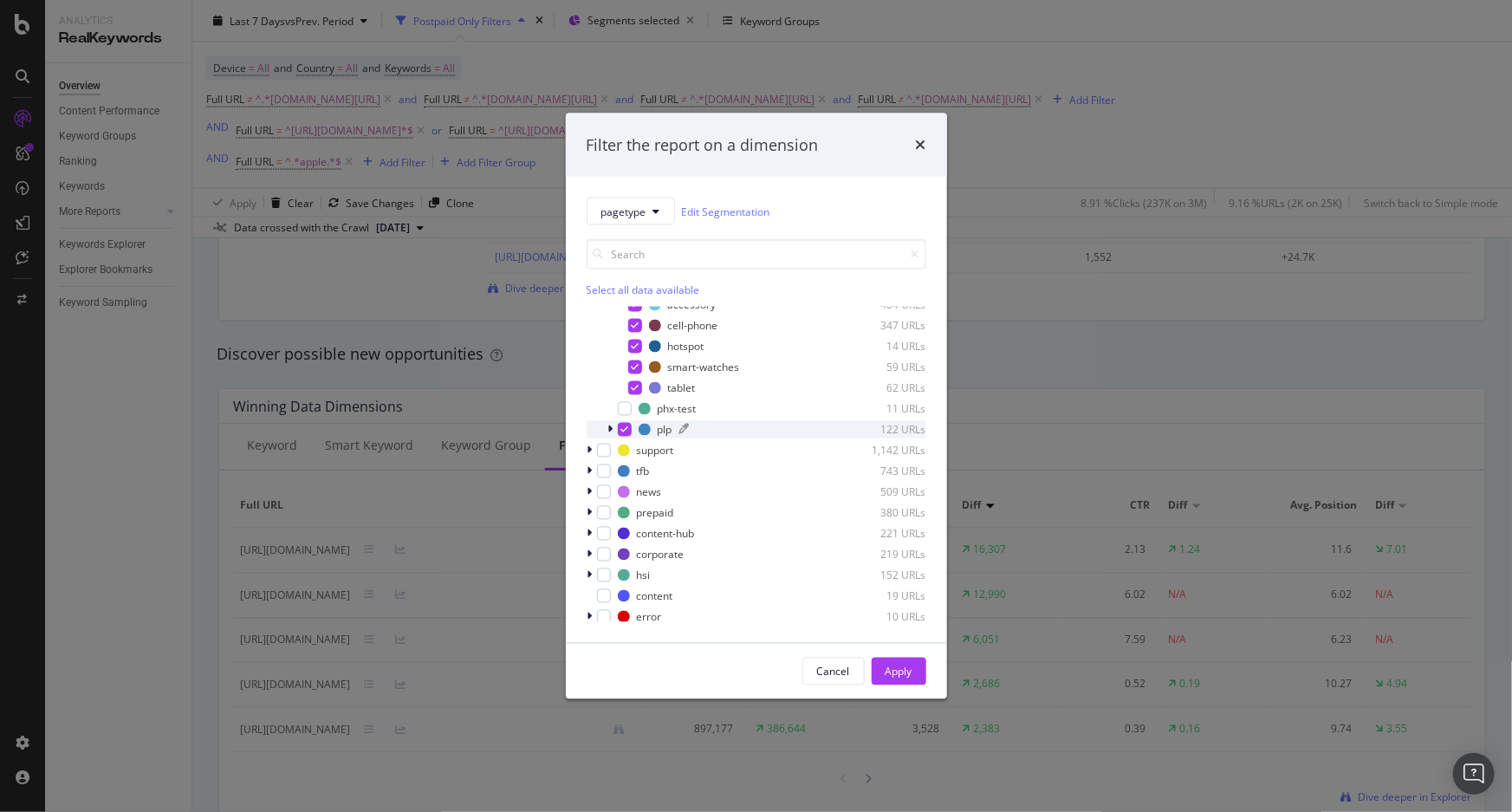
scroll to position [157, 0]
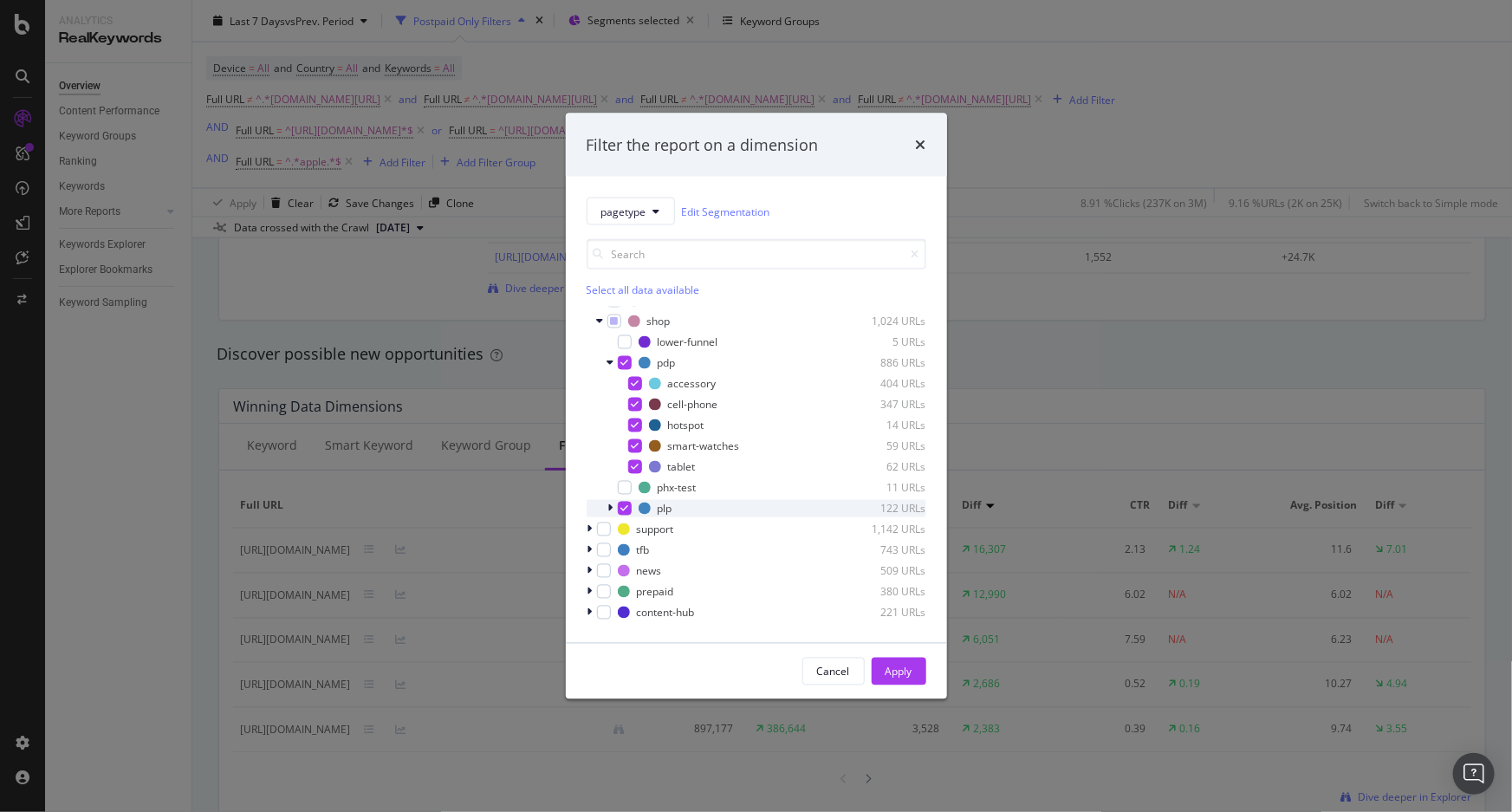
click at [608, 506] on icon "modal" at bounding box center [610, 509] width 5 height 11
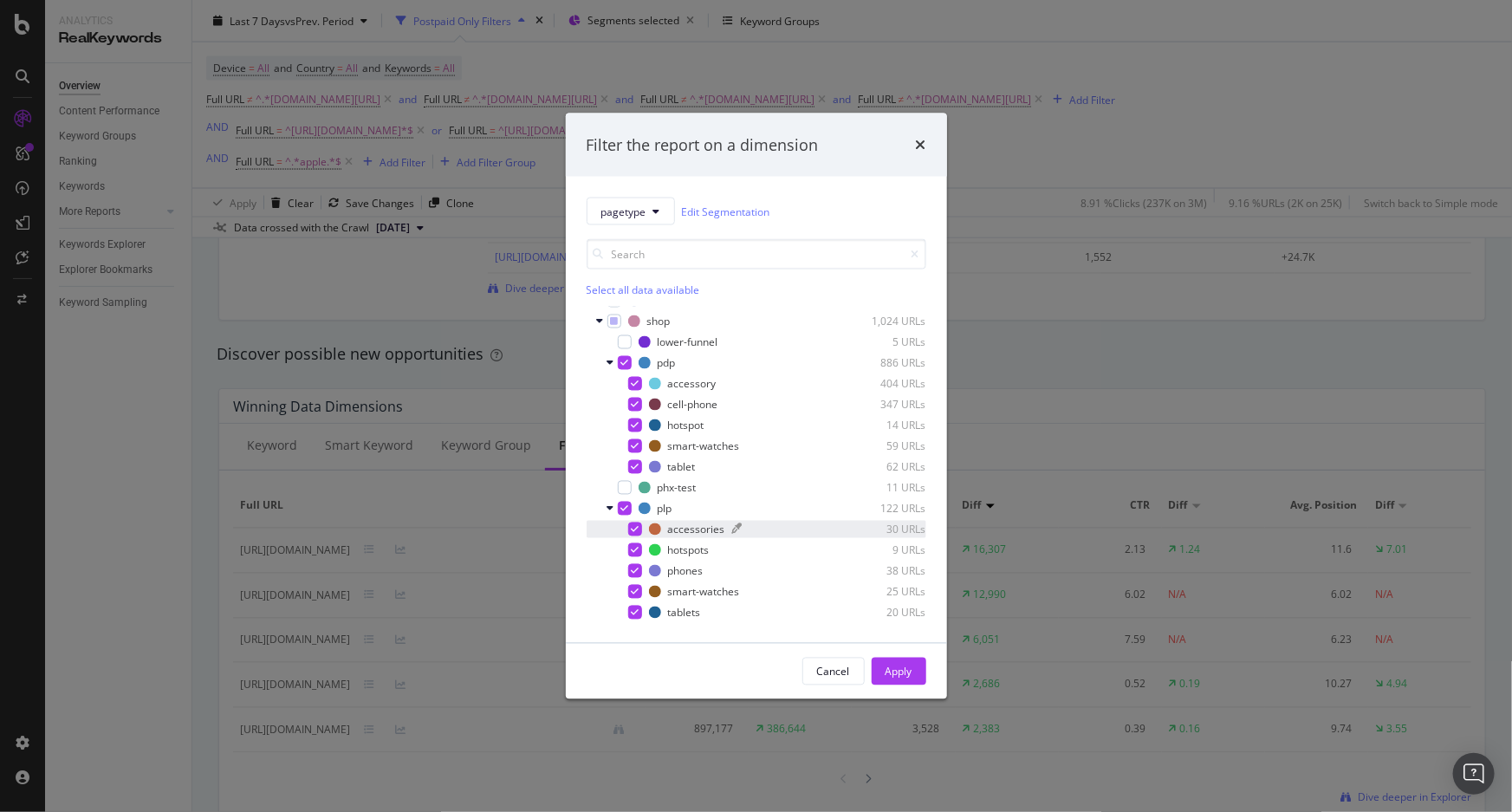
scroll to position [315, 0]
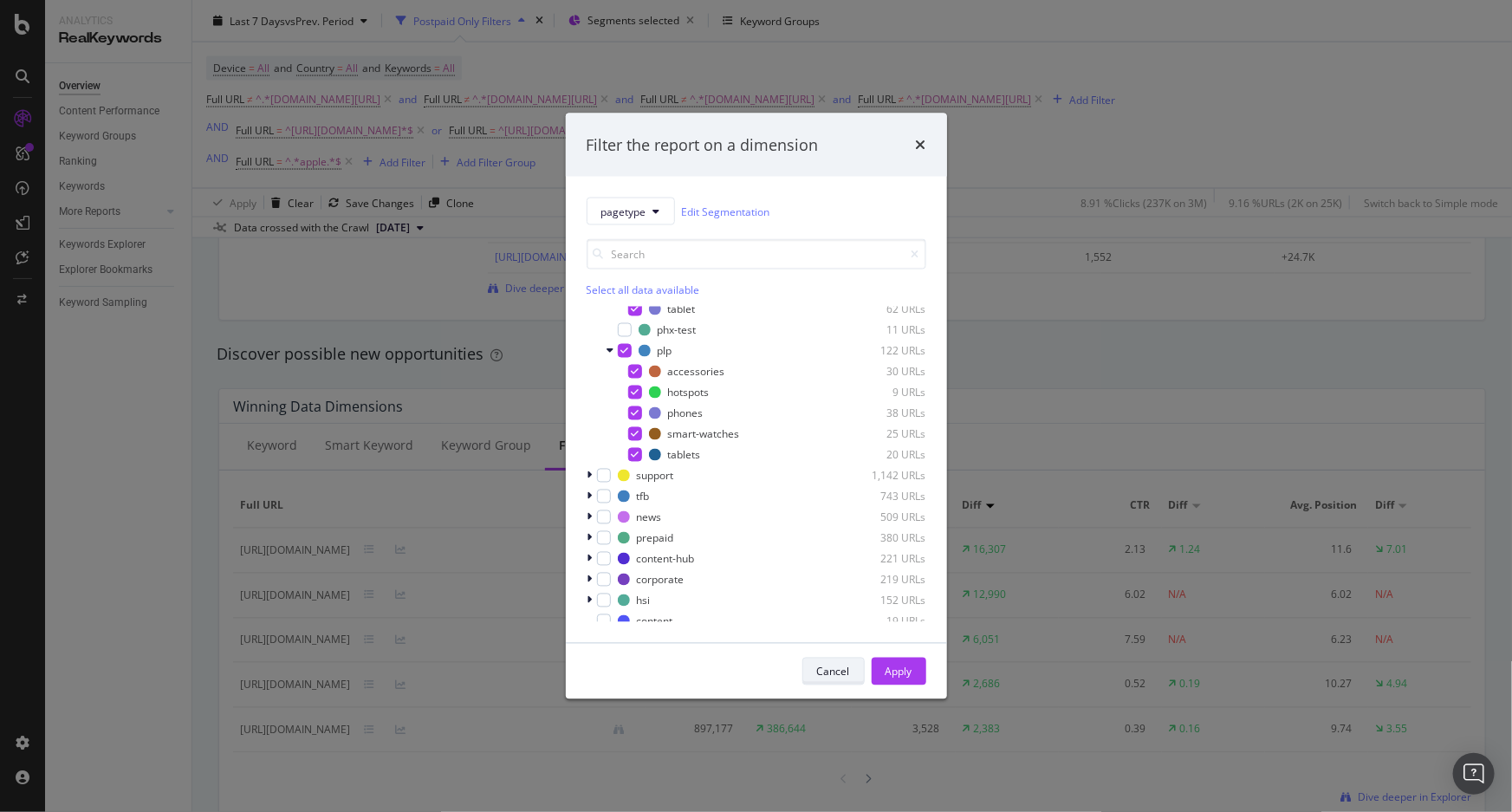
click at [826, 668] on div "Cancel" at bounding box center [834, 671] width 33 height 15
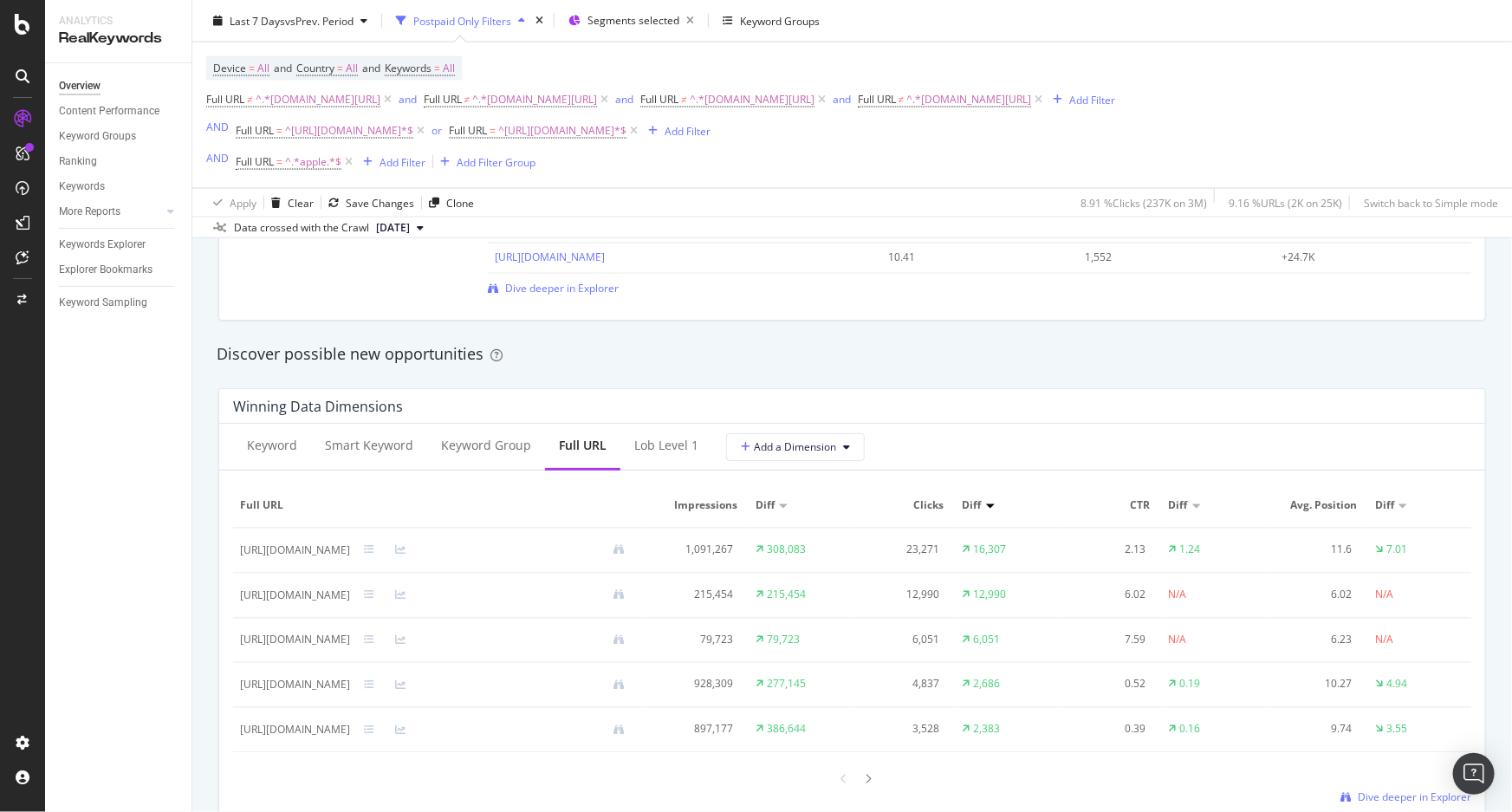
click at [761, 333] on div "Click Potential +432K Top pages to improve Avg. Position Clicks Click Potential…" at bounding box center [852, 197] width 1289 height 275
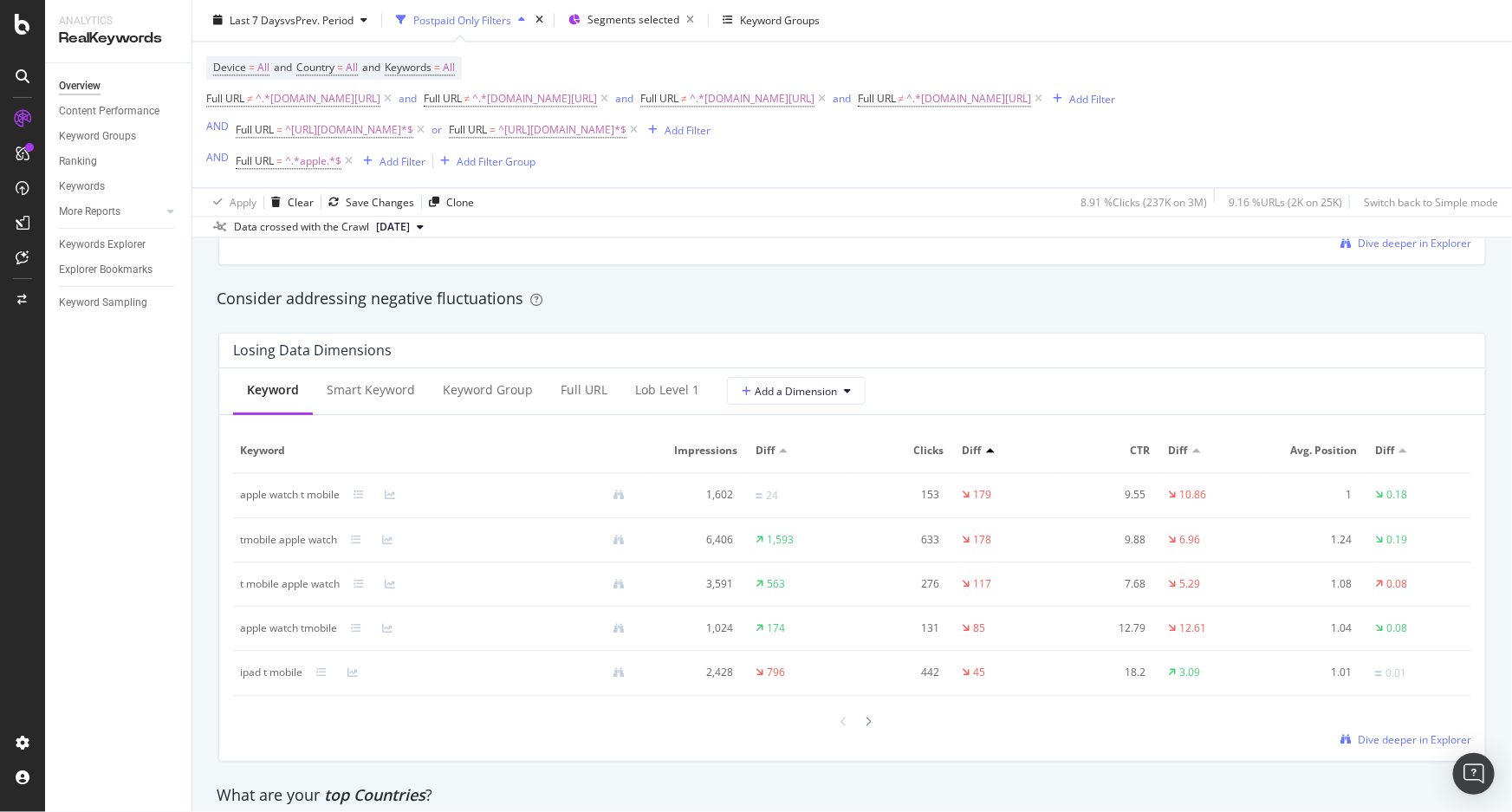
scroll to position [1890, 0]
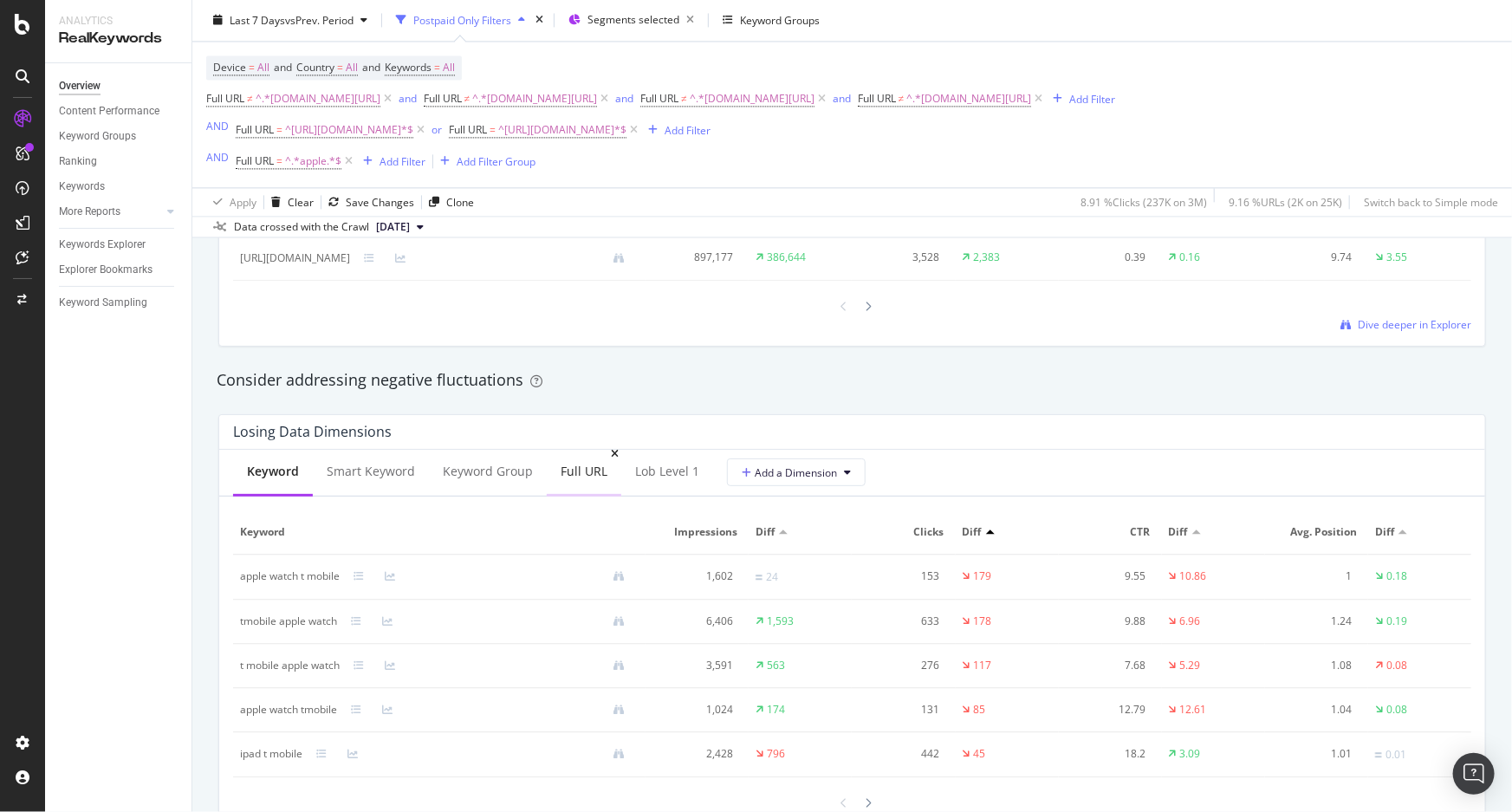
click at [582, 483] on div "Full URL" at bounding box center [584, 473] width 74 height 48
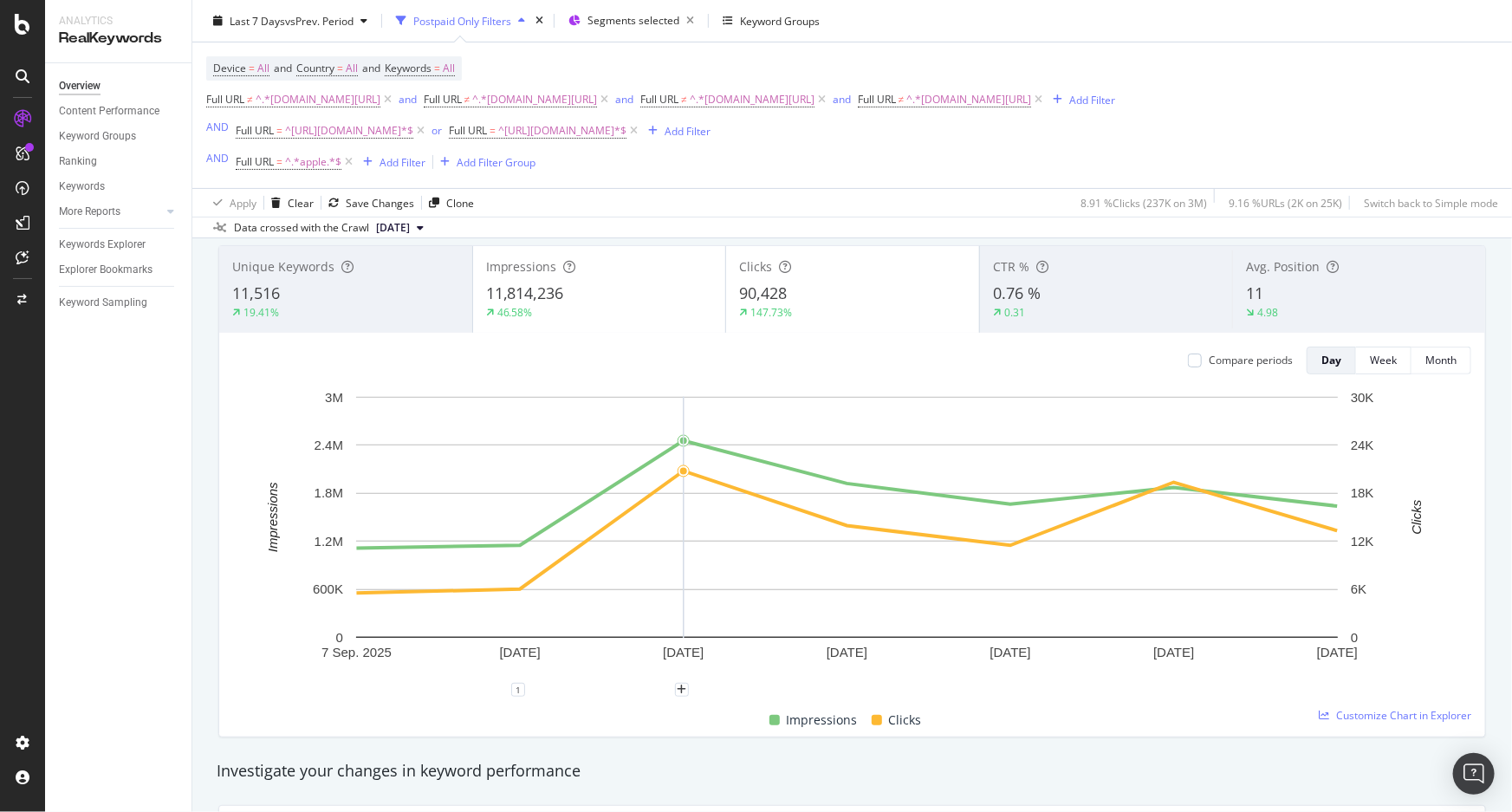
scroll to position [0, 0]
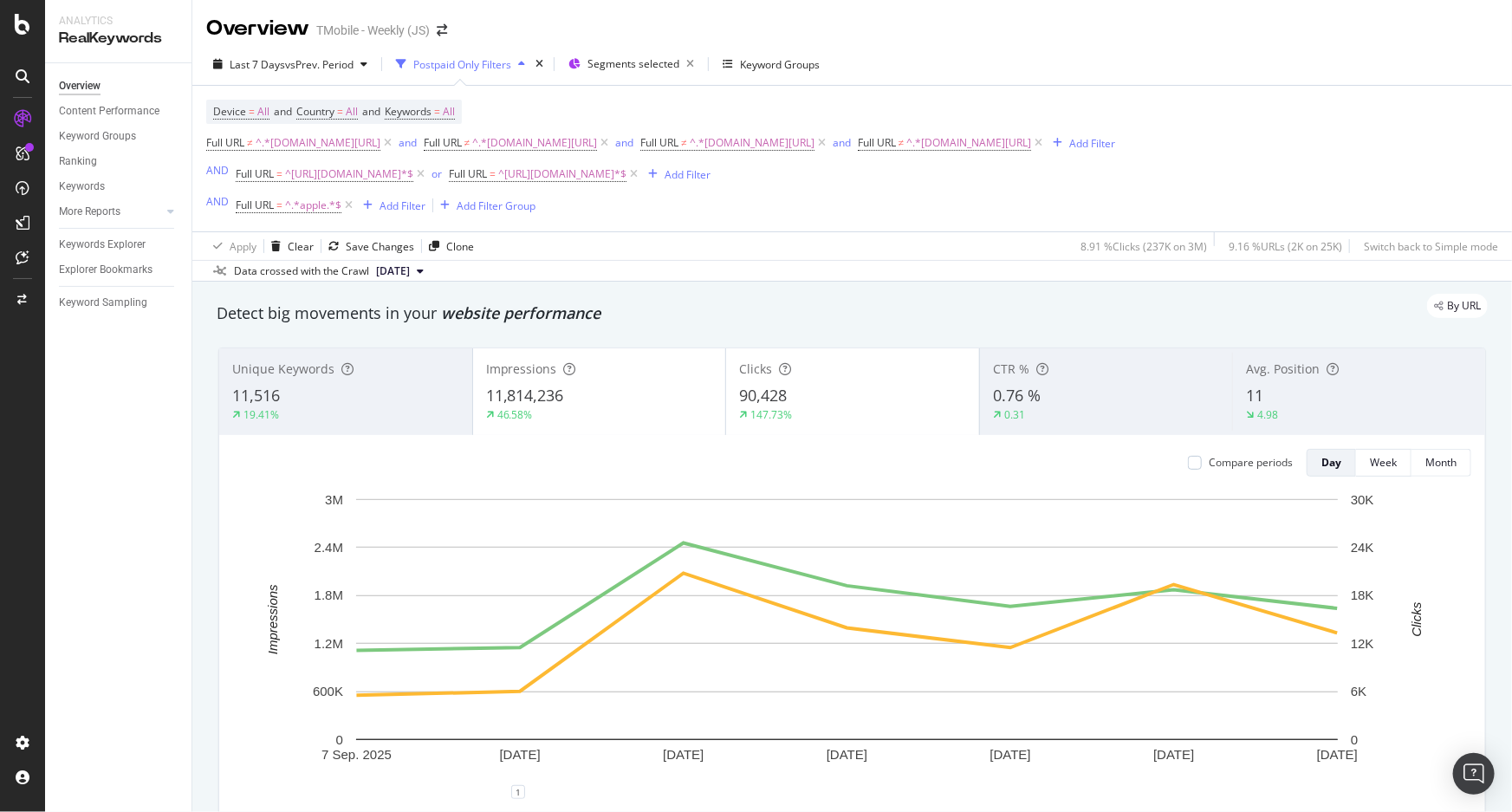
click at [588, 17] on div "Overview TMobile - Weekly (JS)" at bounding box center [852, 21] width 1320 height 43
click at [322, 69] on span "vs Prev. Period" at bounding box center [319, 64] width 68 height 15
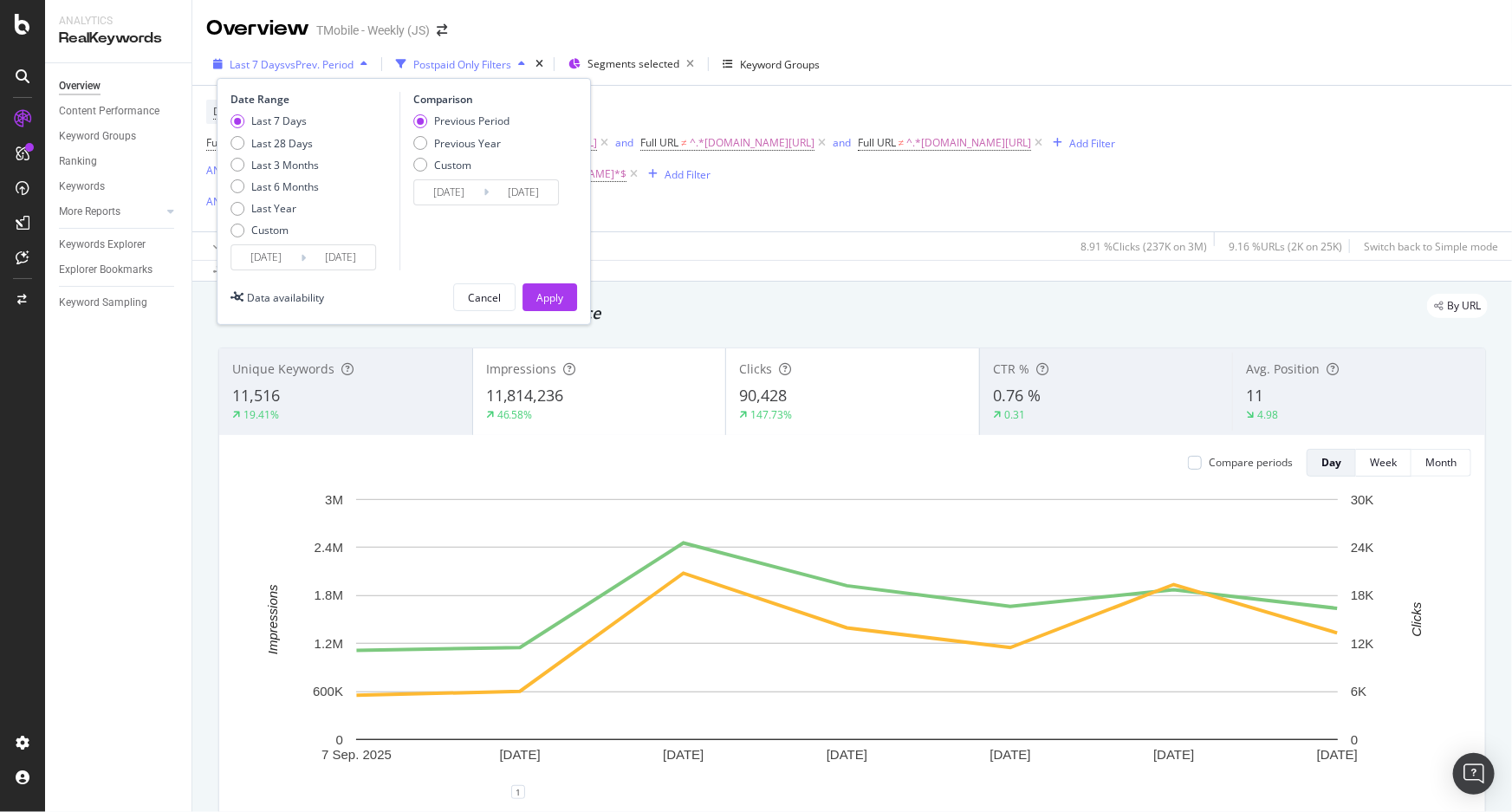
drag, startPoint x: 322, startPoint y: 69, endPoint x: 289, endPoint y: 64, distance: 33.4
click at [289, 64] on span "vs Prev. Period" at bounding box center [319, 64] width 68 height 15
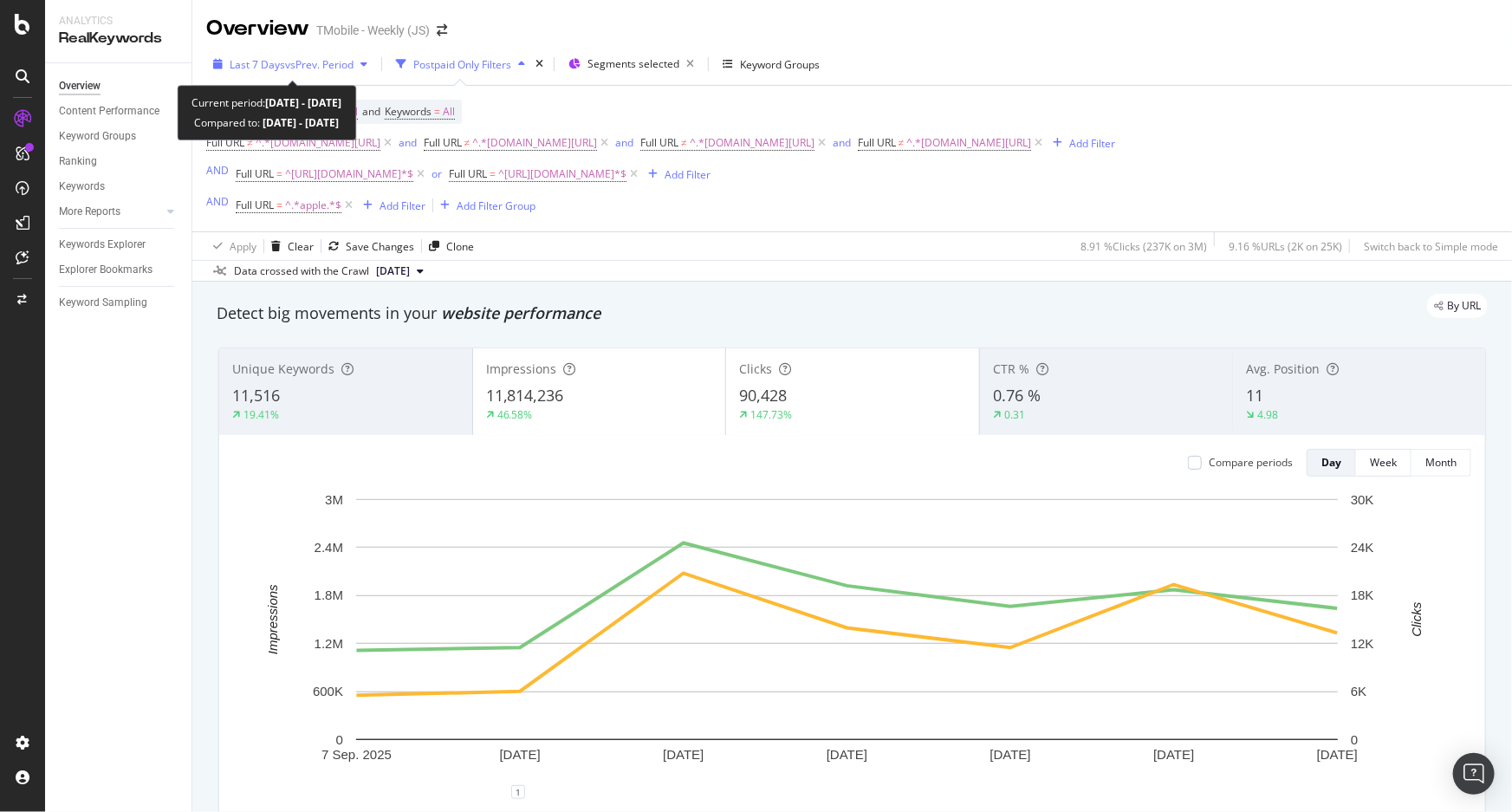
click at [286, 60] on span "vs Prev. Period" at bounding box center [319, 64] width 68 height 15
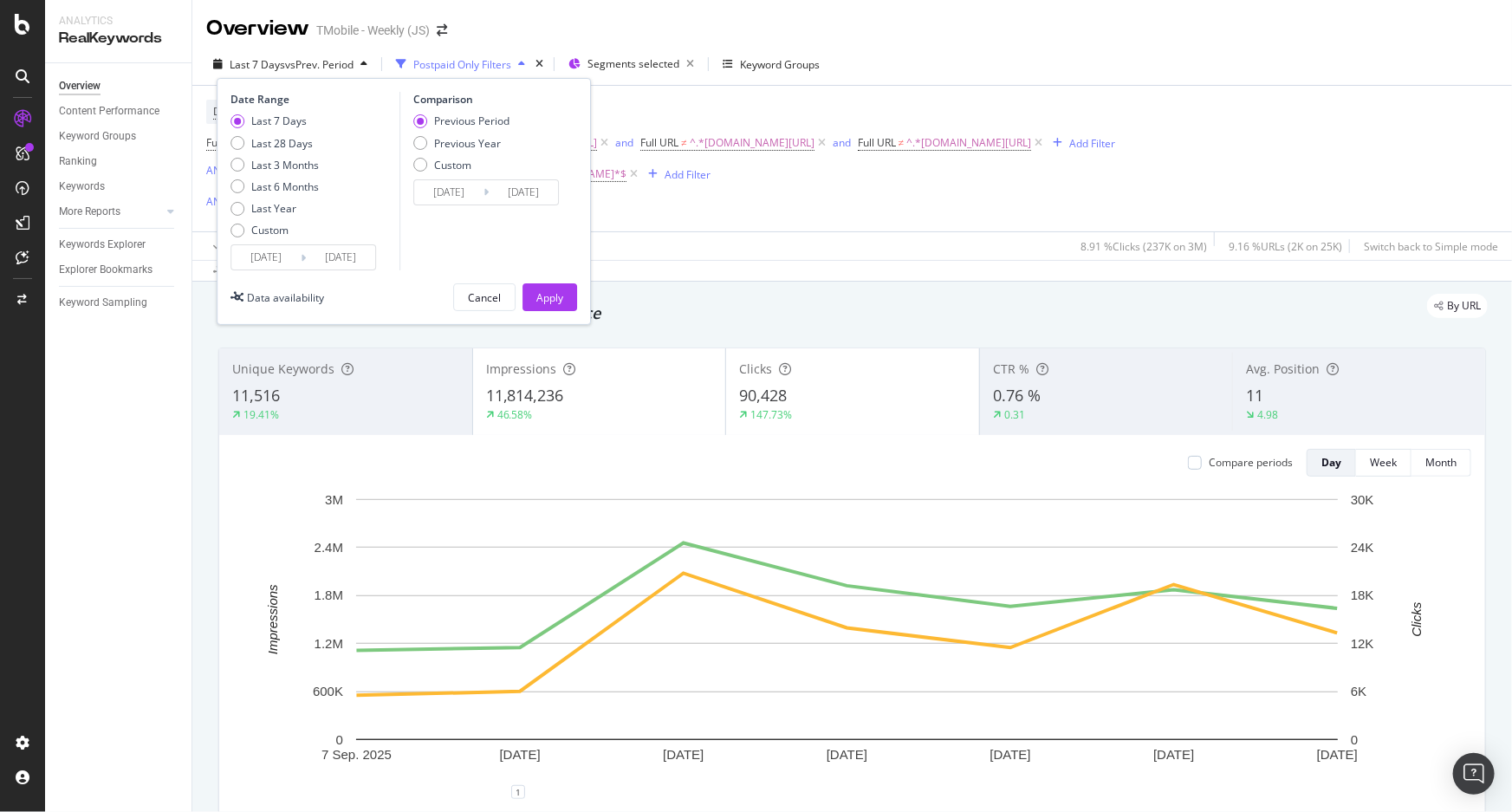
click at [261, 252] on input "2025/09/07" at bounding box center [265, 257] width 69 height 24
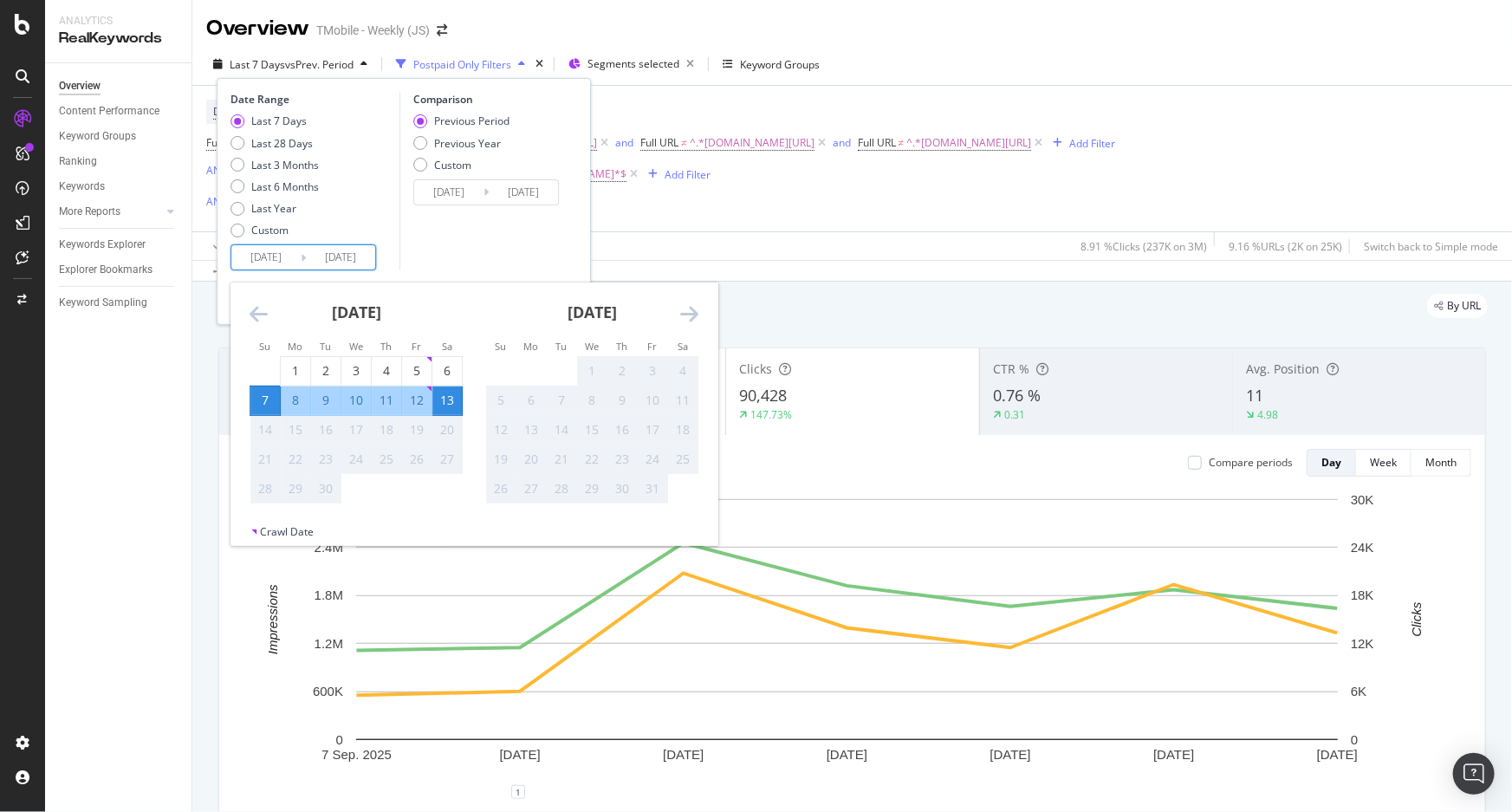
click at [269, 326] on div "September 2025" at bounding box center [356, 320] width 213 height 74
click at [265, 321] on icon "Move backward to switch to the previous month." at bounding box center [258, 313] width 19 height 20
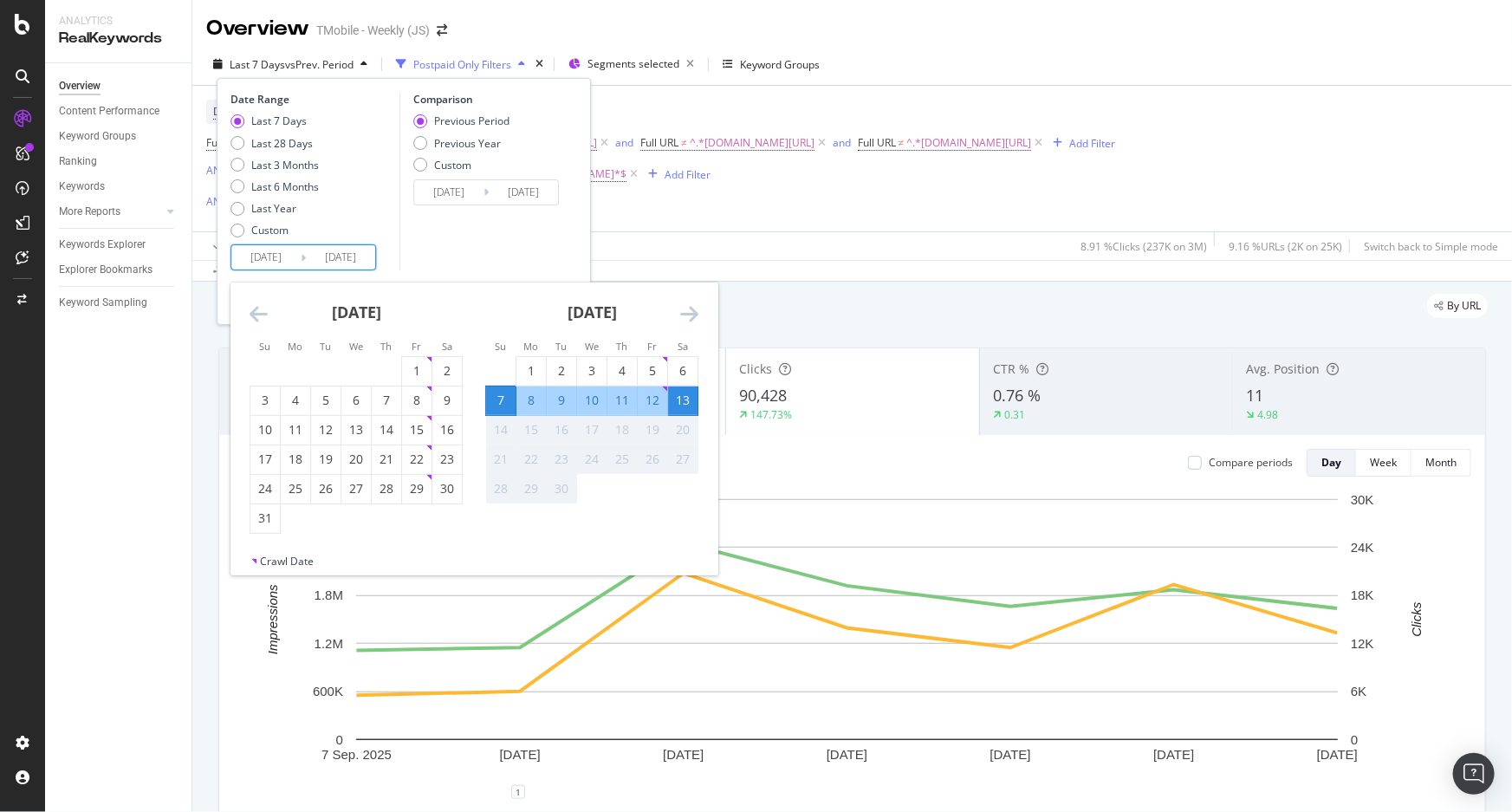
click at [558, 401] on div "9" at bounding box center [562, 401] width 29 height 18
type input "2025/09/09"
type input "2025/09/04"
type input "2025/09/08"
click at [657, 404] on div "12" at bounding box center [652, 401] width 29 height 18
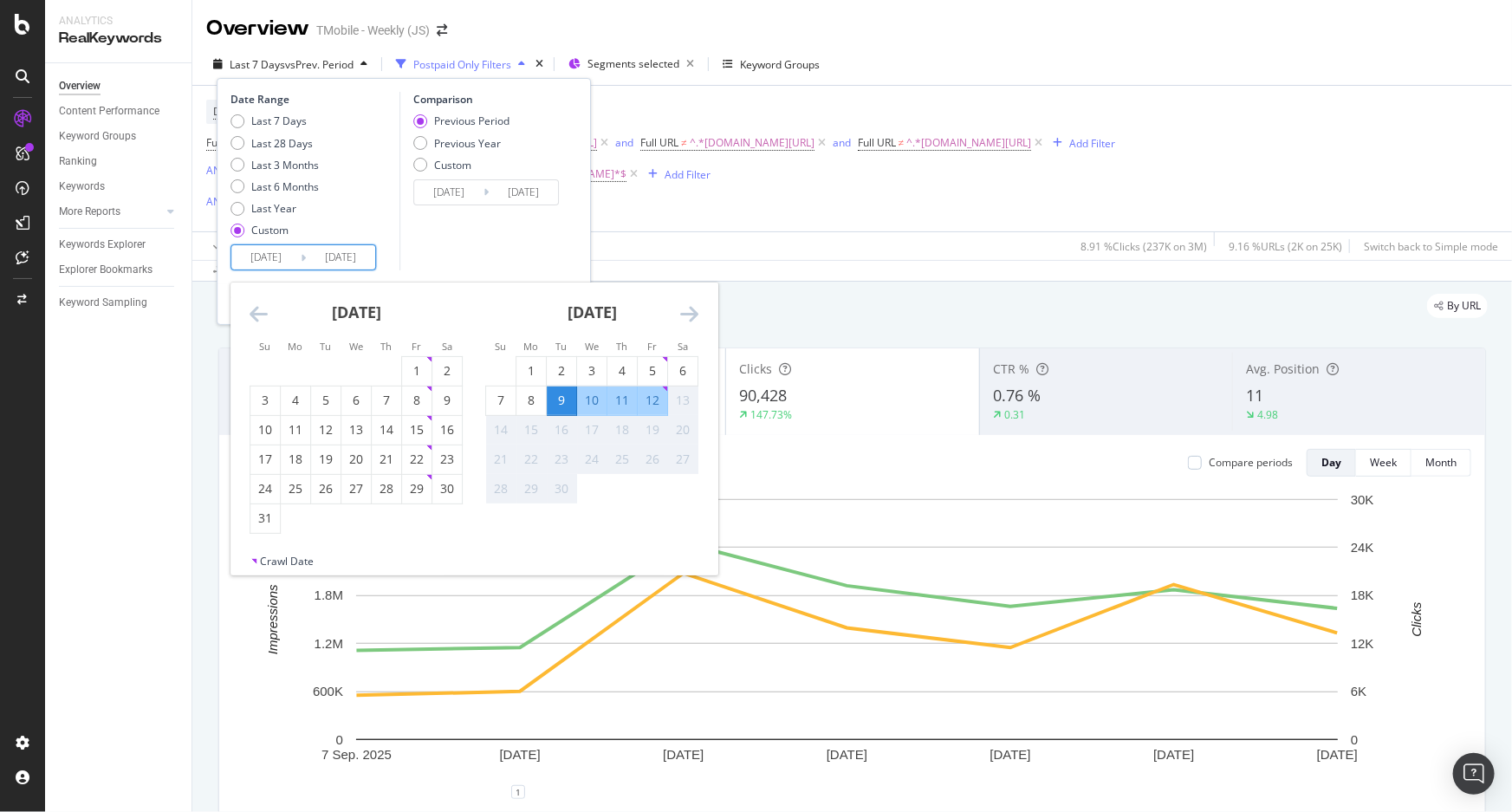
type input "2025/09/12"
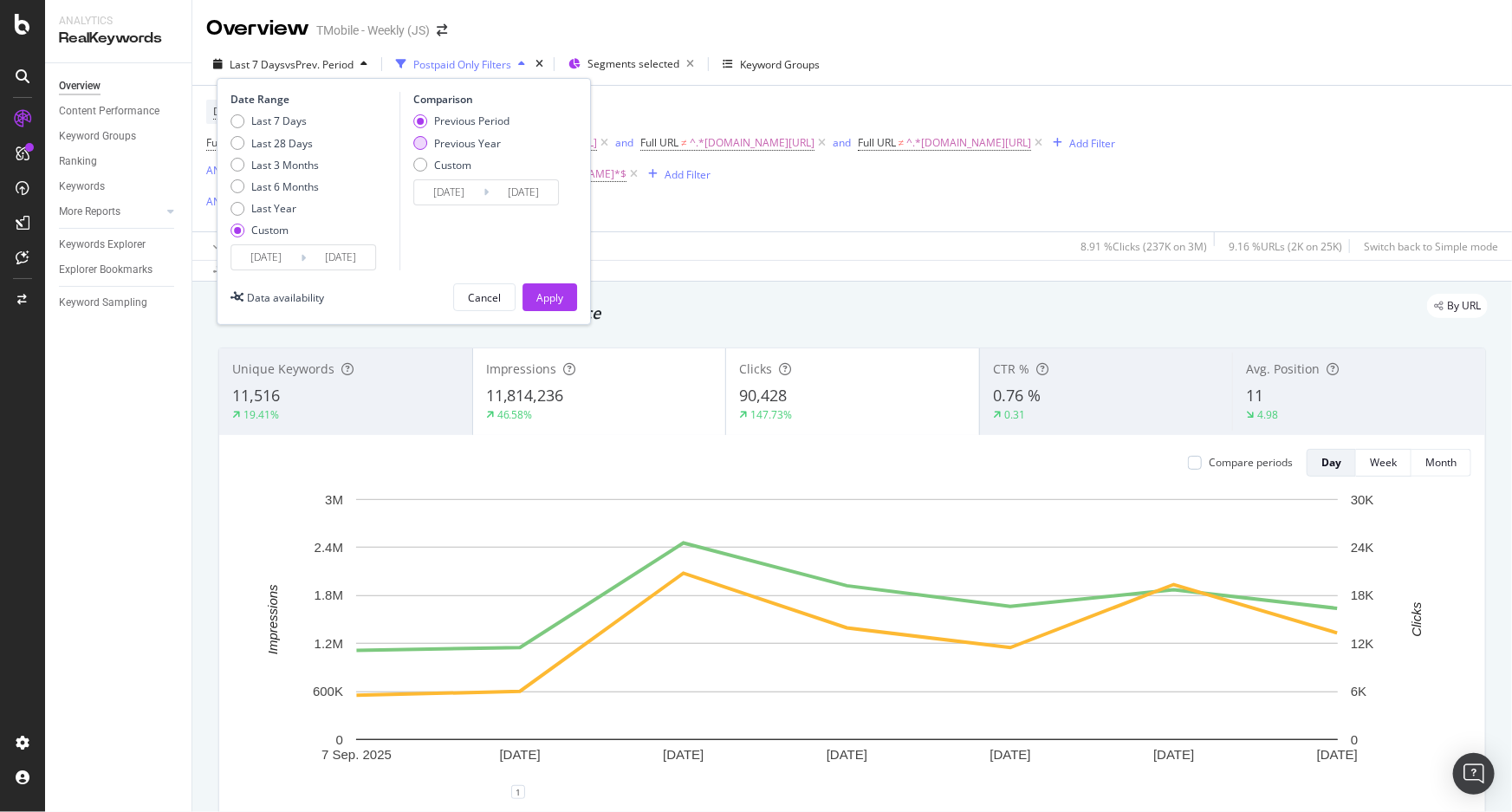
click at [472, 140] on div "Previous Year" at bounding box center [467, 143] width 66 height 15
type input "2024/09/10"
type input "2024/09/13"
click at [548, 290] on div "Apply" at bounding box center [550, 297] width 27 height 15
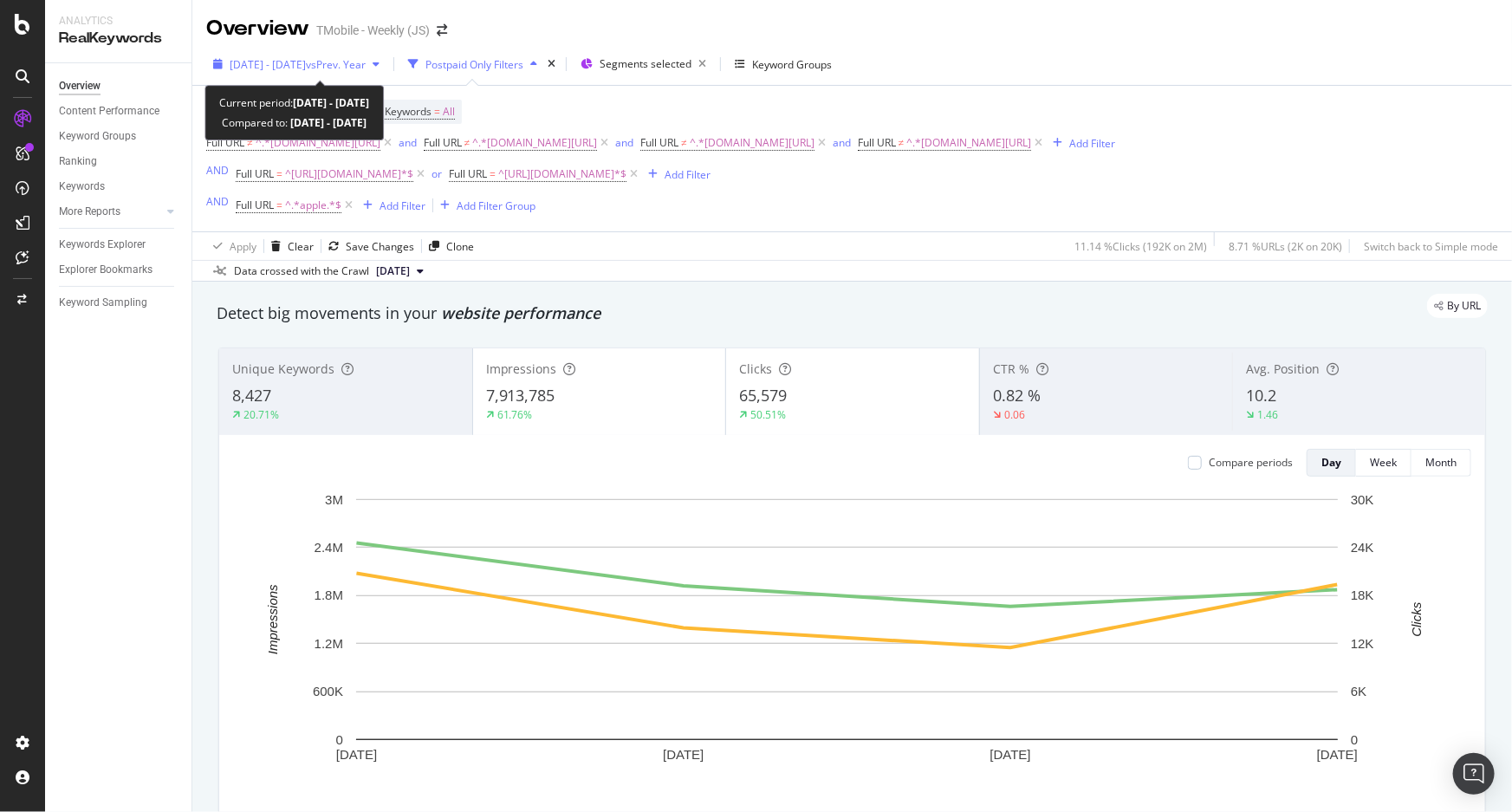
click at [366, 65] on span "vs Prev. Year" at bounding box center [335, 64] width 59 height 15
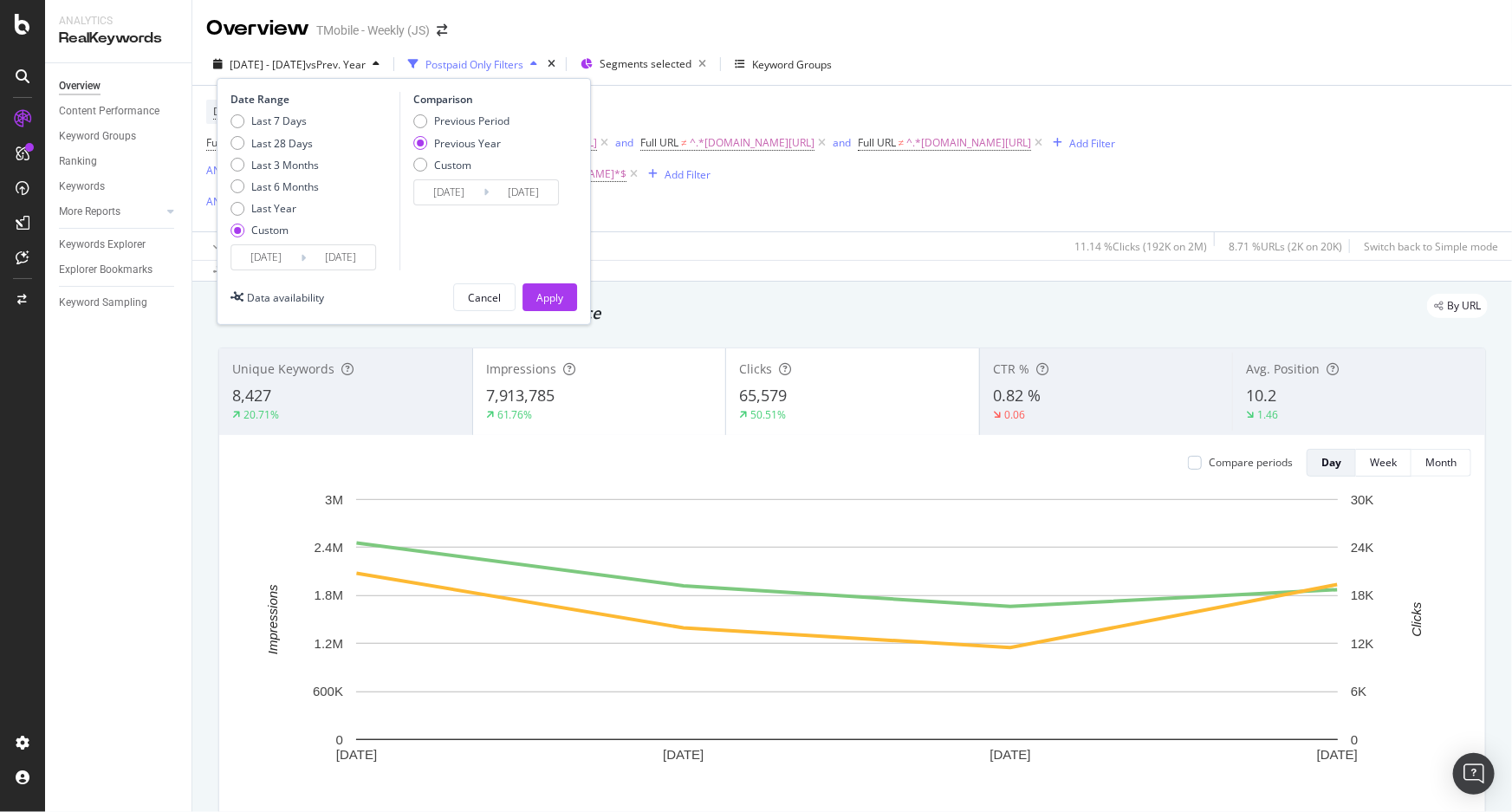
click at [458, 189] on input "2024/09/10" at bounding box center [448, 192] width 69 height 24
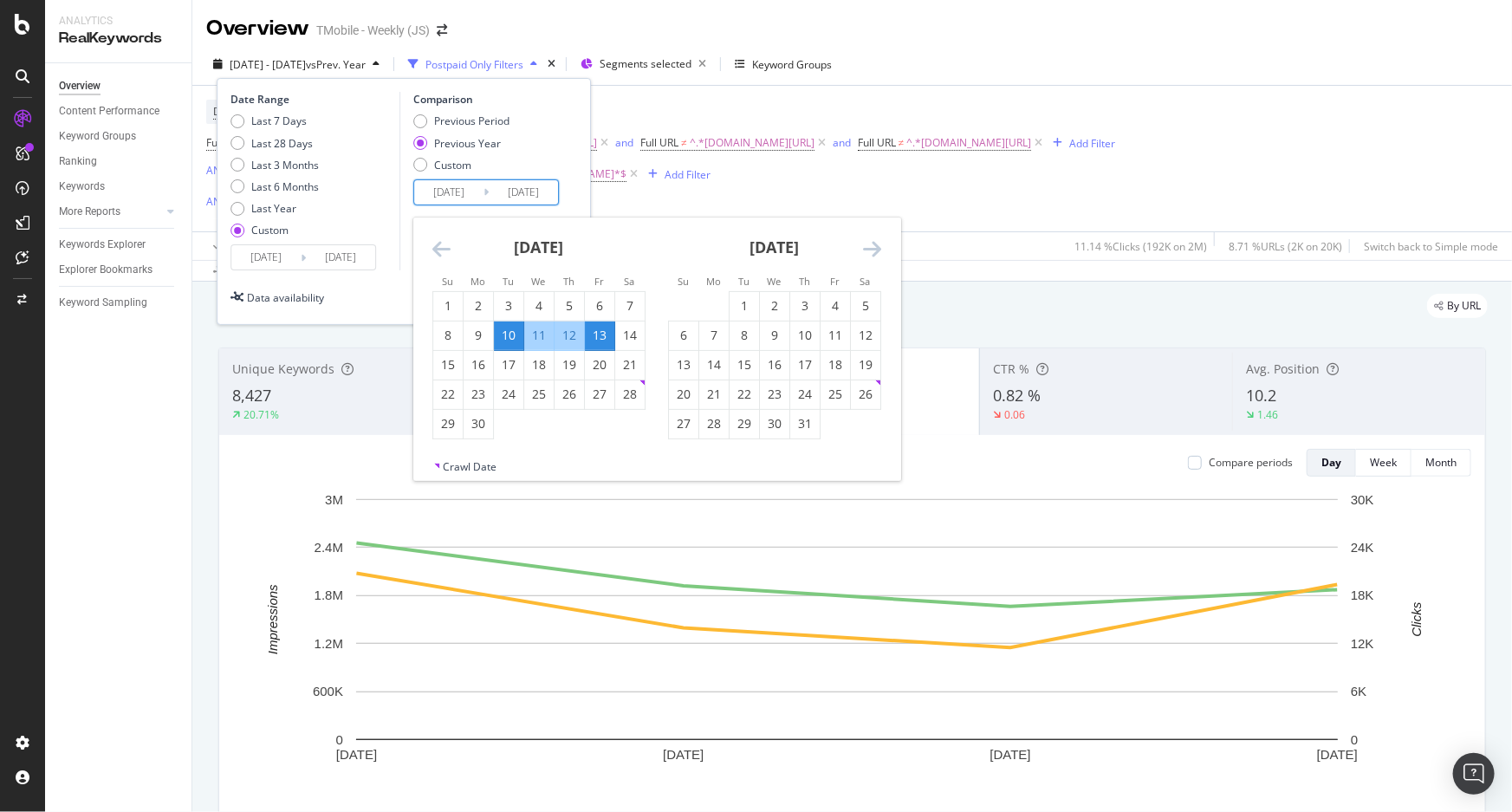
click at [577, 145] on div "Date Range Last 7 Days Last 28 Days Last 3 Months Last 6 Months Last Year Custo…" at bounding box center [404, 201] width 374 height 247
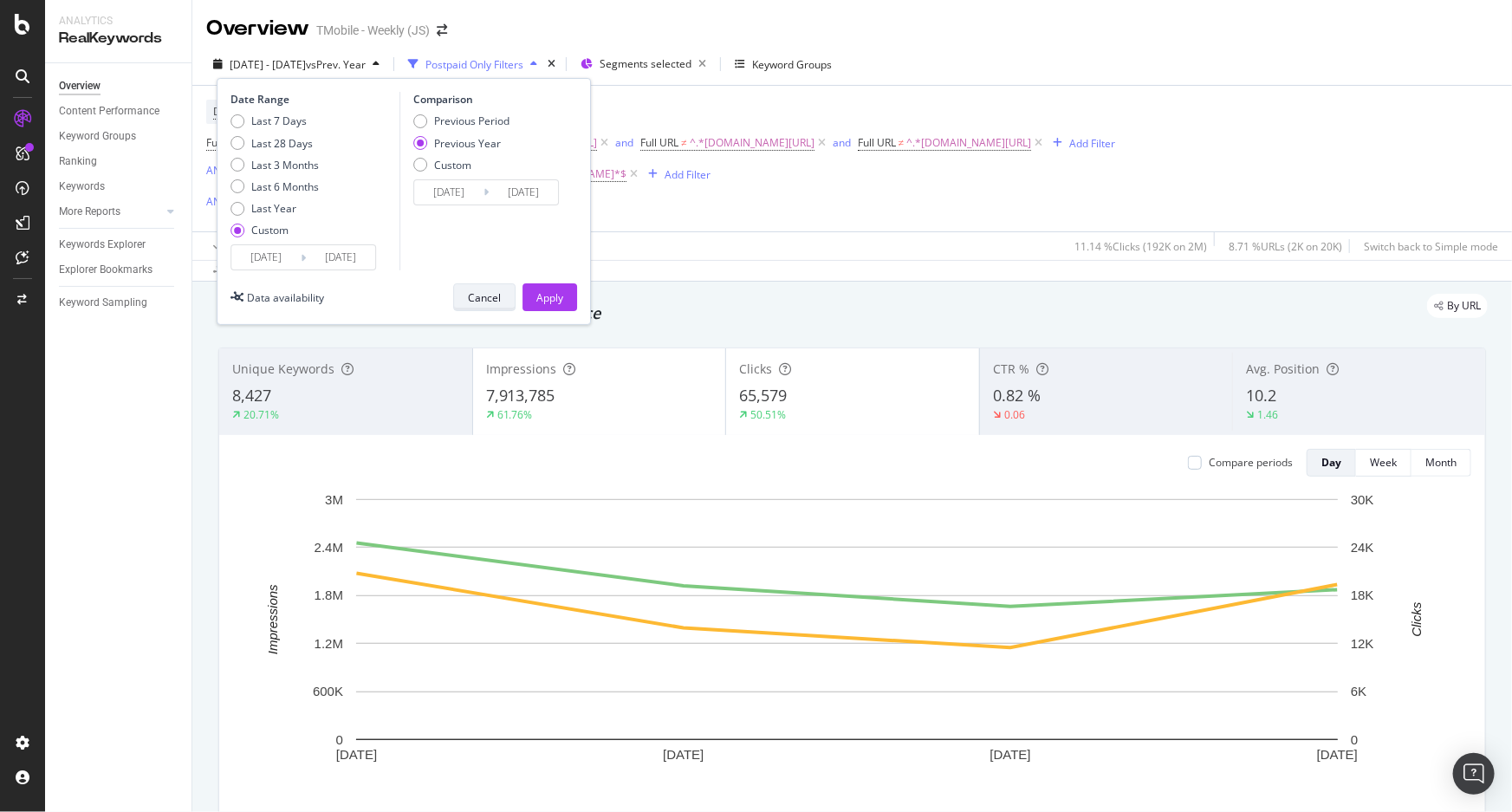
click at [479, 294] on div "Cancel" at bounding box center [485, 297] width 33 height 15
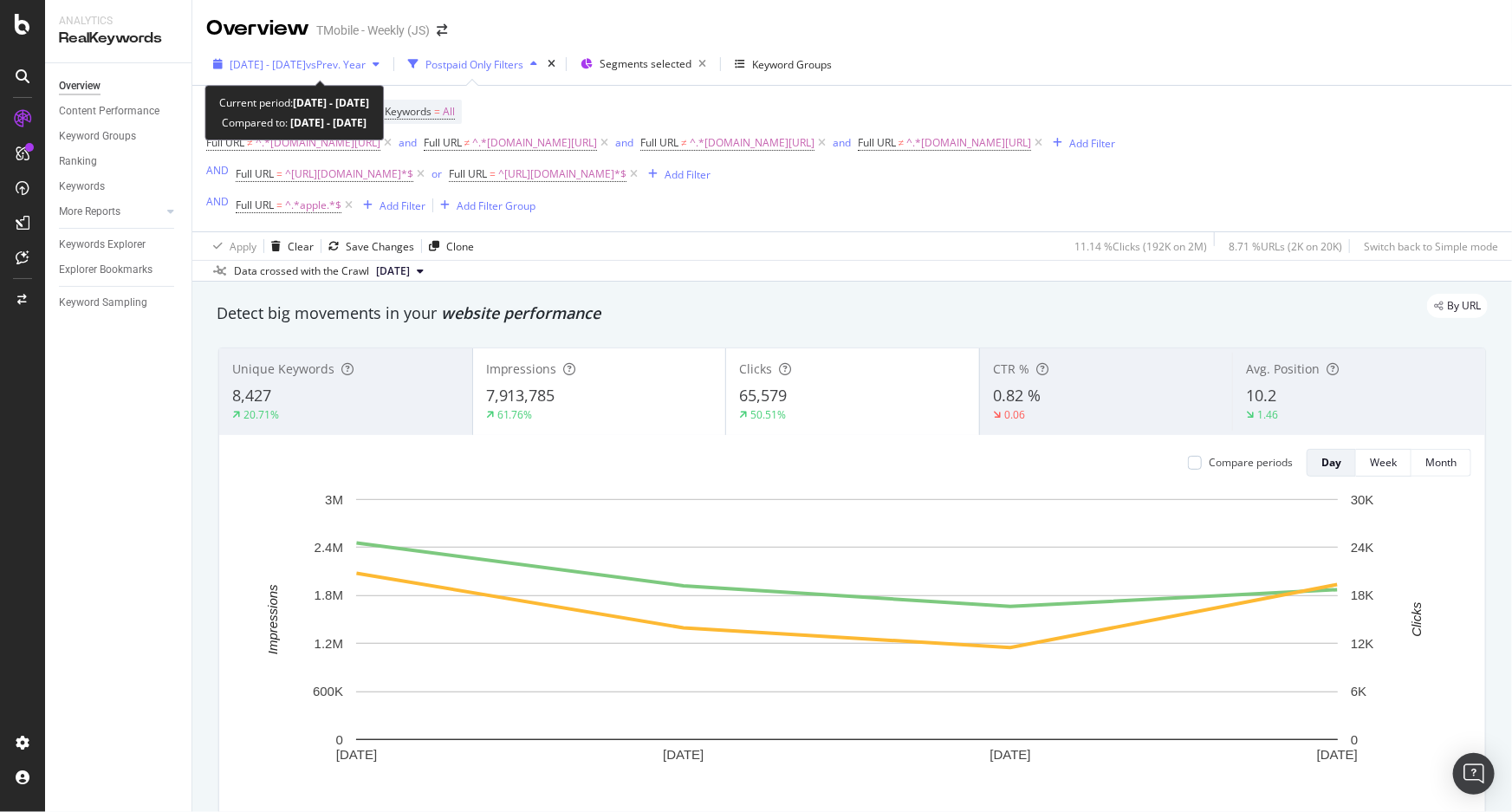
click at [366, 59] on span "vs Prev. Year" at bounding box center [335, 64] width 59 height 15
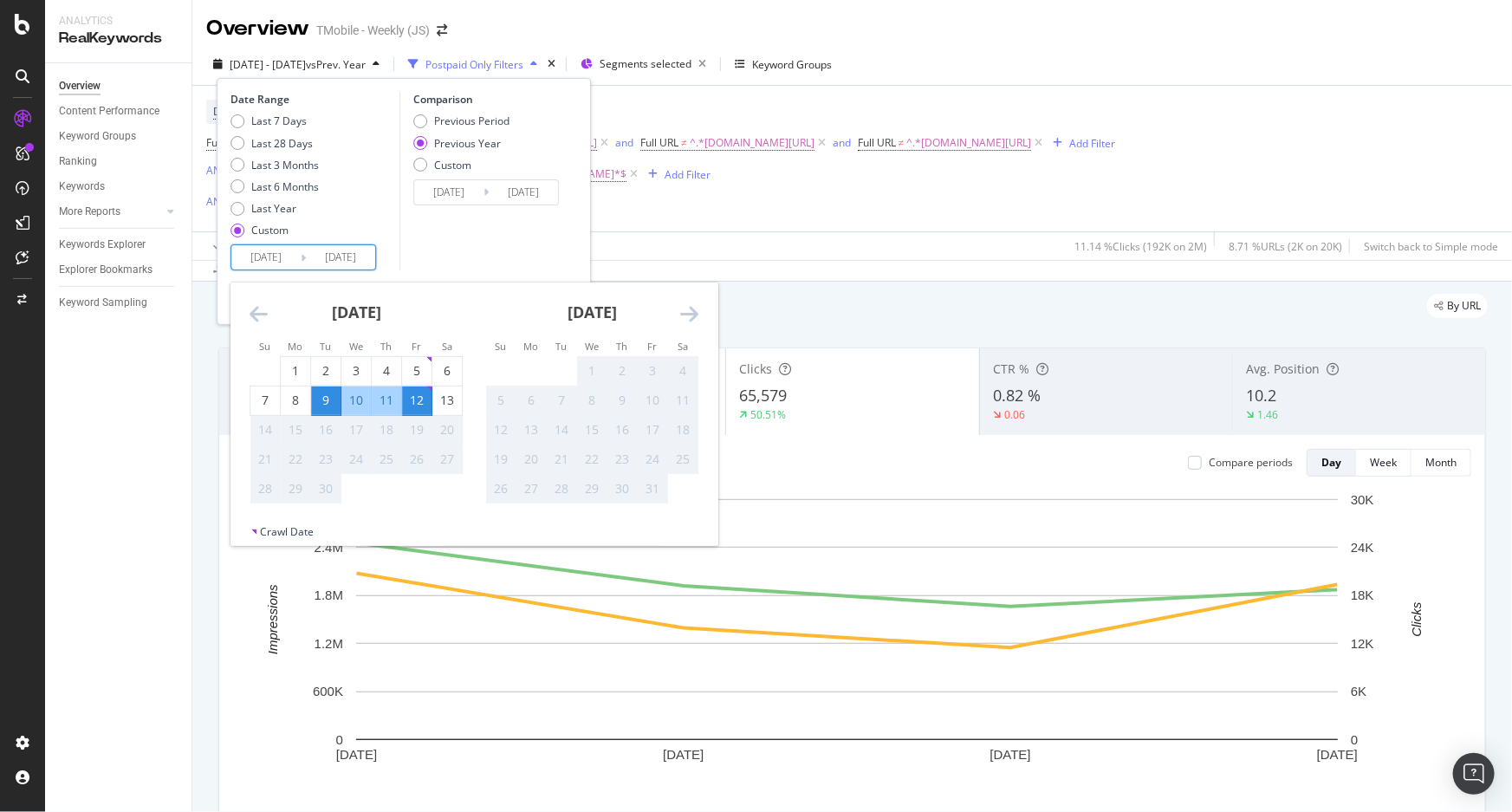
click at [279, 261] on input "2025/09/09" at bounding box center [265, 257] width 69 height 24
click at [447, 180] on input "2024/09/10" at bounding box center [448, 192] width 69 height 24
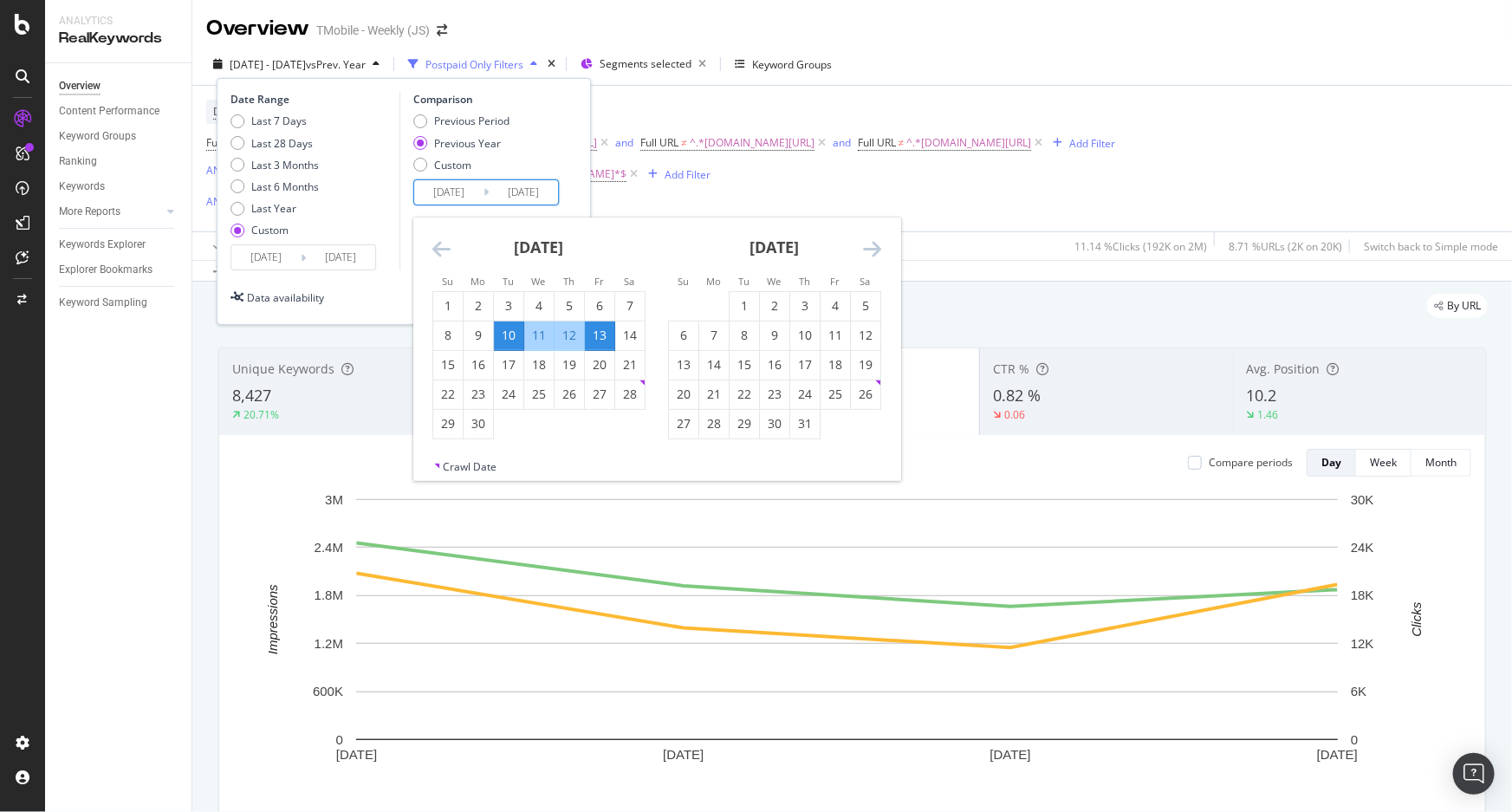
click at [570, 113] on div "Date Range Last 7 Days Last 28 Days Last 3 Months Last 6 Months Last Year Custo…" at bounding box center [404, 180] width 347 height 178
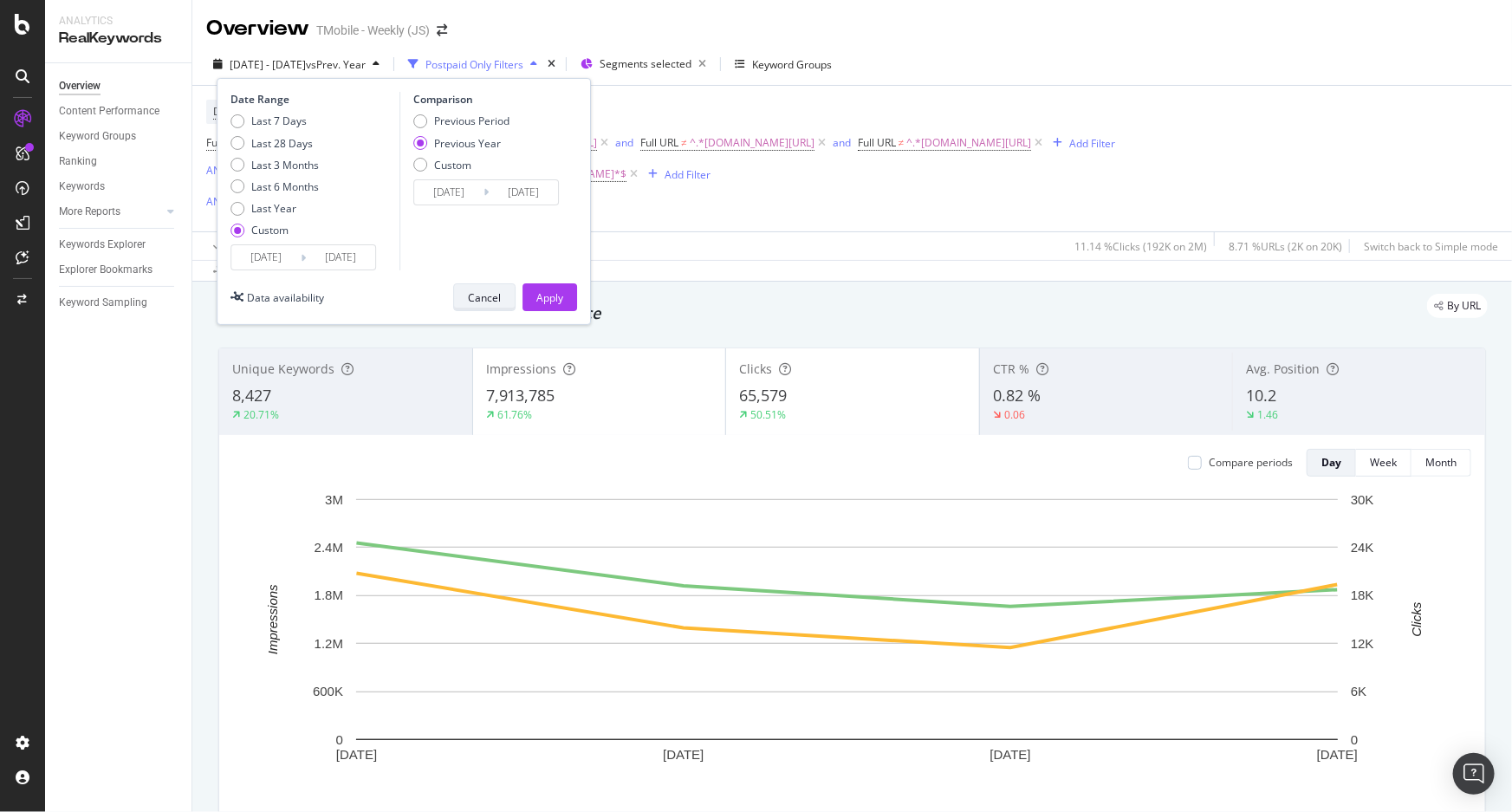
click at [490, 301] on div "Cancel" at bounding box center [485, 297] width 33 height 15
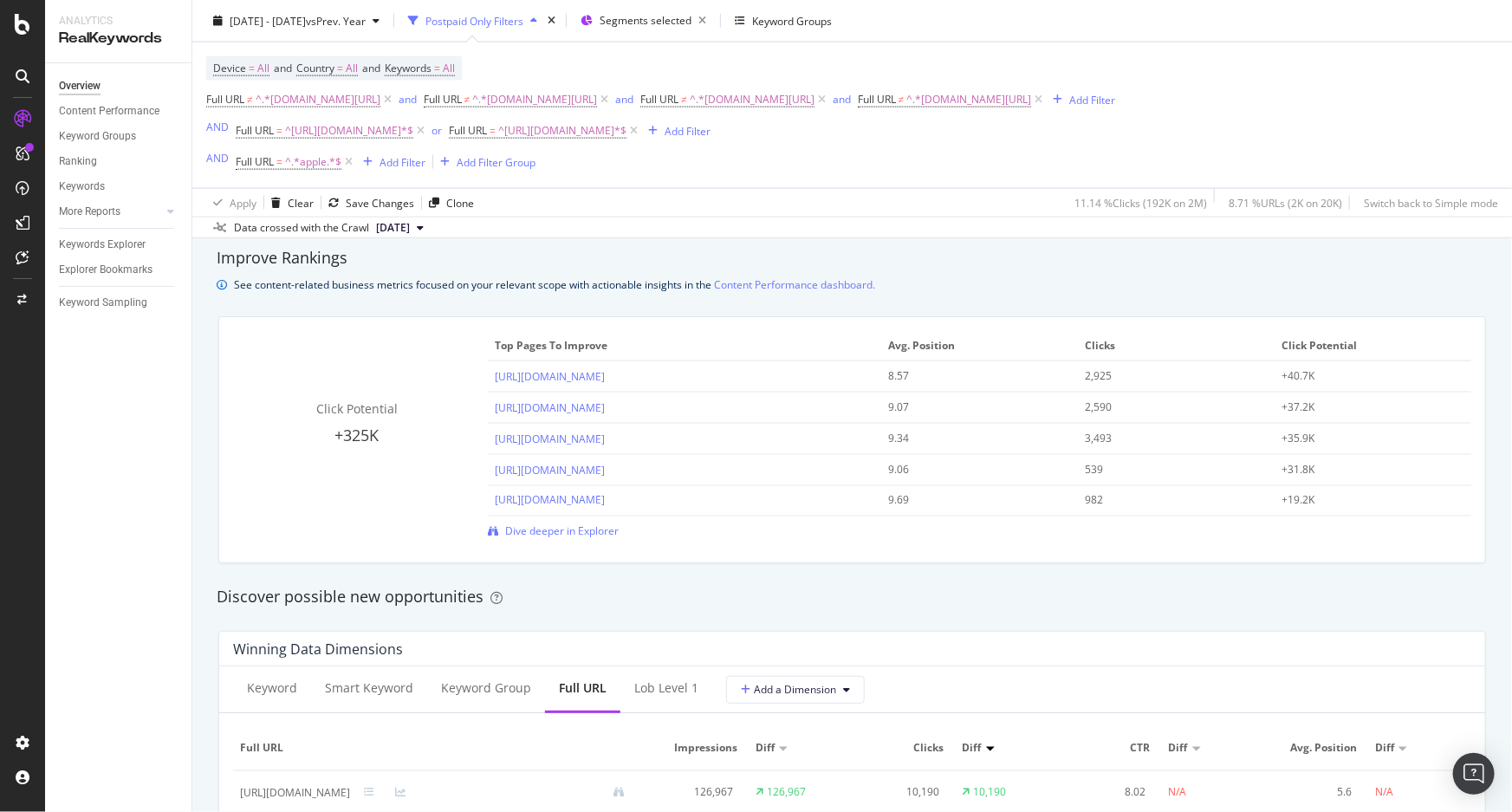
scroll to position [1575, 0]
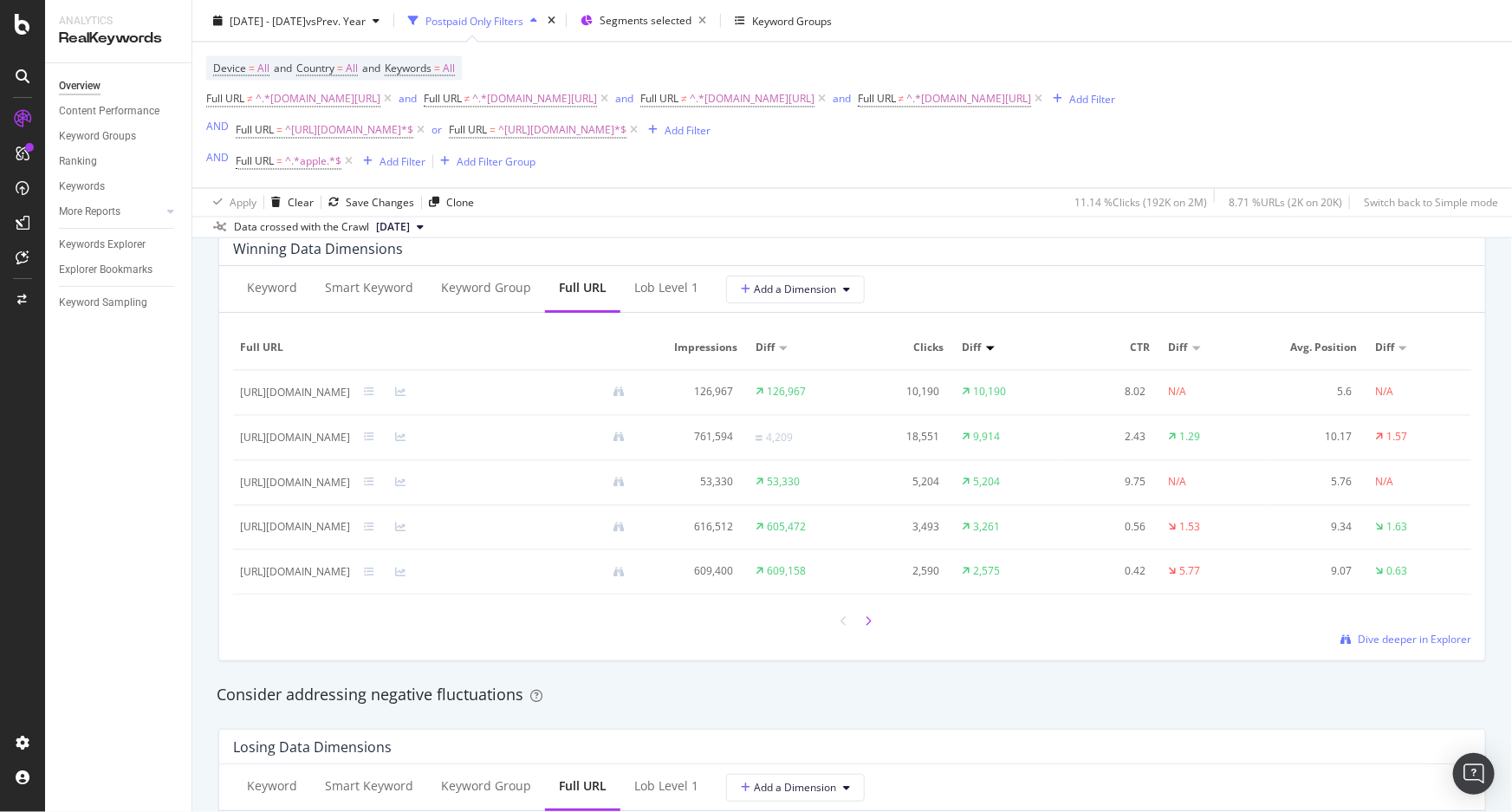
click at [869, 614] on div at bounding box center [870, 621] width 16 height 23
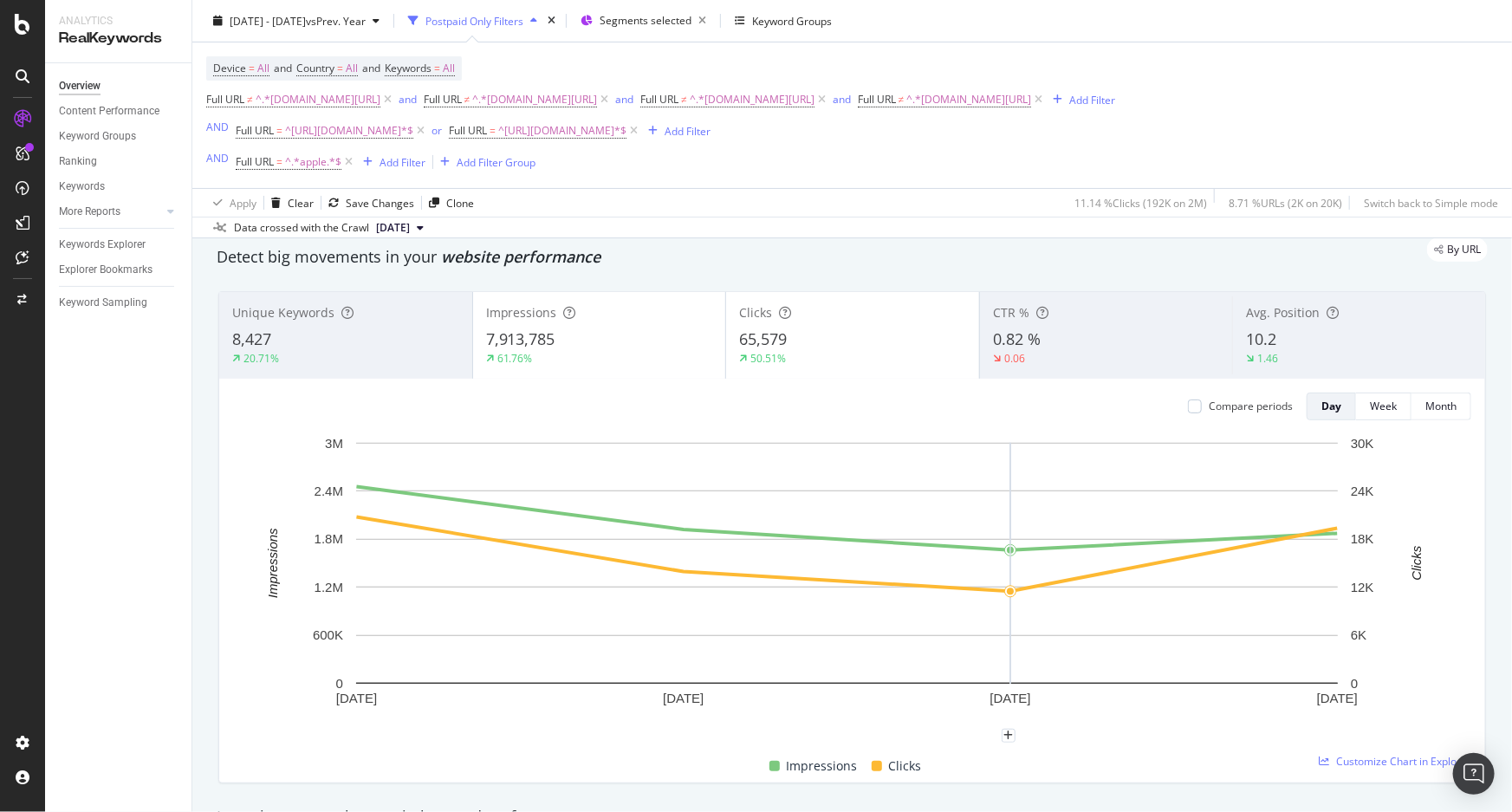
scroll to position [0, 0]
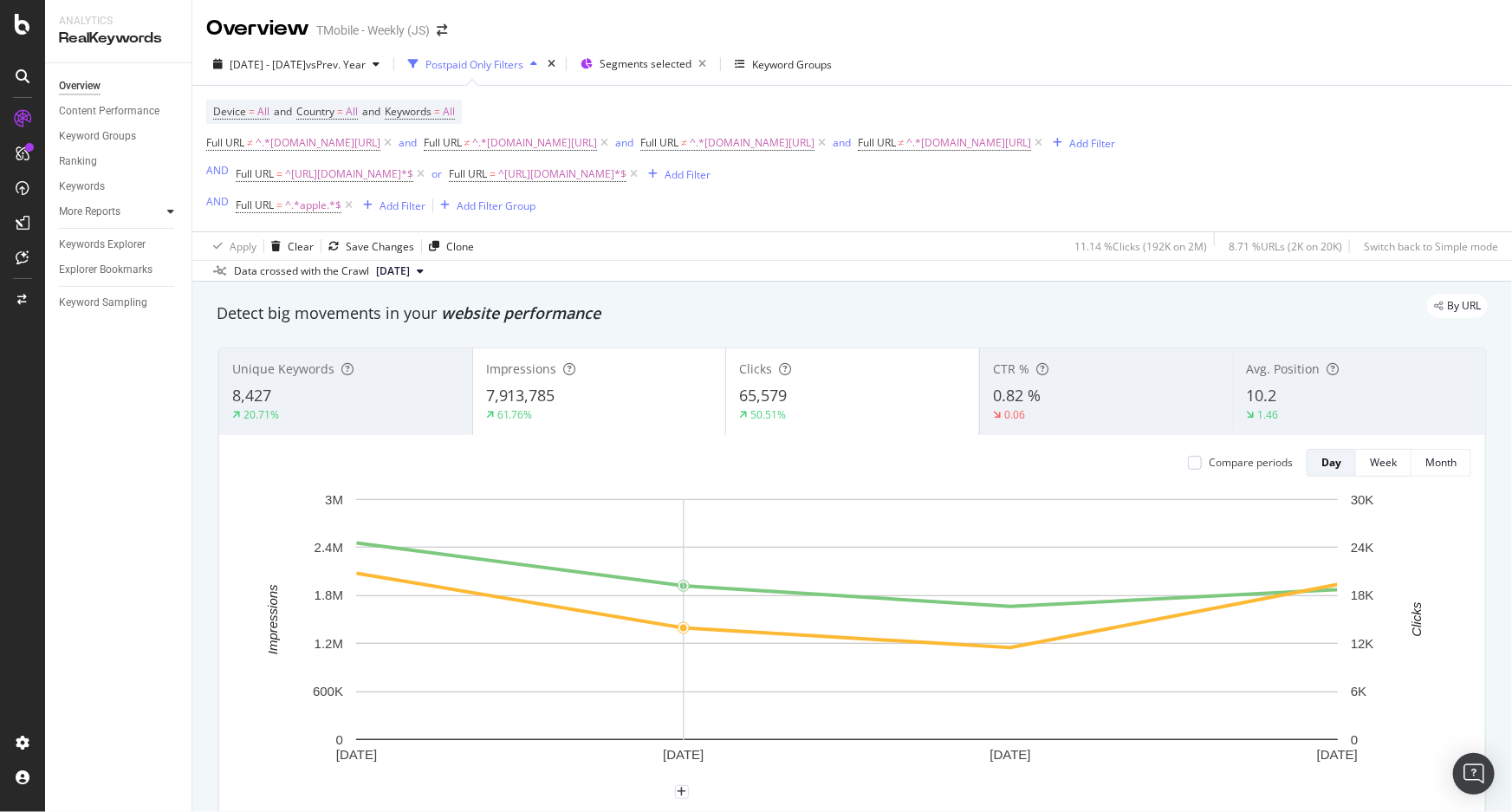
click at [166, 209] on div at bounding box center [171, 212] width 18 height 18
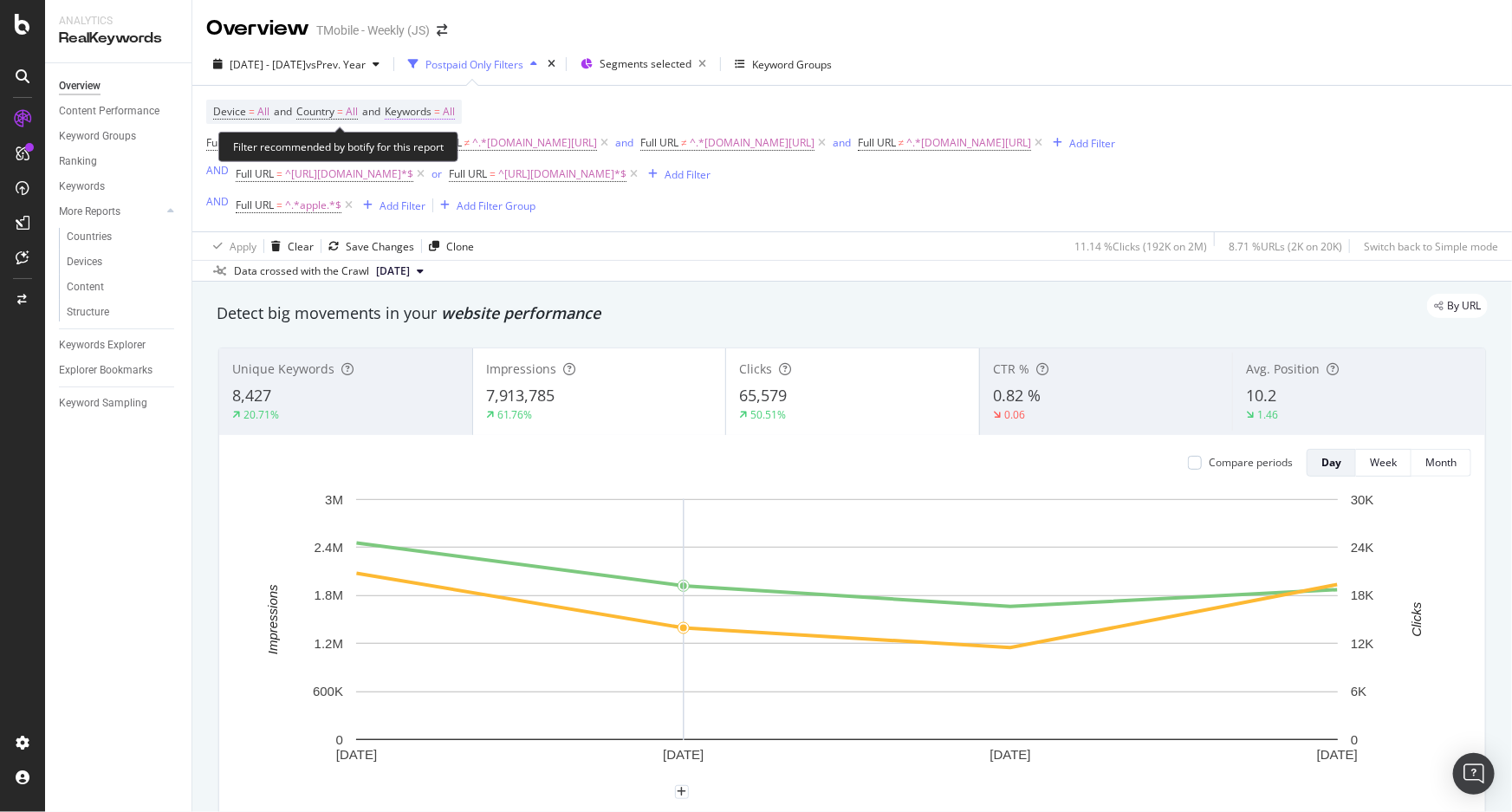
click at [432, 108] on span "Keywords" at bounding box center [408, 111] width 47 height 15
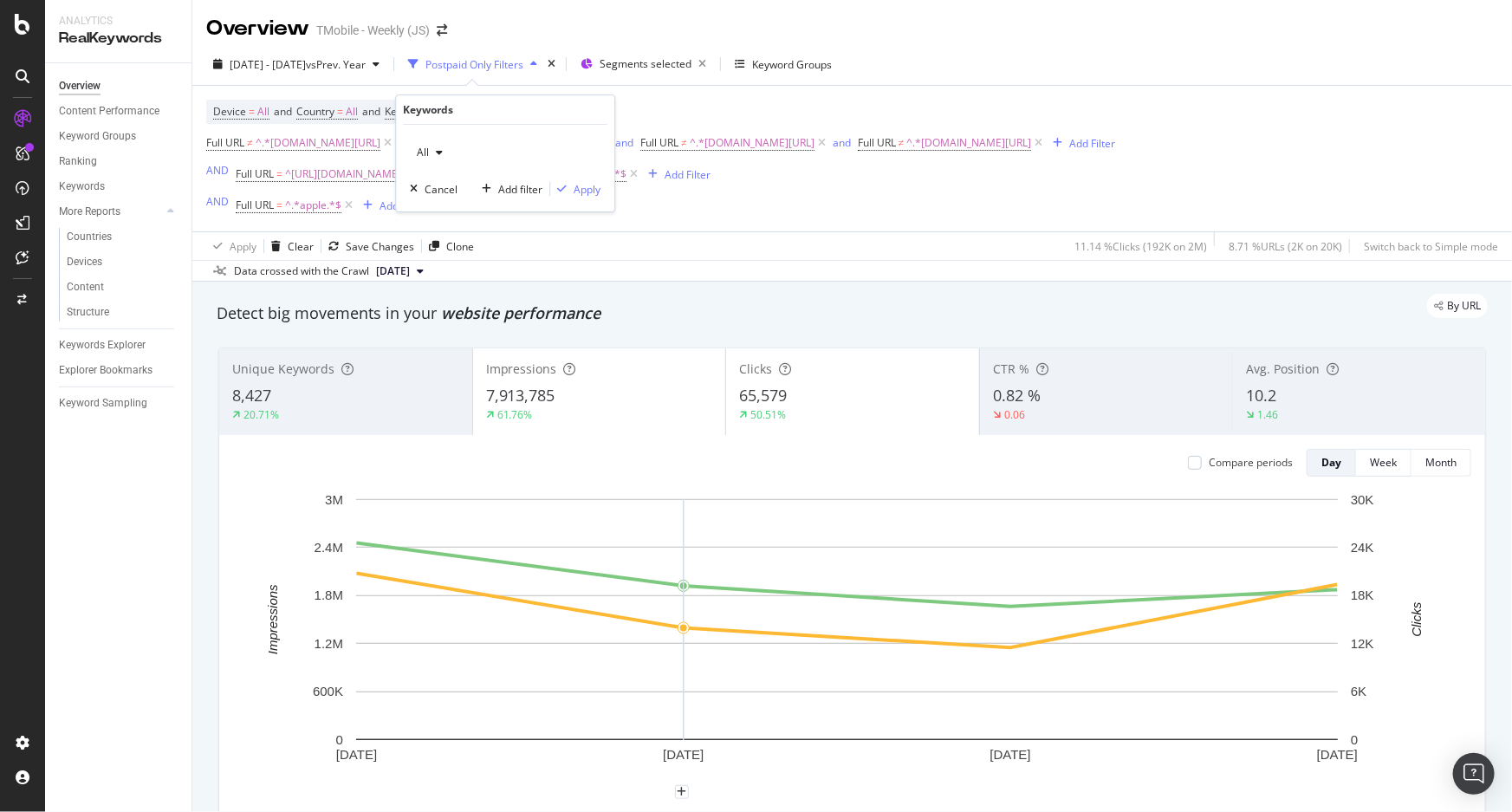
click at [436, 148] on icon "button" at bounding box center [439, 152] width 7 height 11
click at [954, 217] on div "Device = All and Country = All and Keywords = All Full URL ≠ ^.*t-mobile.com/ho…" at bounding box center [661, 158] width 910 height 118
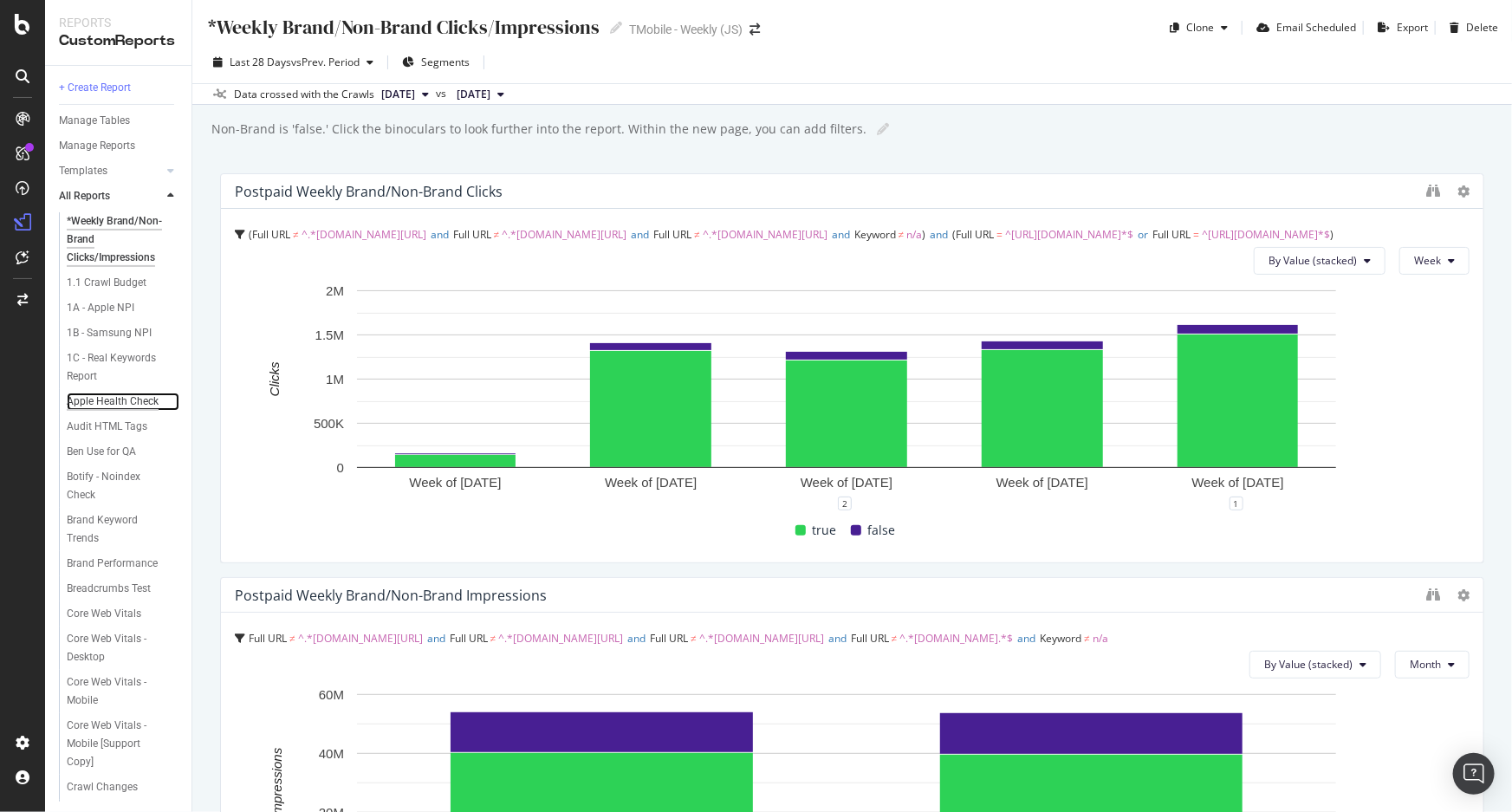
click at [109, 403] on div "Apple Health Check" at bounding box center [112, 402] width 92 height 19
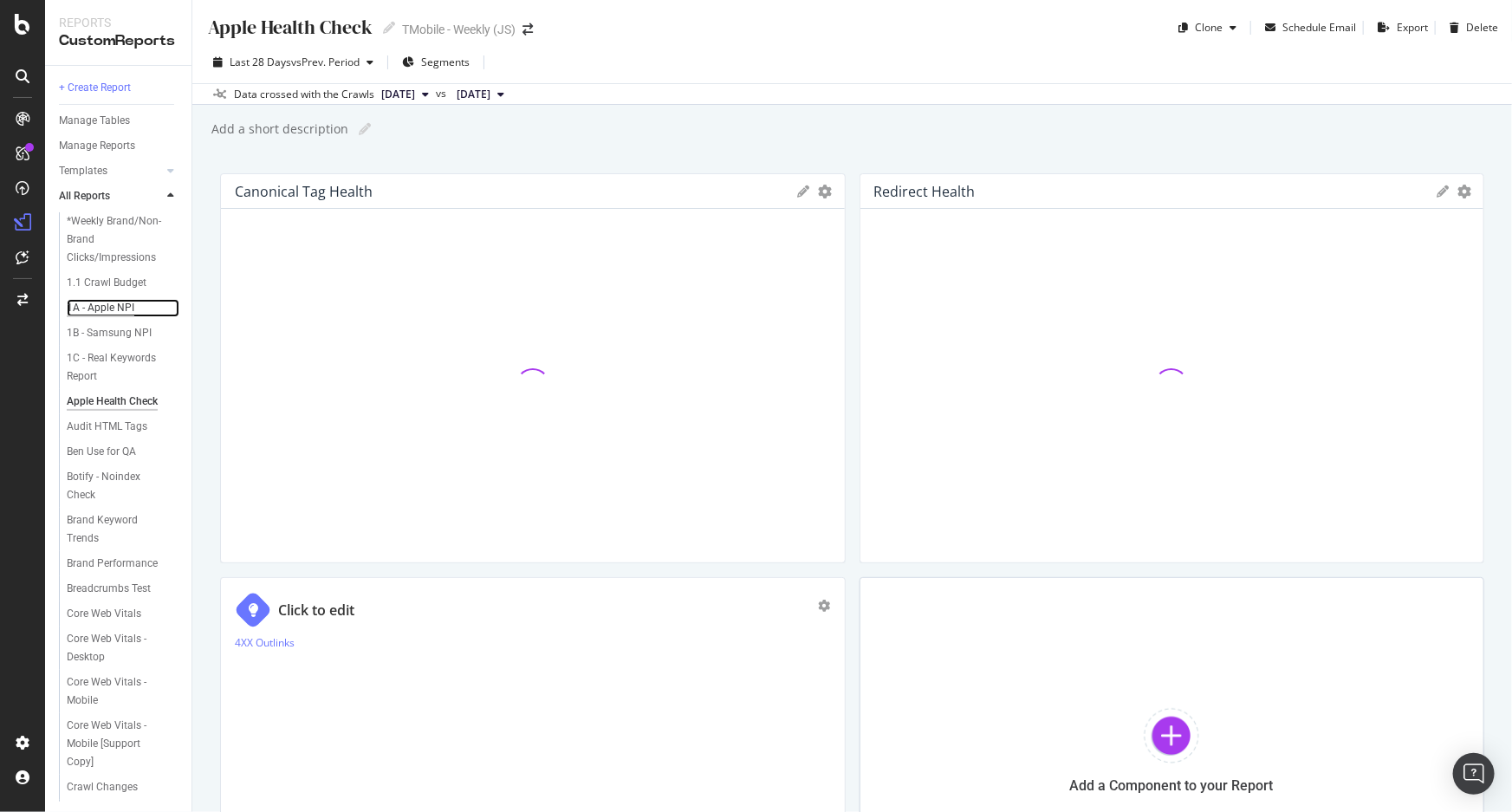
click at [113, 310] on div "1A - Apple NPI" at bounding box center [99, 308] width 67 height 19
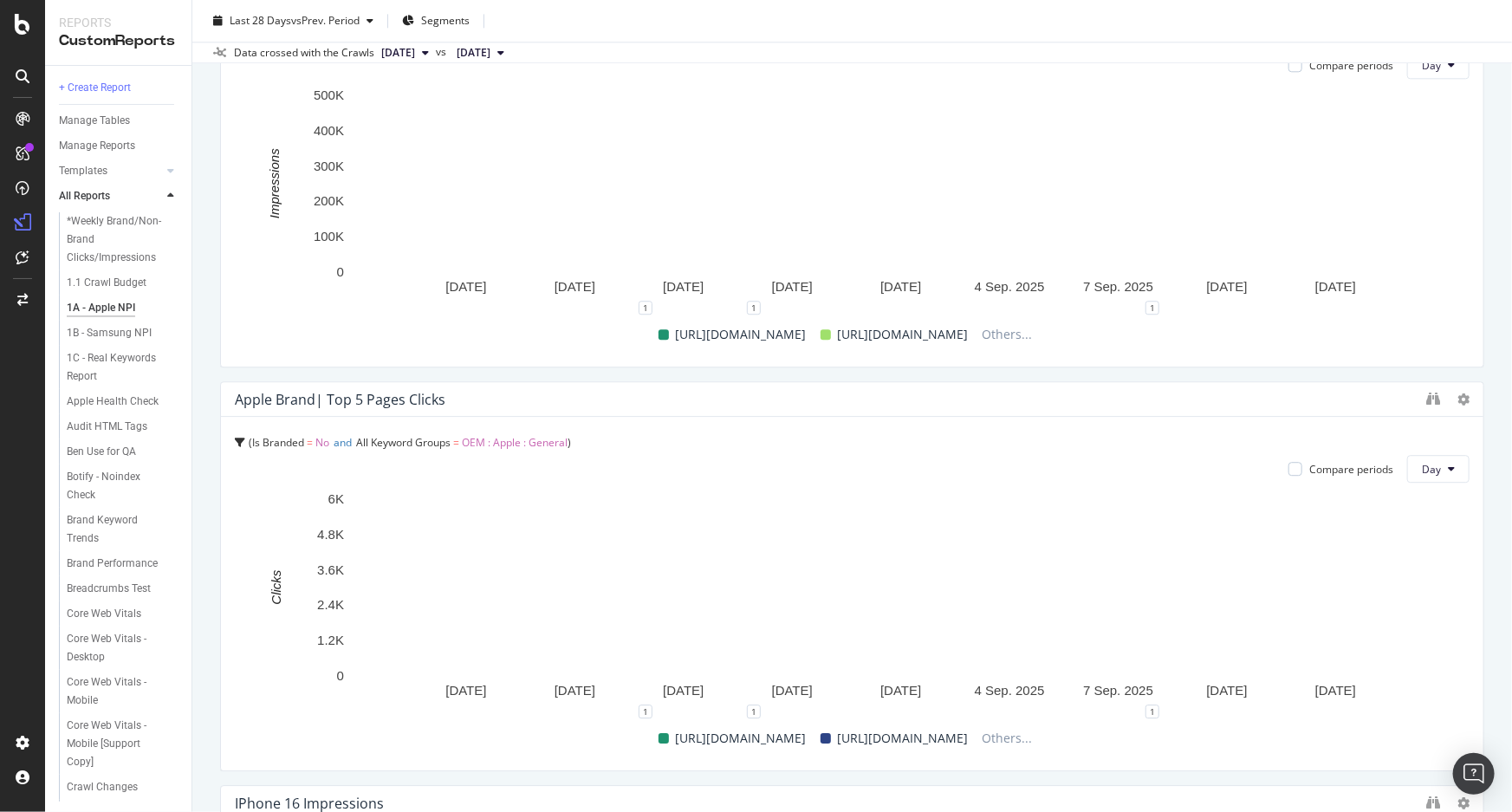
scroll to position [2127, 0]
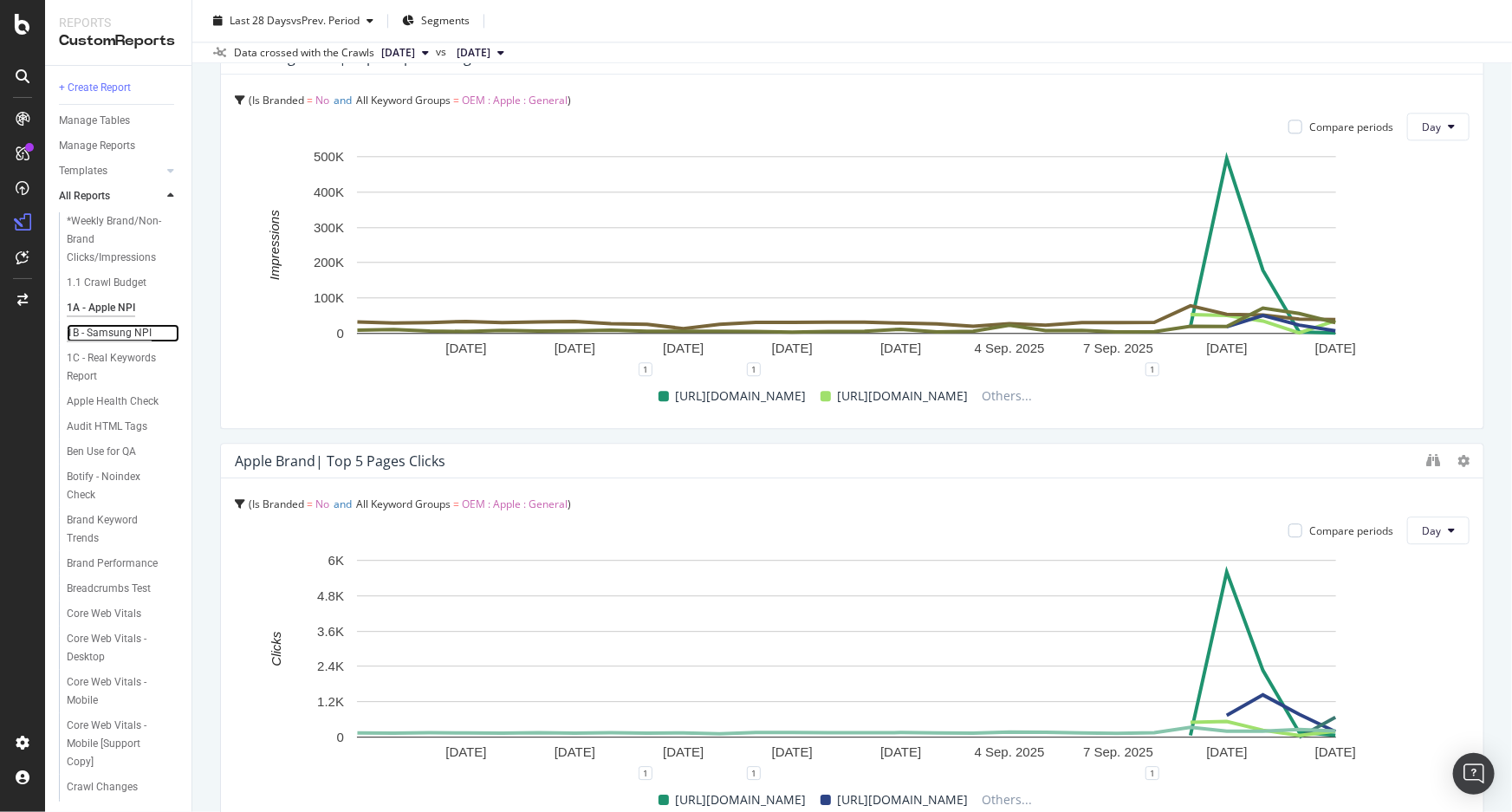
click at [113, 335] on div "1B - Samsung NPI" at bounding box center [108, 332] width 85 height 19
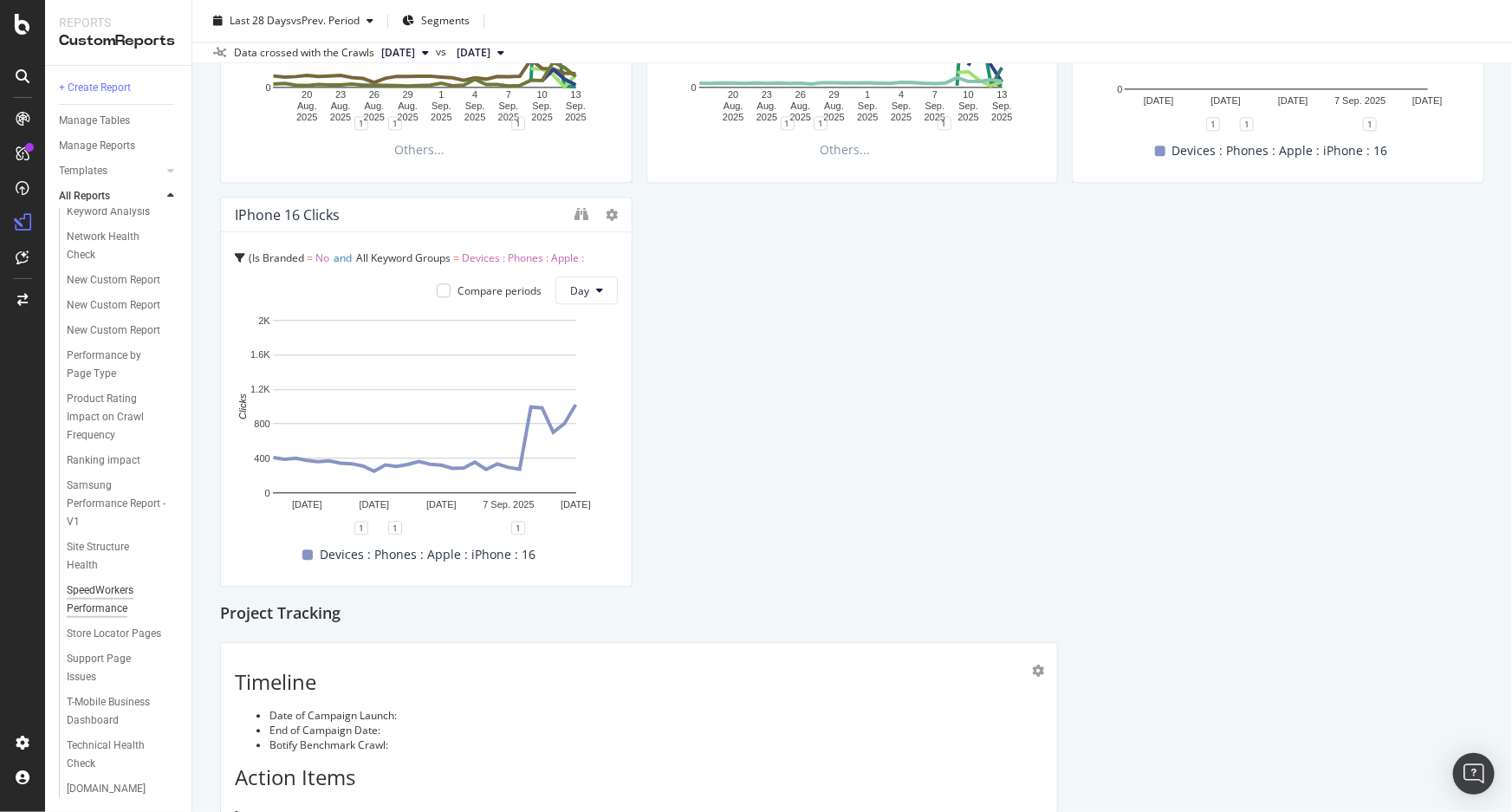
scroll to position [881, 0]
click at [103, 477] on div "Samsung Performance Report - V1" at bounding box center [117, 504] width 101 height 55
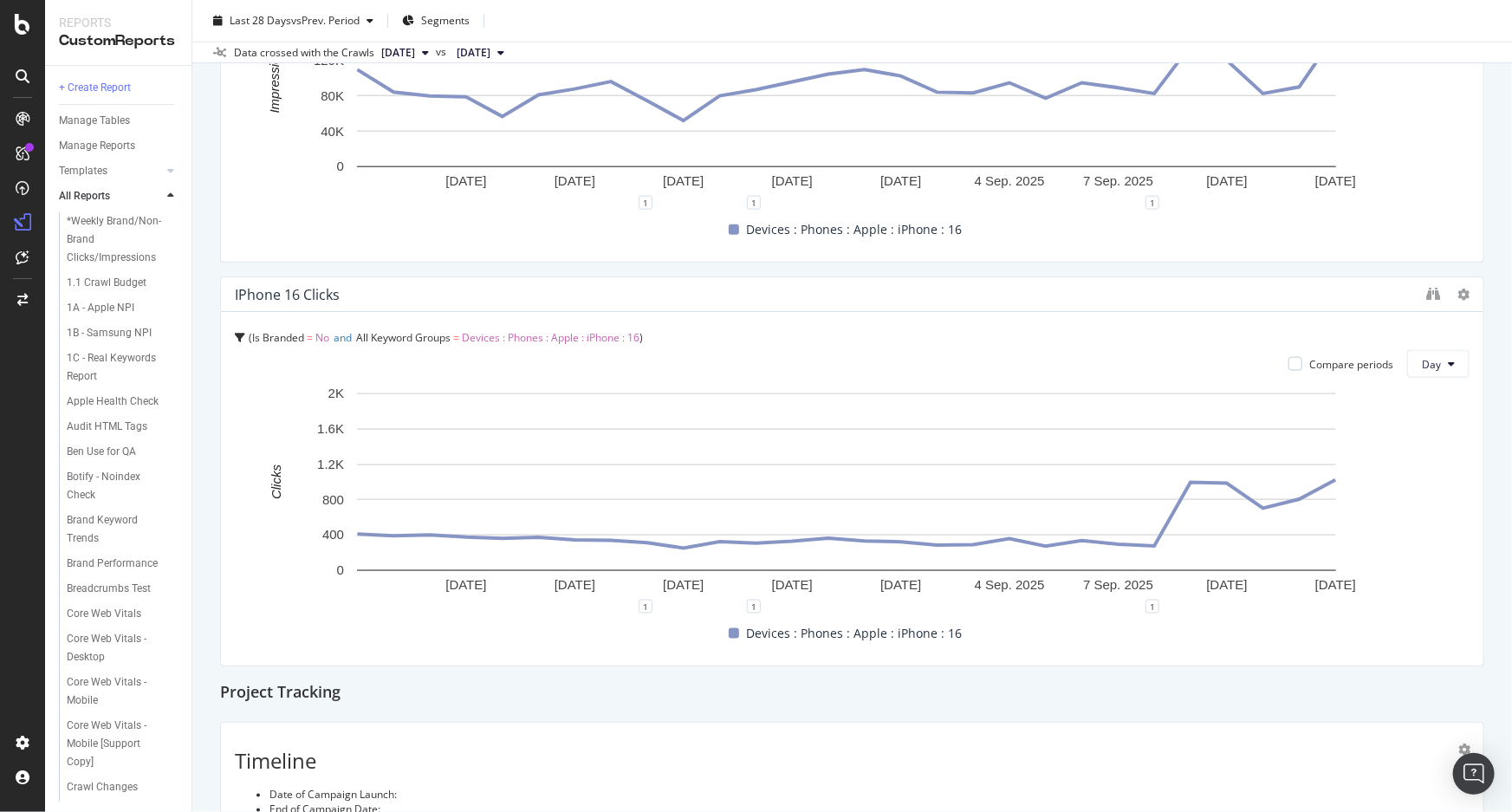
scroll to position [3839, 0]
